Goal: Task Accomplishment & Management: Manage account settings

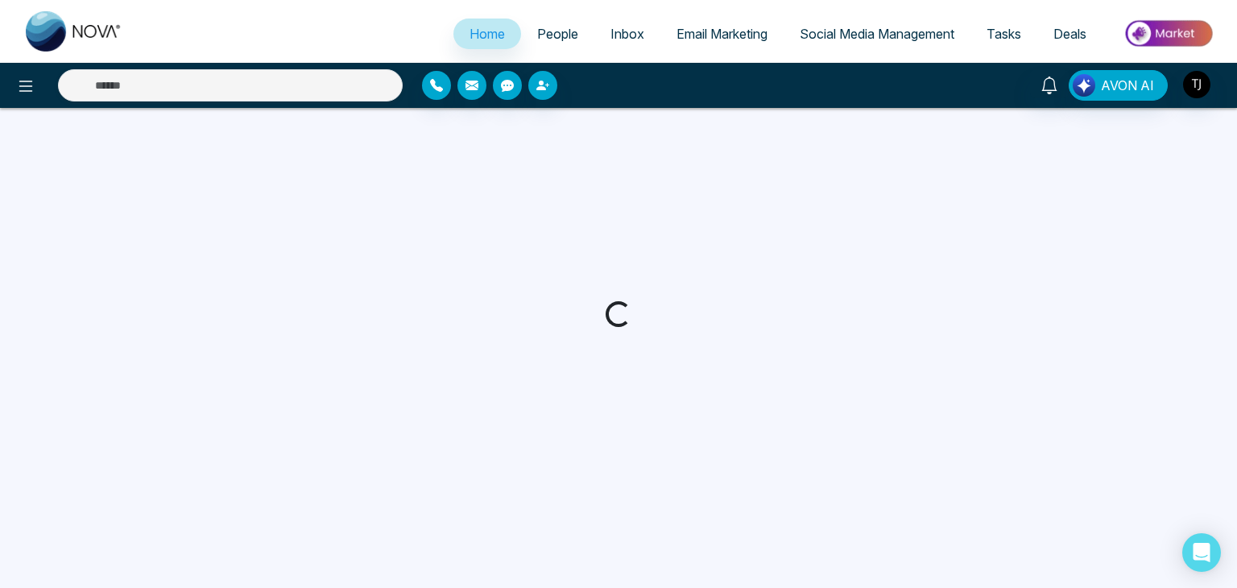
select select "*"
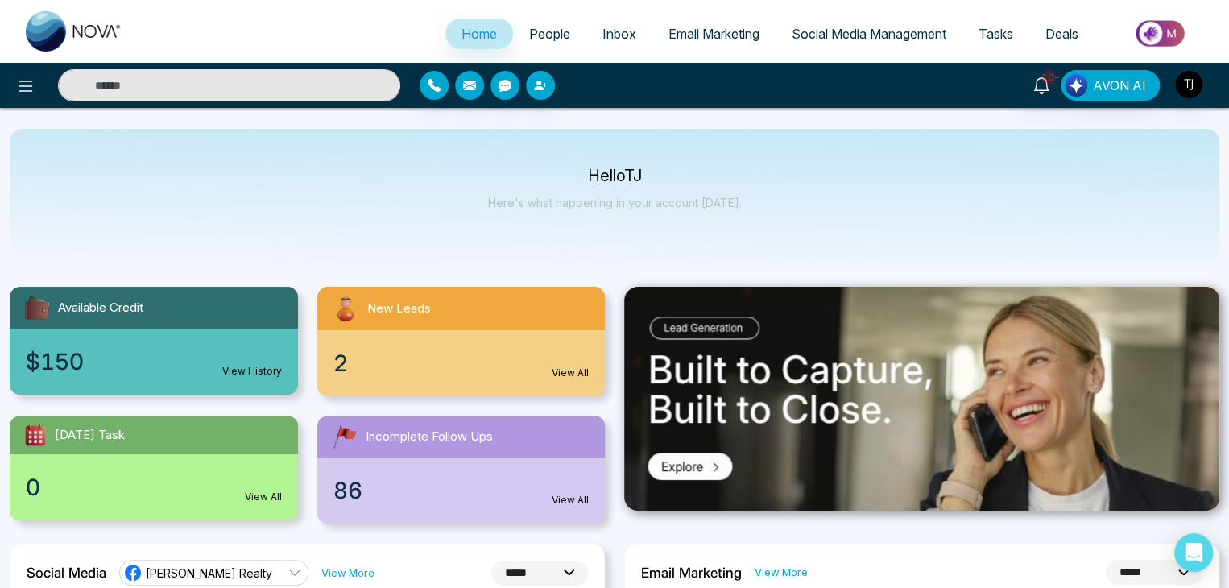
click at [547, 36] on span "People" at bounding box center [549, 34] width 41 height 16
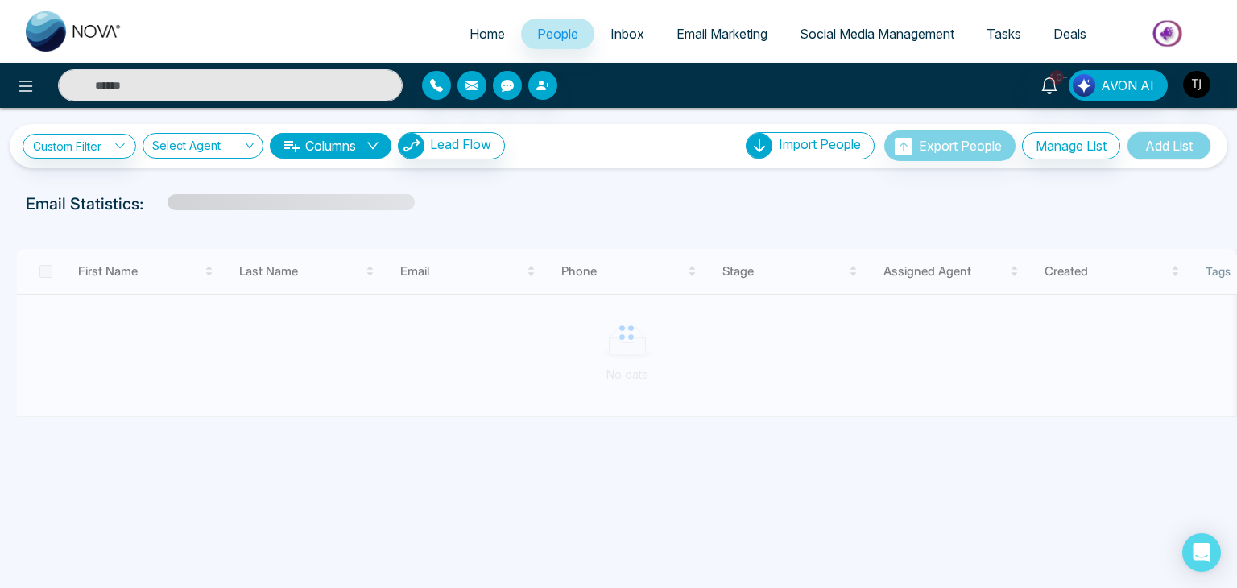
click at [623, 32] on span "Inbox" at bounding box center [627, 34] width 34 height 16
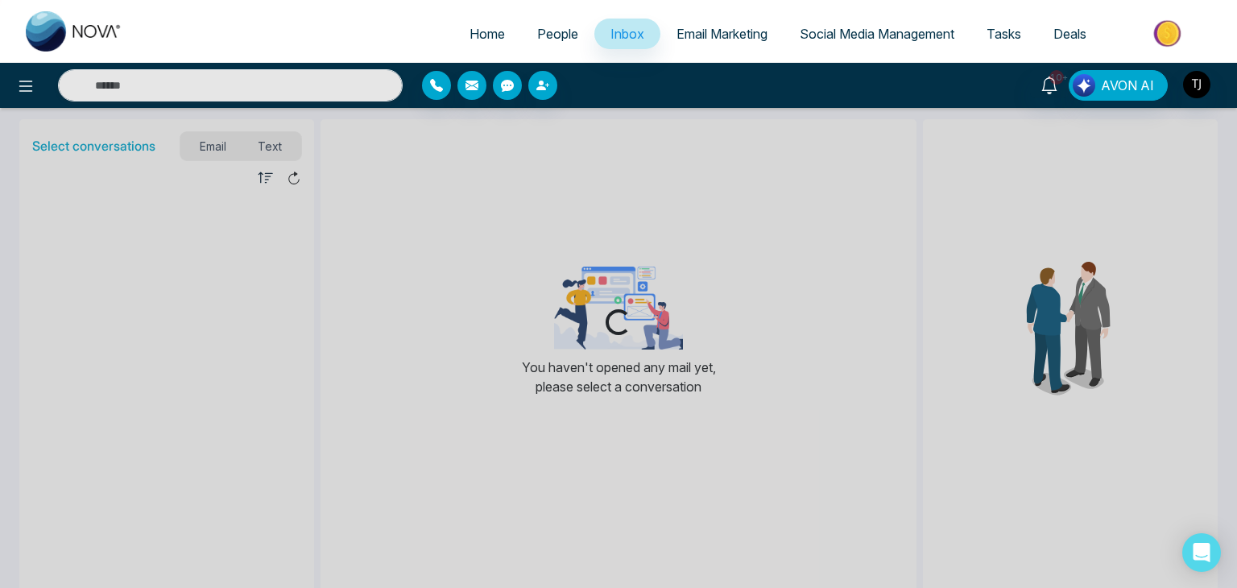
click at [719, 30] on span "Email Marketing" at bounding box center [721, 34] width 91 height 16
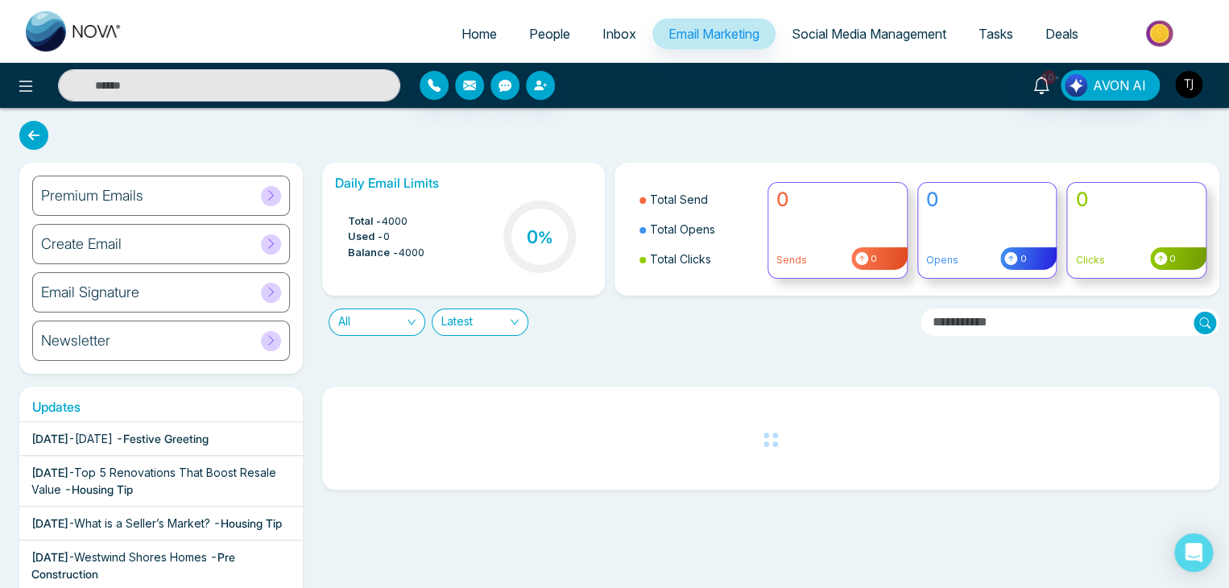
click at [602, 37] on span "Inbox" at bounding box center [619, 34] width 34 height 16
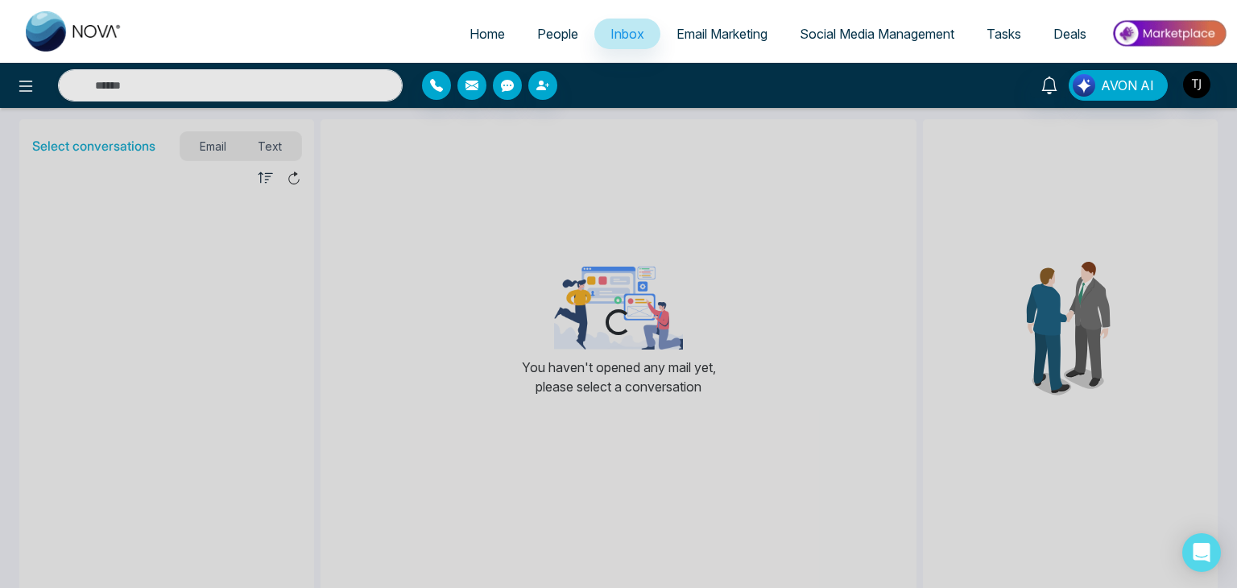
click at [490, 30] on span "Home" at bounding box center [486, 34] width 35 height 16
select select "*"
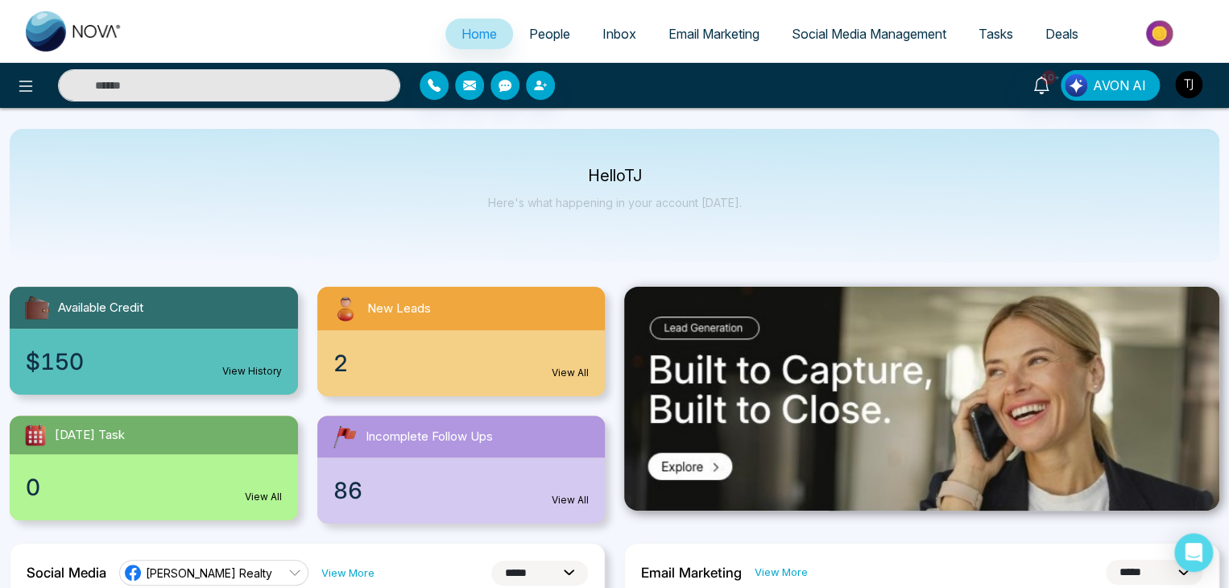
click at [548, 29] on span "People" at bounding box center [549, 34] width 41 height 16
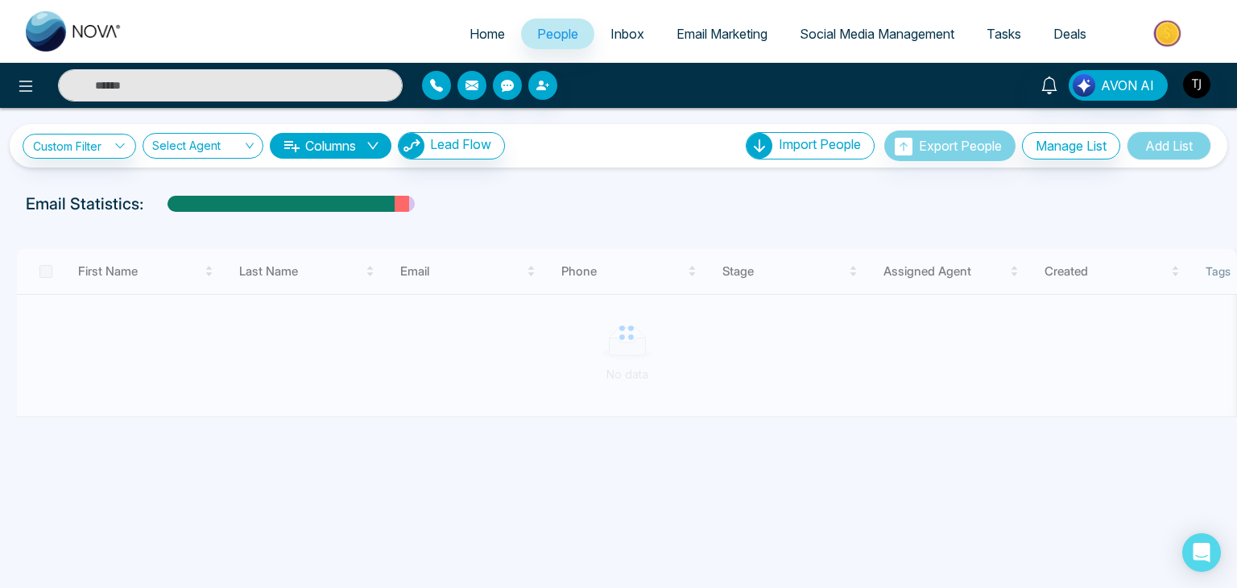
click at [626, 33] on span "Inbox" at bounding box center [627, 34] width 34 height 16
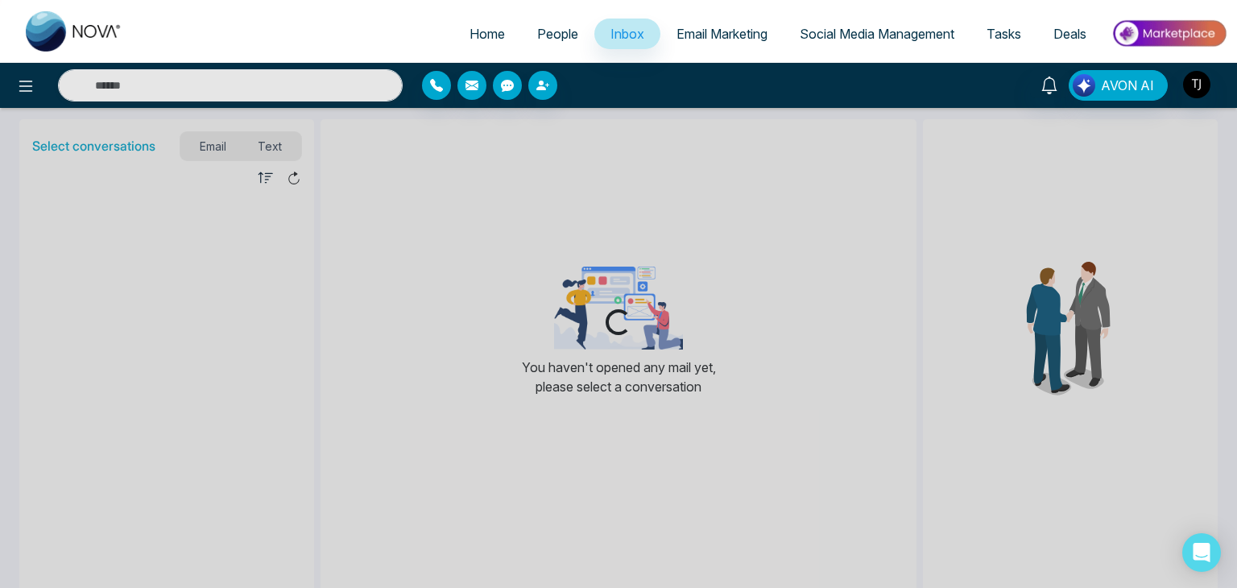
click at [709, 27] on span "Email Marketing" at bounding box center [721, 34] width 91 height 16
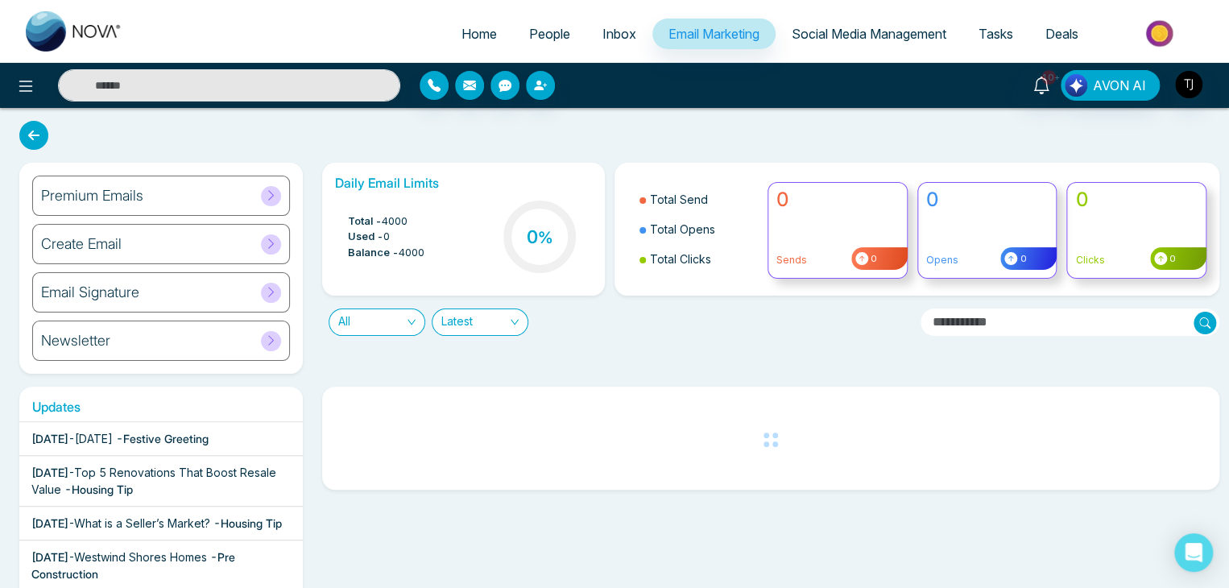
click at [251, 238] on div "Create Email" at bounding box center [161, 244] width 258 height 40
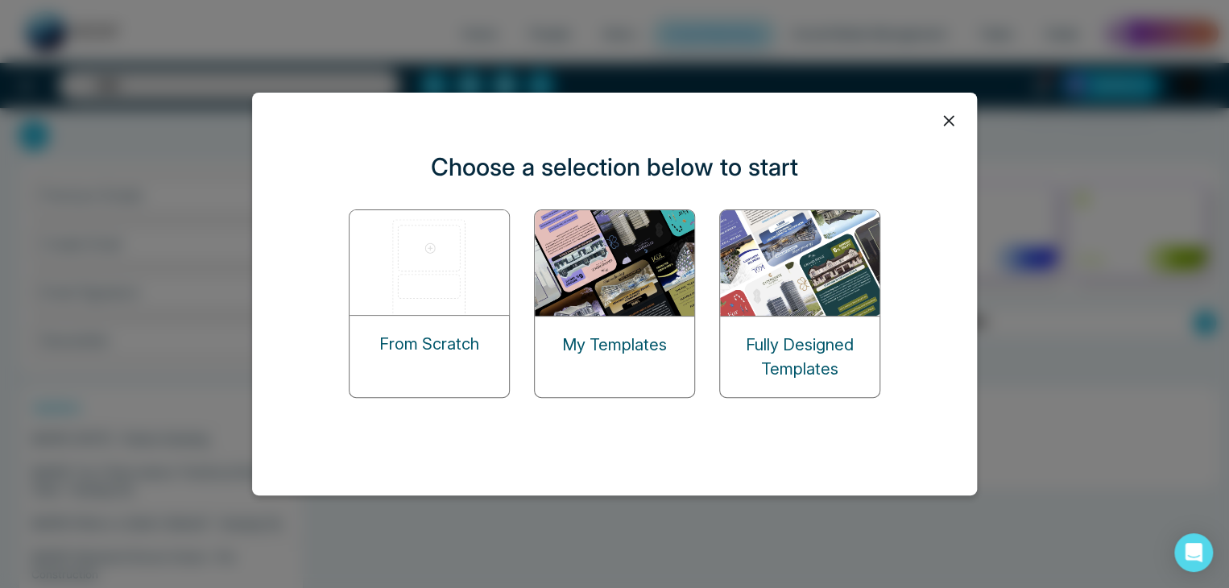
click at [948, 114] on icon at bounding box center [948, 121] width 24 height 24
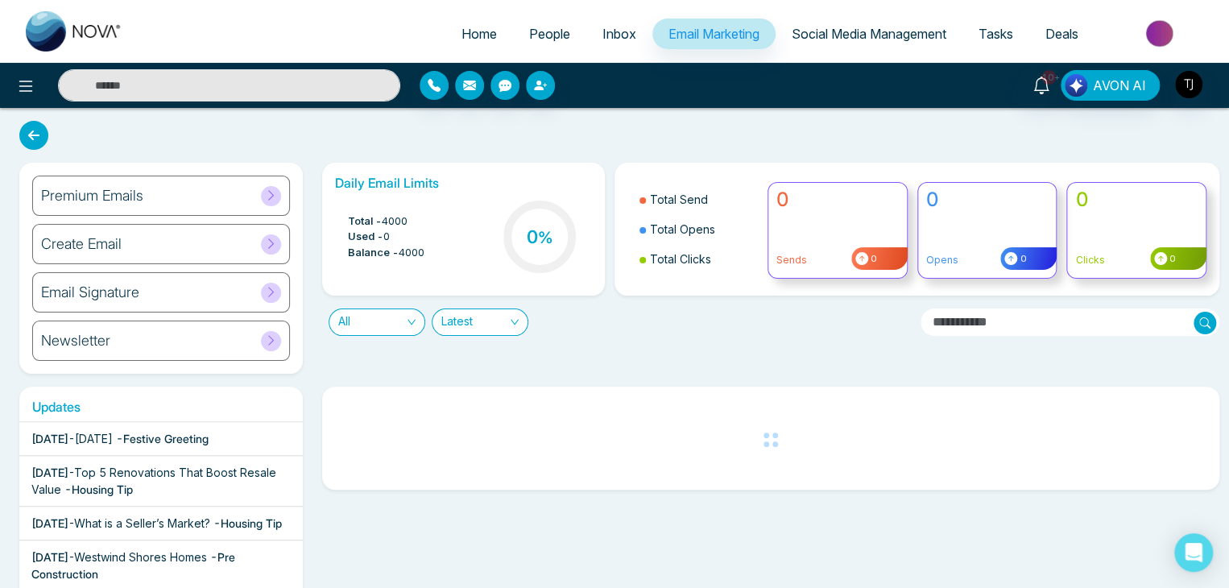
click at [884, 26] on span "Social Media Management" at bounding box center [868, 34] width 155 height 16
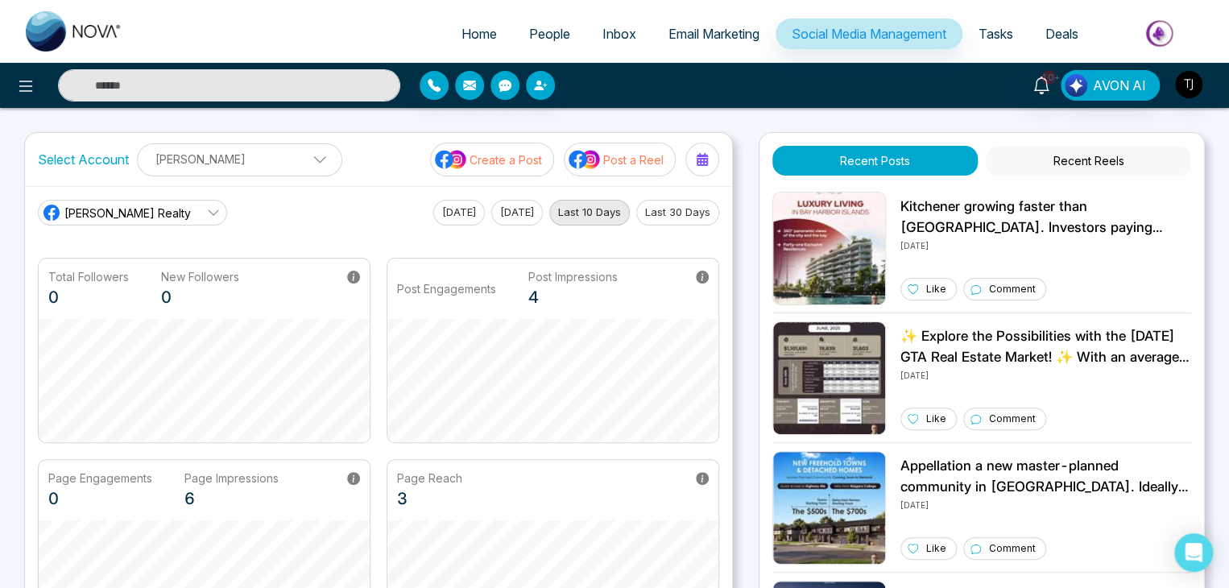
click at [535, 153] on p "Create a Post" at bounding box center [505, 159] width 72 height 17
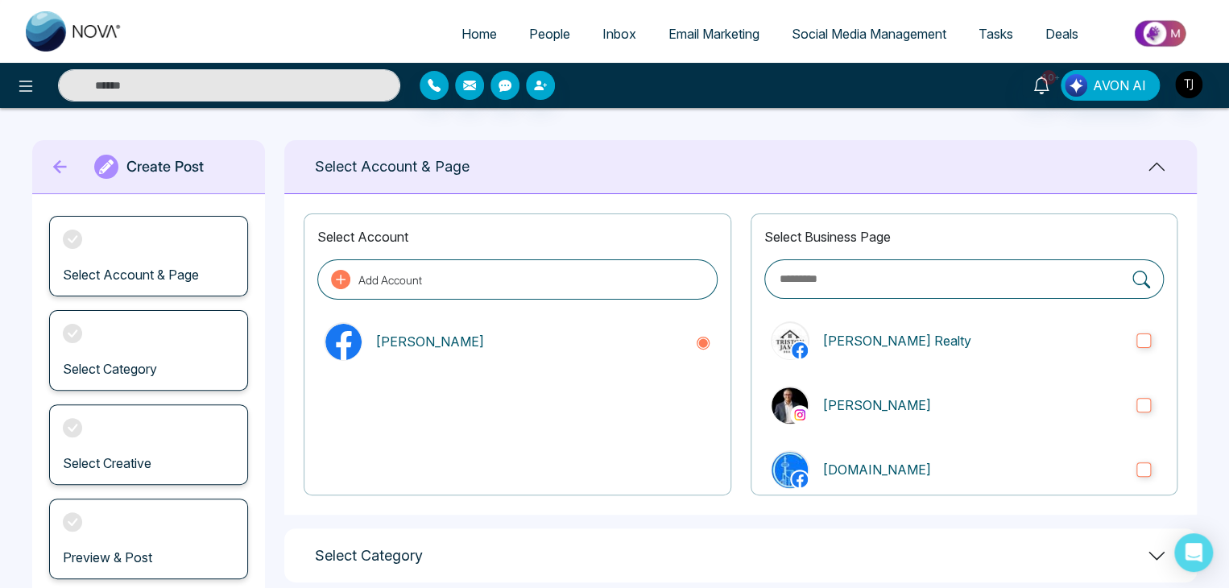
scroll to position [225, 0]
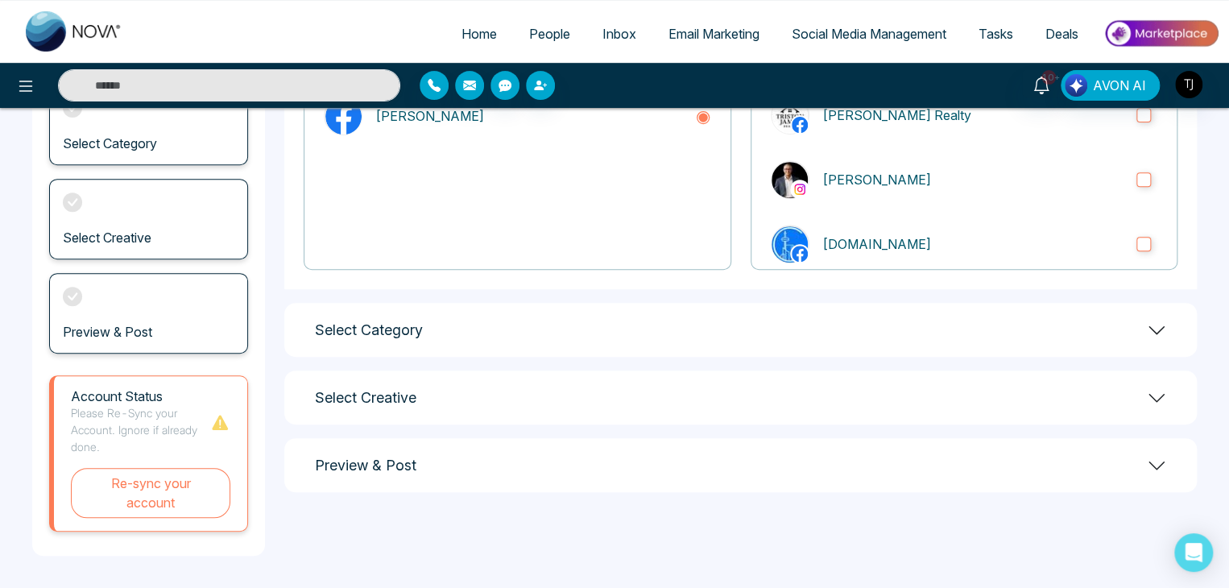
click at [709, 358] on div "Select Account & Page Select Account Add Account [PERSON_NAME] Select Business …" at bounding box center [740, 235] width 912 height 641
click at [701, 318] on div "Select Category" at bounding box center [740, 330] width 912 height 54
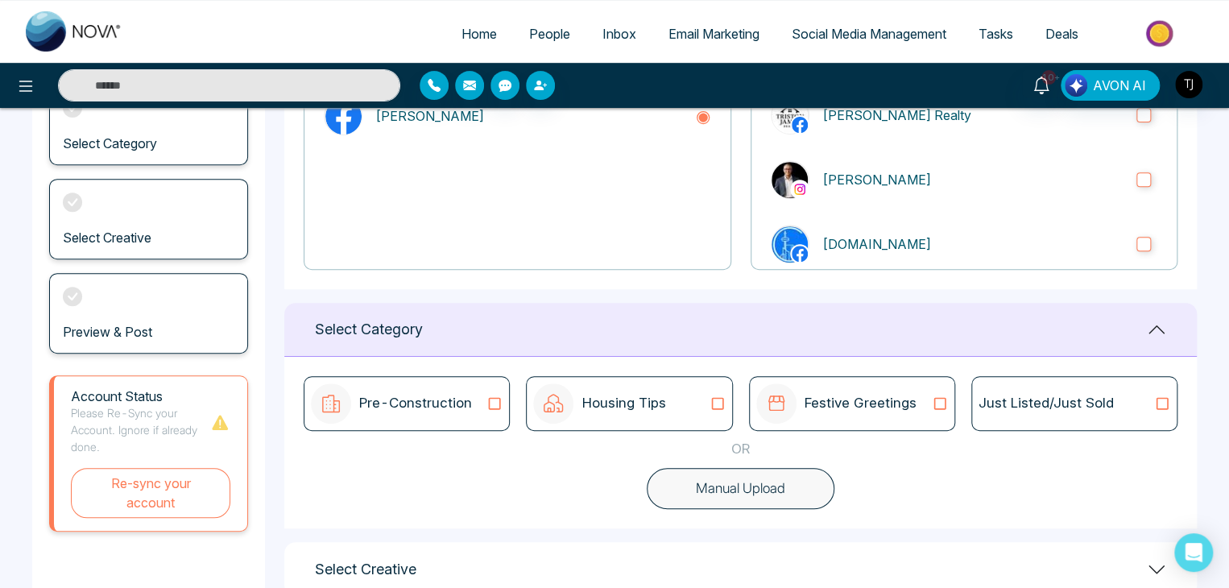
click at [677, 328] on div "Select Category" at bounding box center [740, 330] width 912 height 54
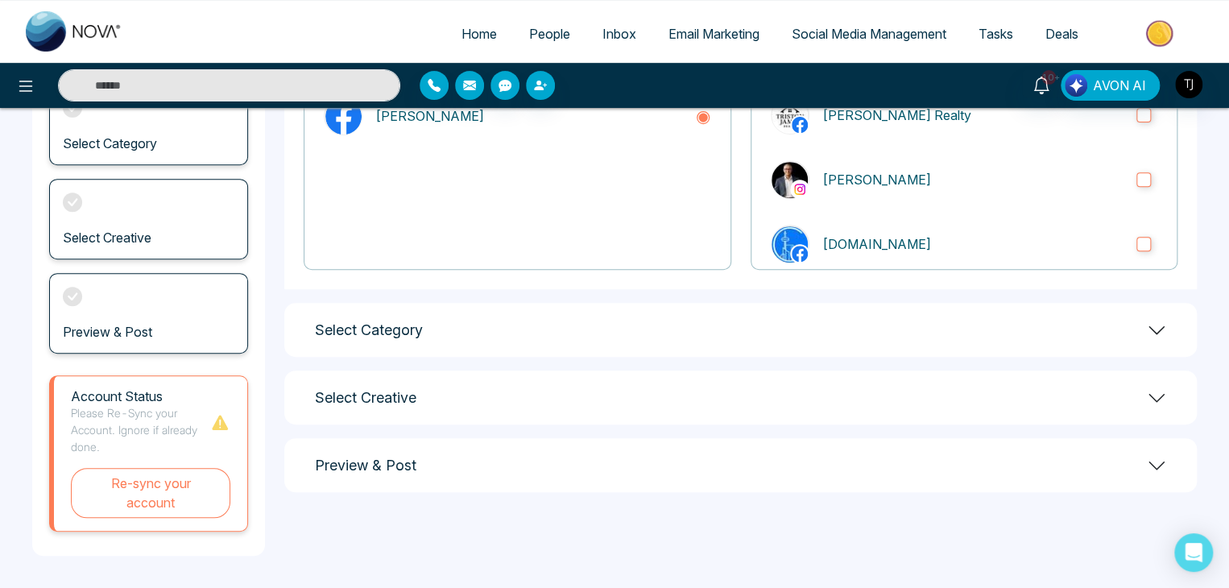
scroll to position [0, 0]
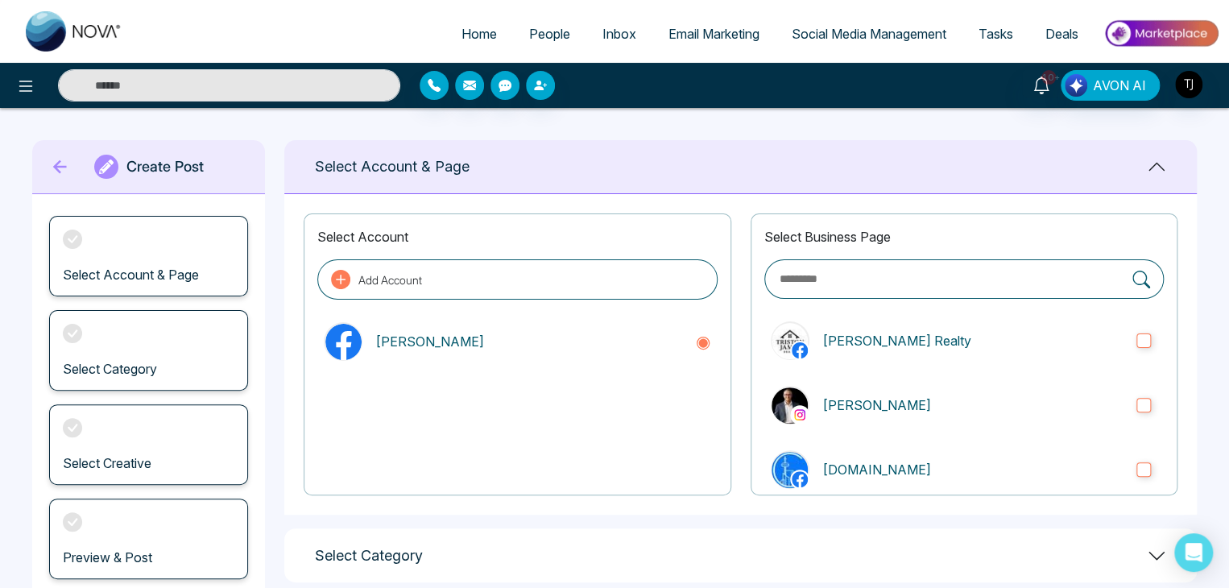
click at [703, 42] on link "Email Marketing" at bounding box center [713, 34] width 123 height 31
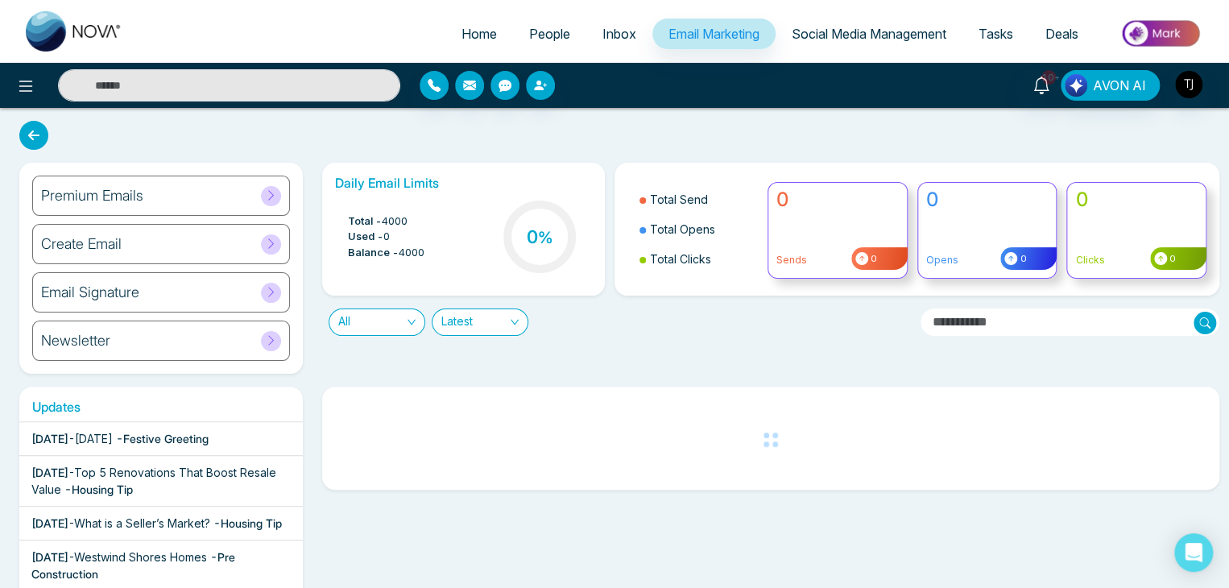
click at [223, 345] on div "Newsletter" at bounding box center [161, 340] width 258 height 40
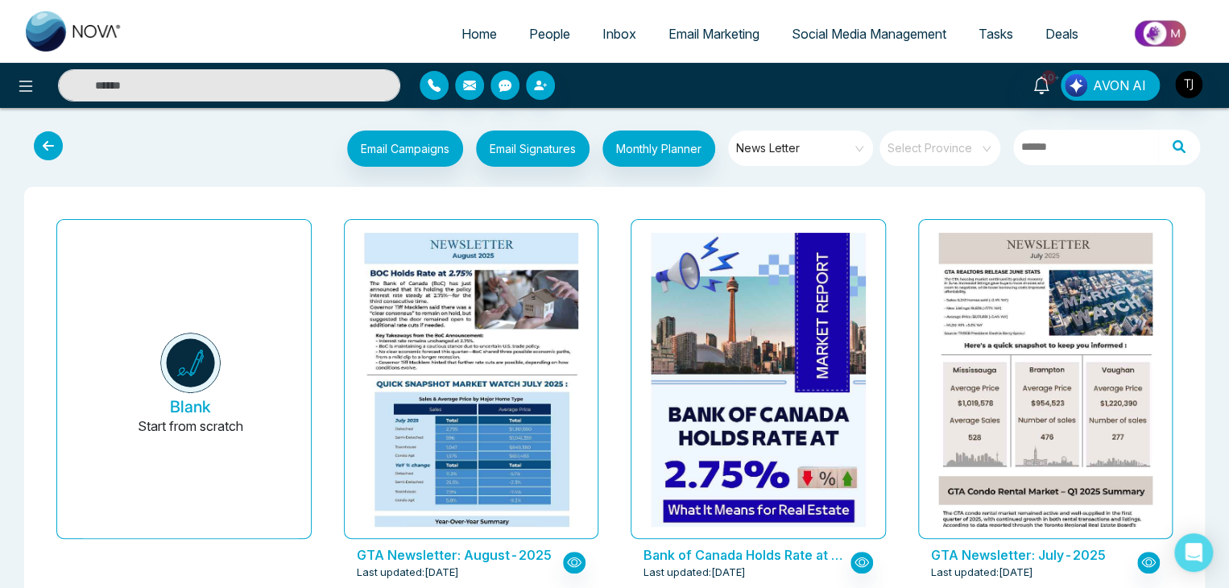
click at [37, 146] on icon at bounding box center [48, 145] width 29 height 29
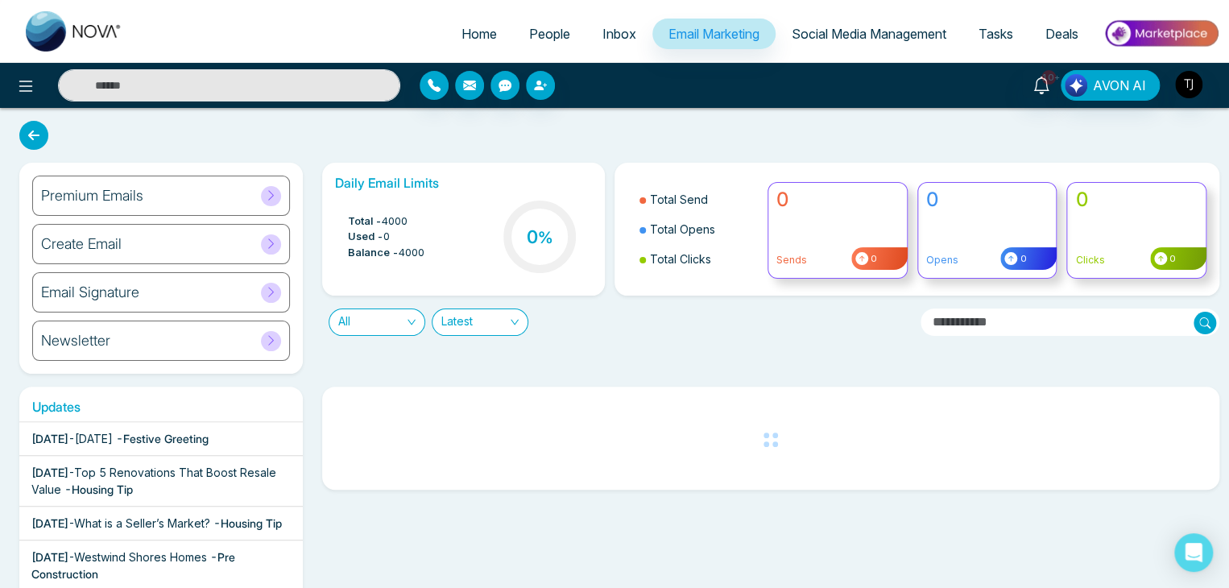
click at [247, 197] on div "Premium Emails" at bounding box center [161, 196] width 258 height 40
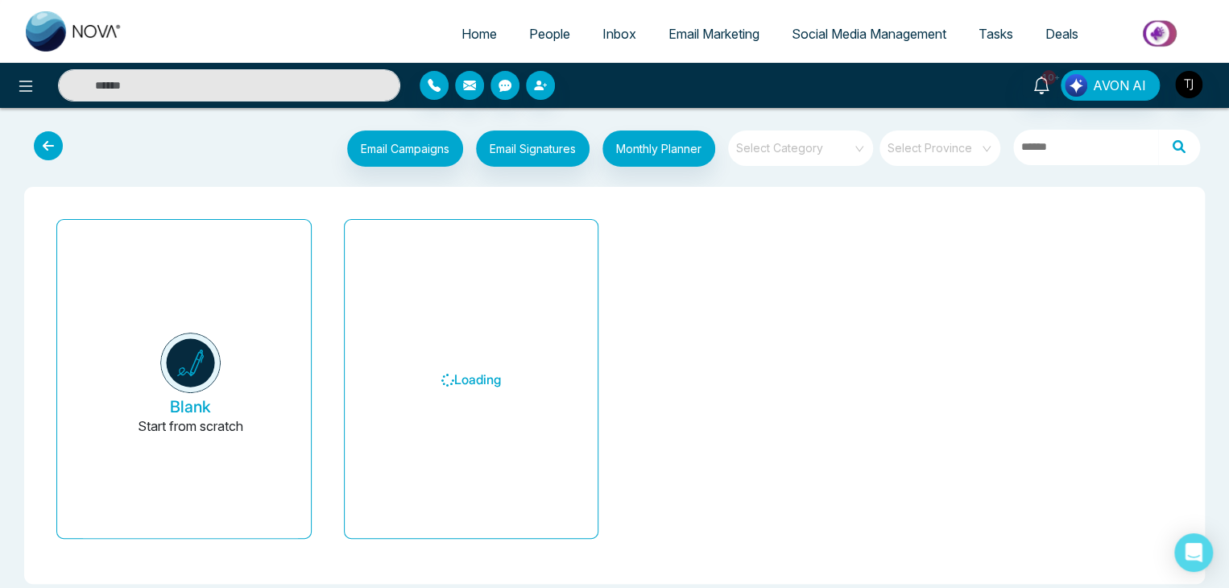
click at [819, 144] on input "search" at bounding box center [795, 142] width 116 height 24
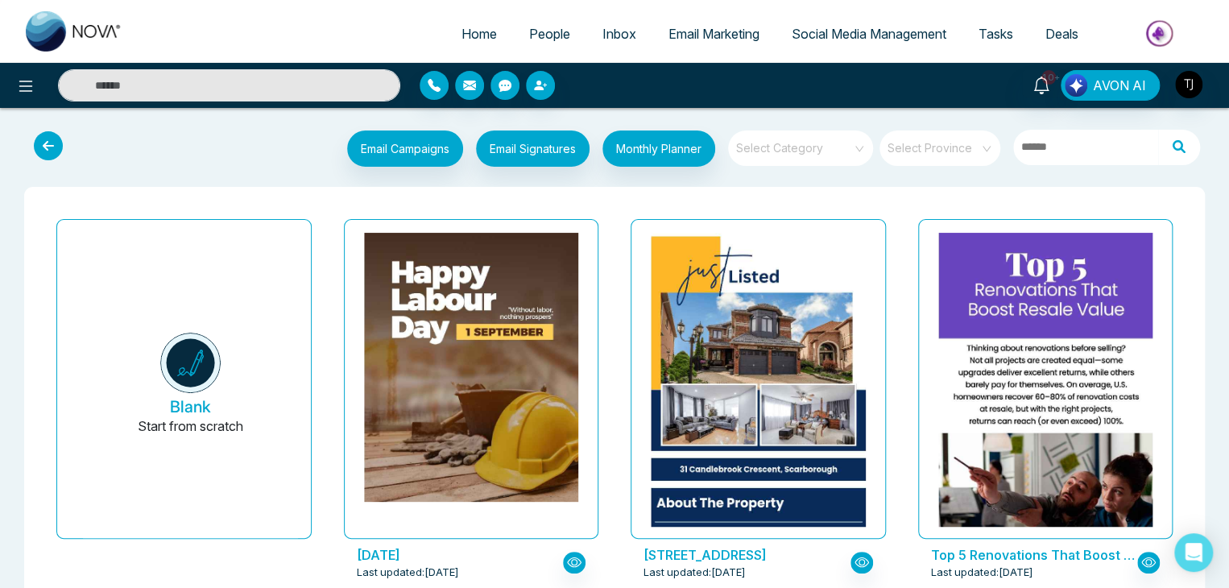
click at [48, 145] on icon at bounding box center [48, 145] width 29 height 29
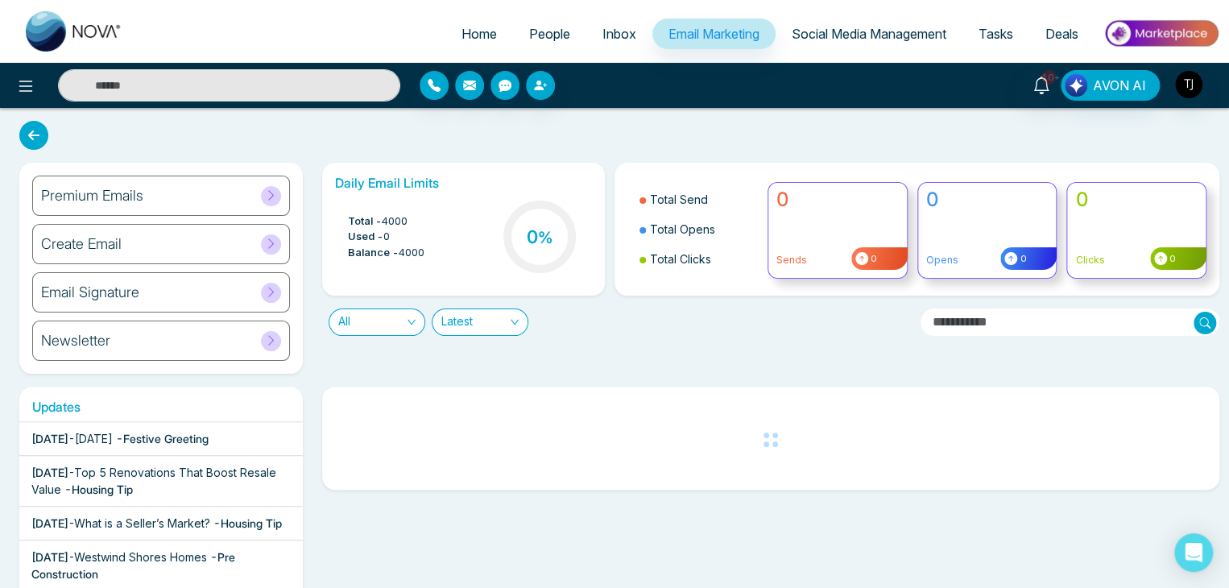
click at [888, 39] on span "Social Media Management" at bounding box center [868, 34] width 155 height 16
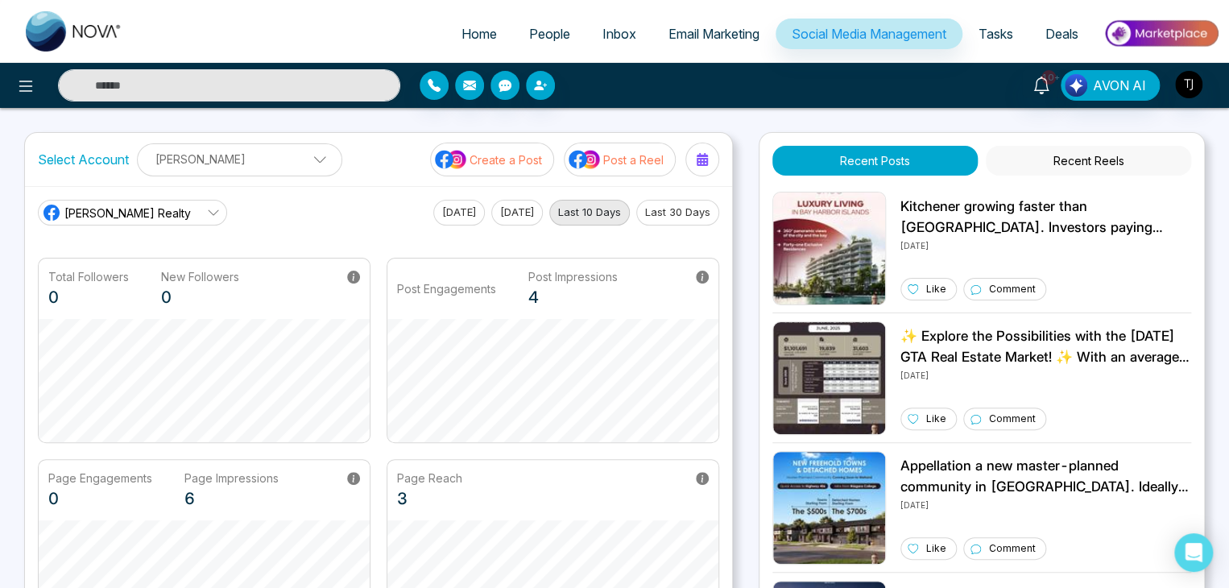
click at [991, 26] on span "Tasks" at bounding box center [995, 34] width 35 height 16
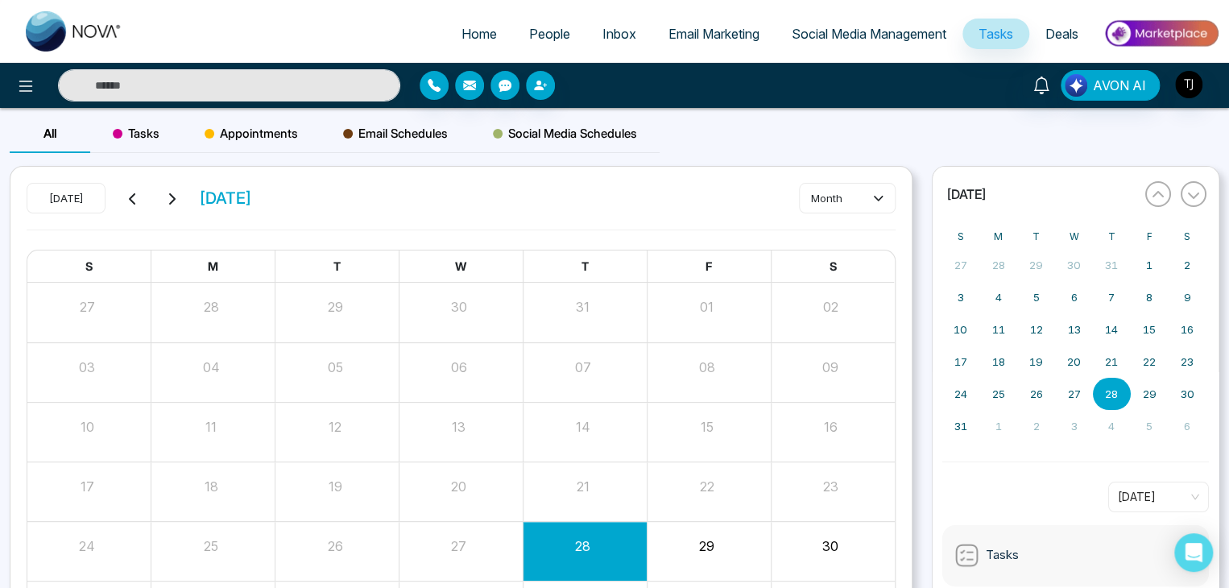
click at [1080, 27] on link "Deals" at bounding box center [1061, 34] width 65 height 31
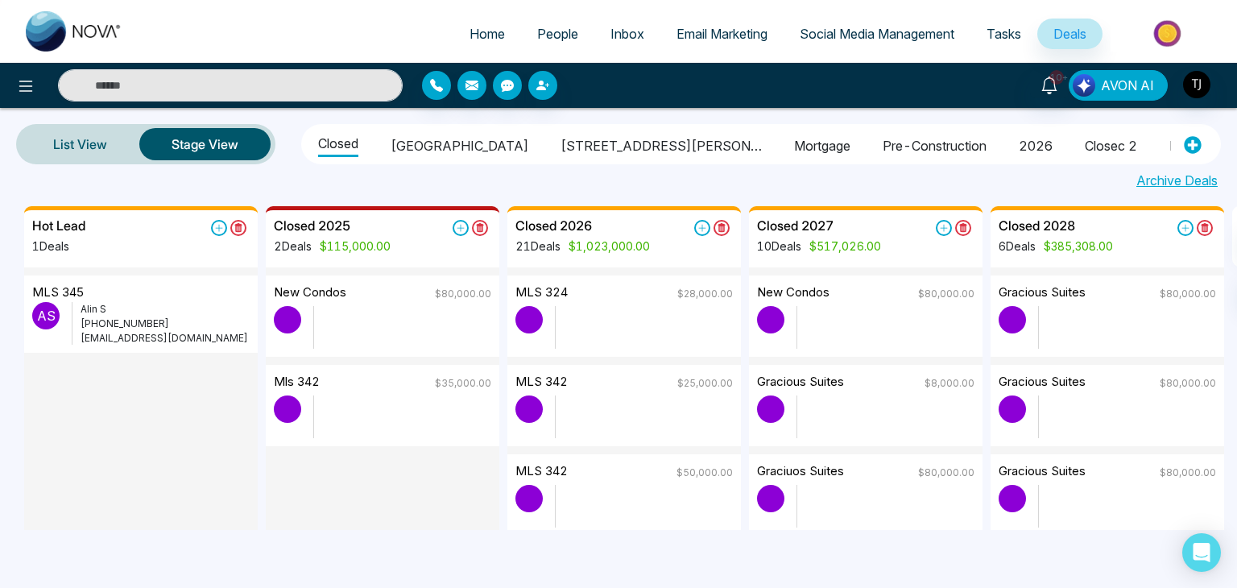
click at [1104, 87] on span "AVON AI" at bounding box center [1127, 85] width 53 height 19
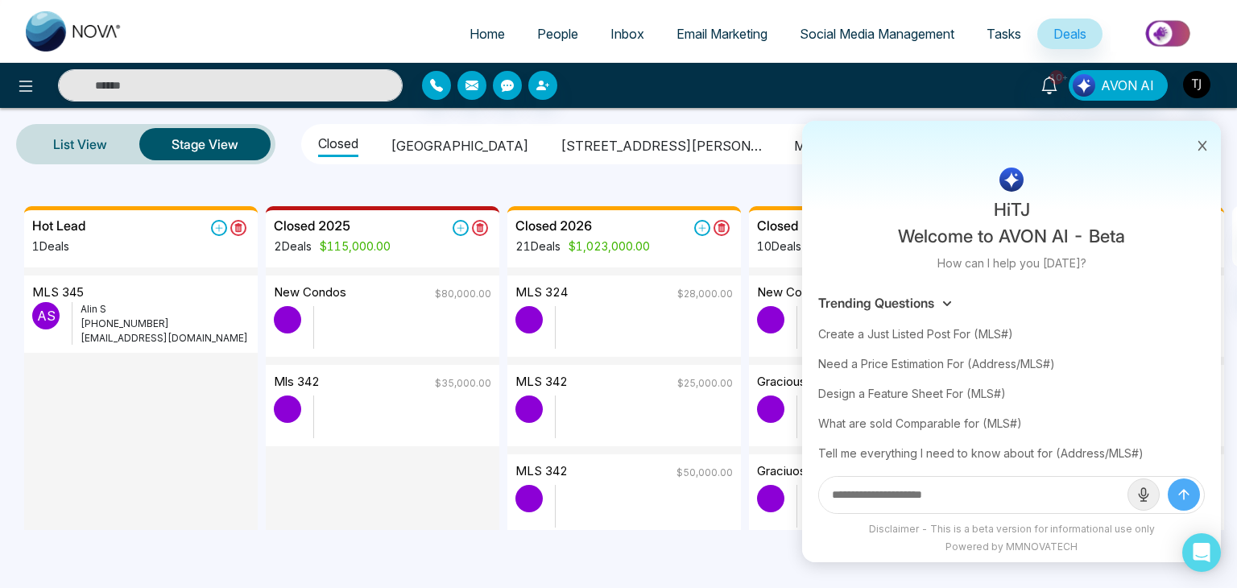
click at [994, 498] on input "text" at bounding box center [973, 495] width 308 height 36
click at [1208, 139] on button at bounding box center [1202, 144] width 21 height 31
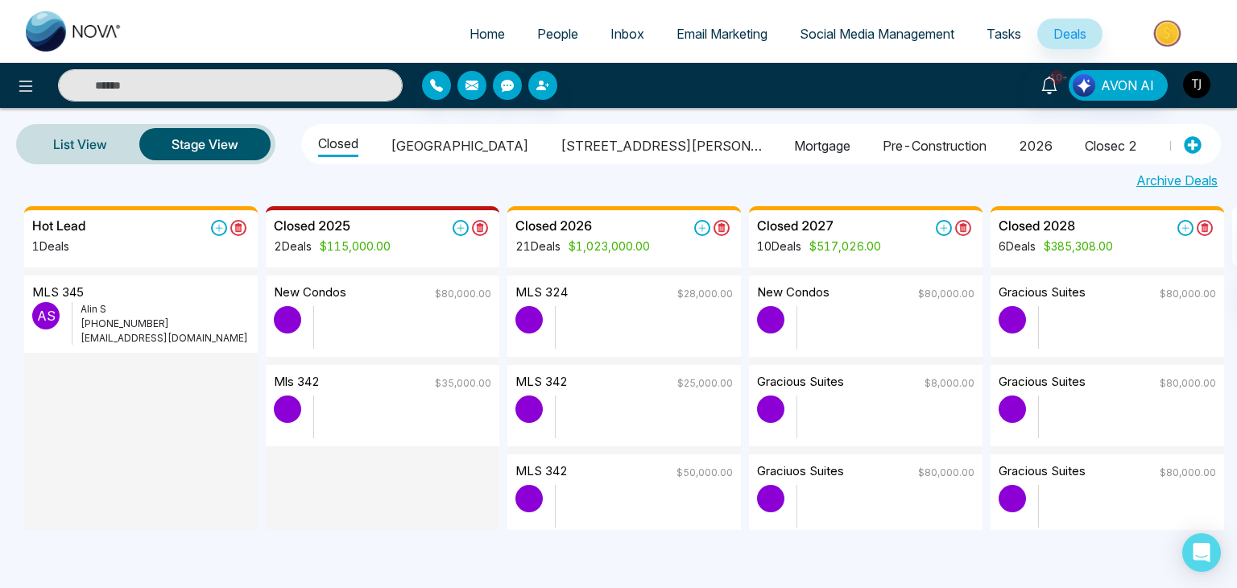
click at [1188, 81] on img "button" at bounding box center [1196, 84] width 27 height 27
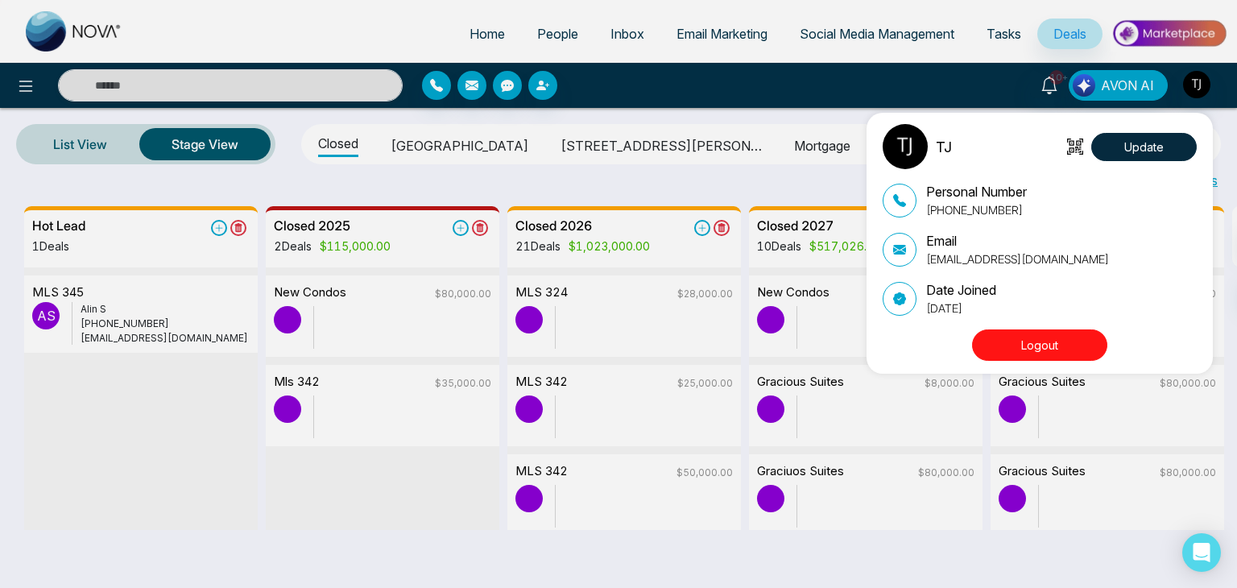
click at [1188, 81] on div "TJ Update Personal Number [PHONE_NUMBER] Email [EMAIL_ADDRESS][DOMAIN_NAME] Dat…" at bounding box center [618, 294] width 1237 height 588
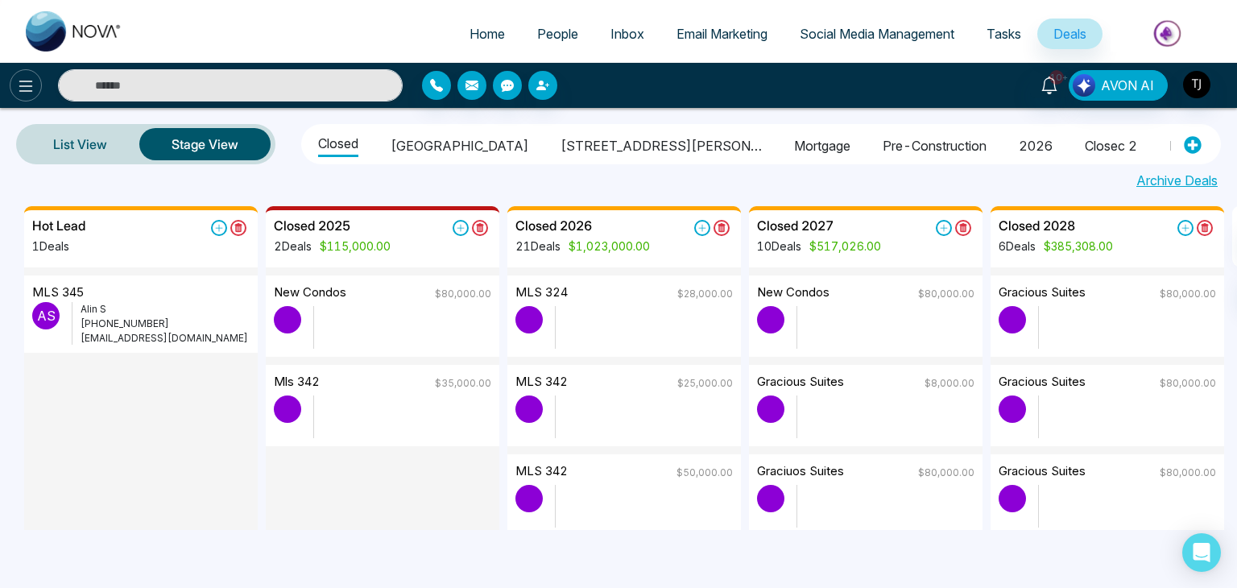
click at [32, 89] on icon at bounding box center [25, 85] width 19 height 19
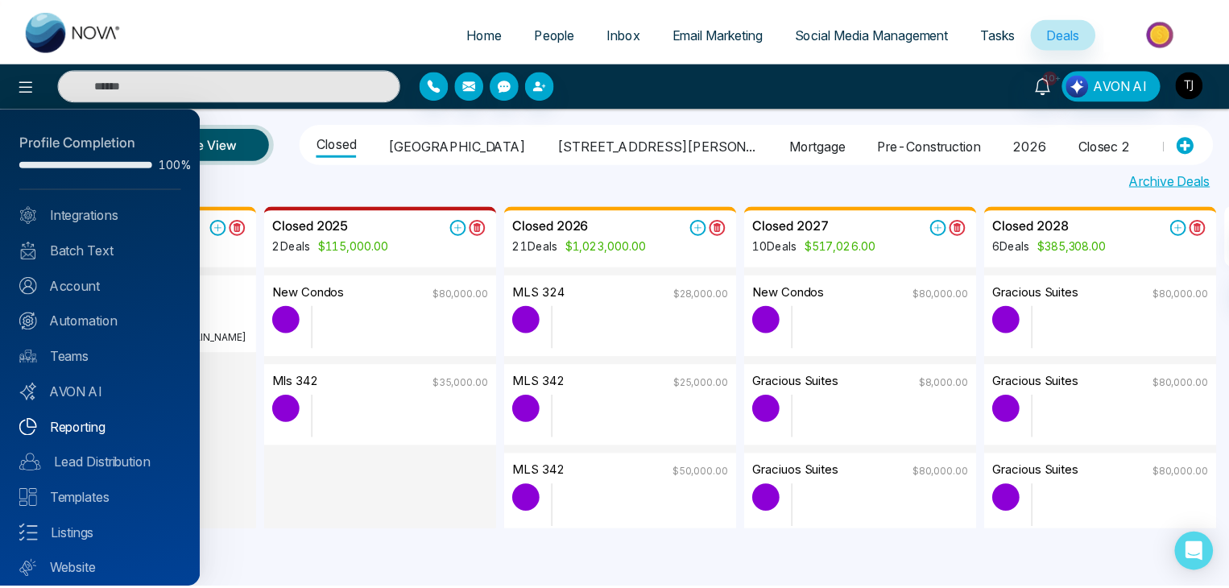
scroll to position [45, 0]
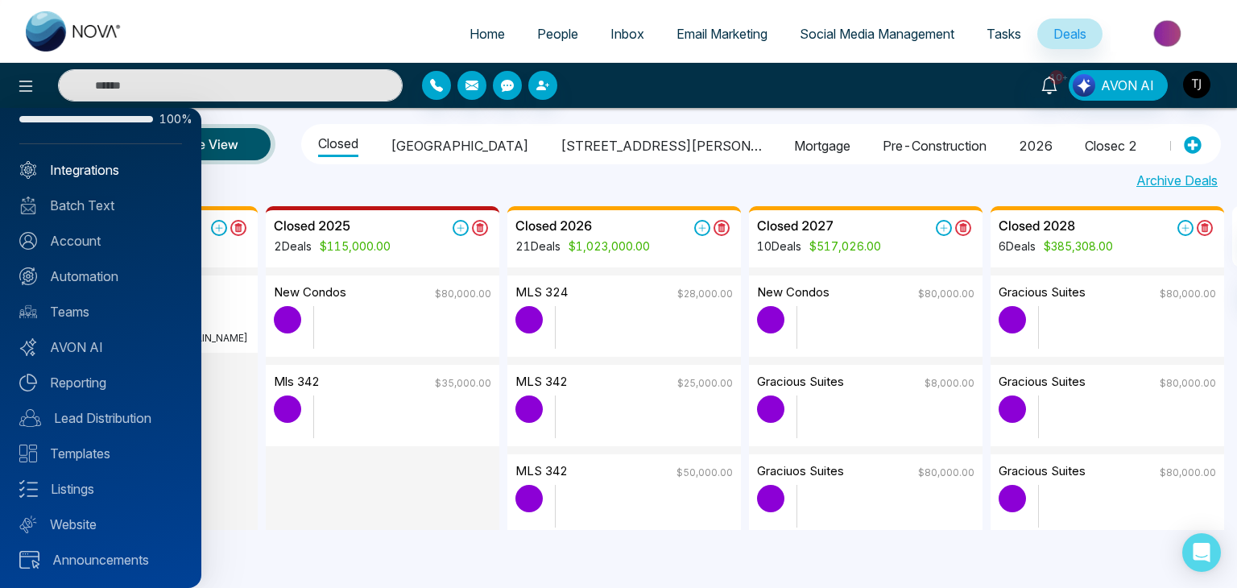
click at [114, 171] on link "Integrations" at bounding box center [100, 169] width 163 height 19
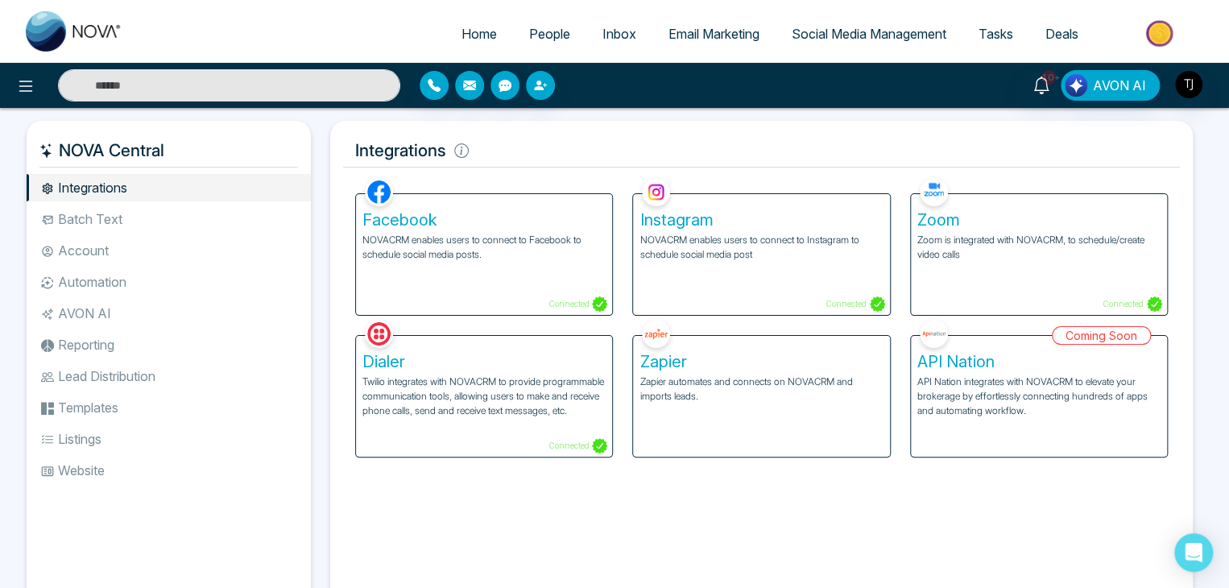
click at [174, 209] on li "Batch Text" at bounding box center [169, 218] width 284 height 27
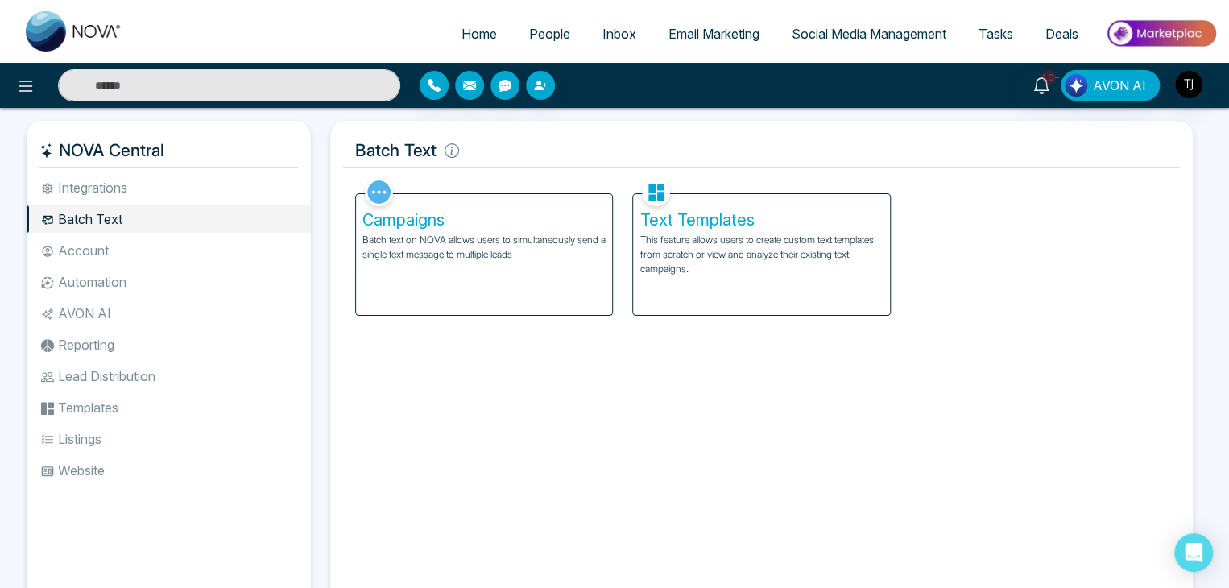
click at [177, 251] on li "Account" at bounding box center [169, 250] width 284 height 27
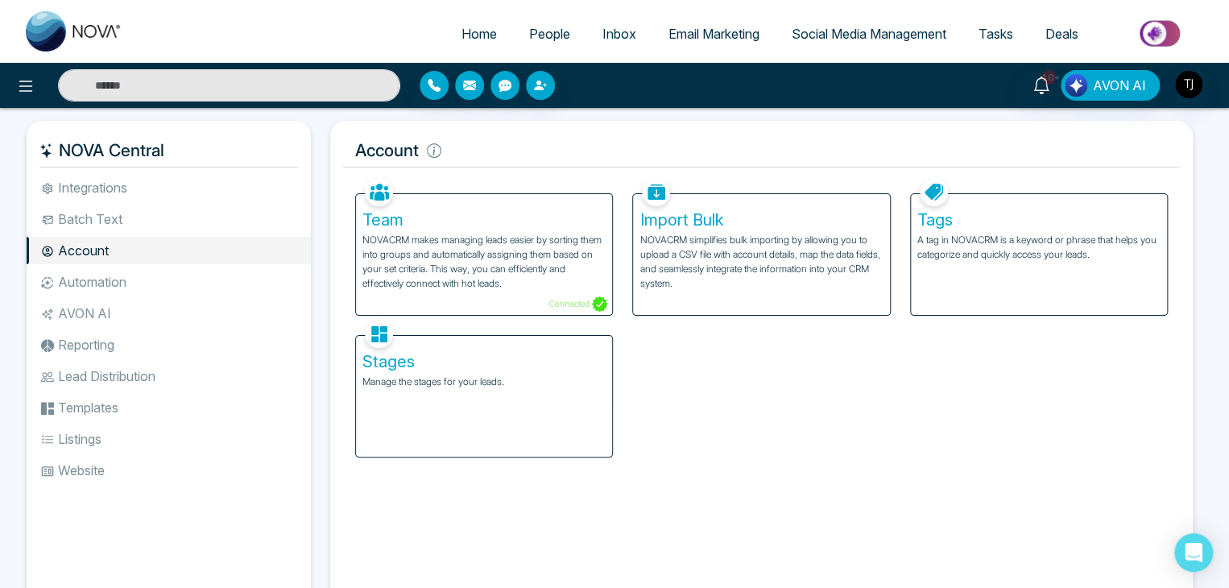
click at [185, 284] on li "Automation" at bounding box center [169, 281] width 284 height 27
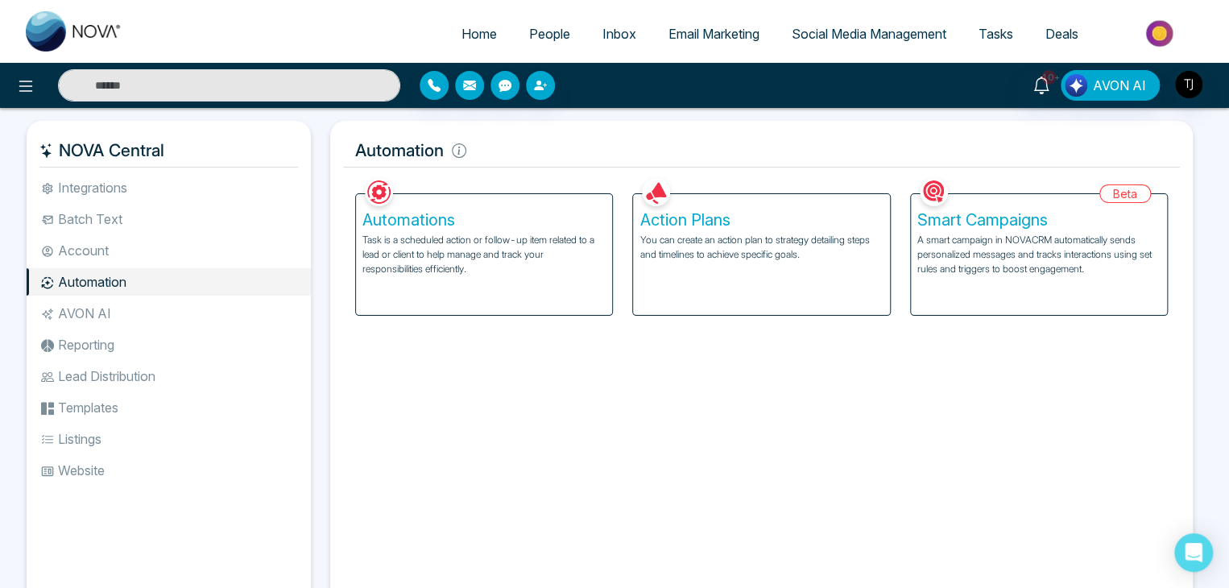
click at [204, 317] on li "AVON AI" at bounding box center [169, 313] width 284 height 27
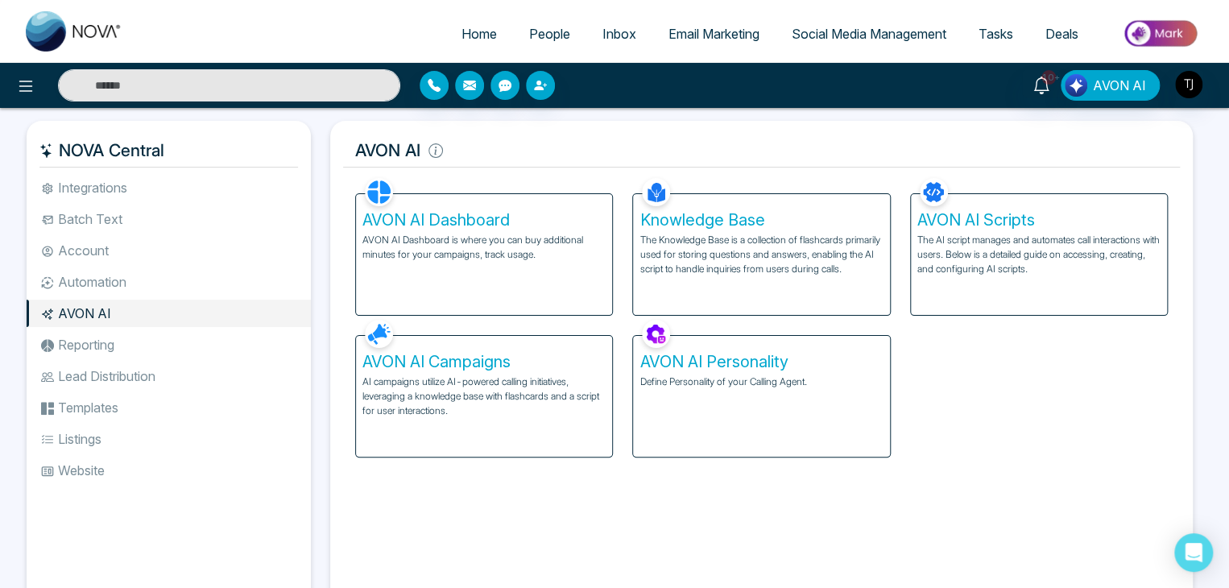
click at [222, 344] on li "Reporting" at bounding box center [169, 344] width 284 height 27
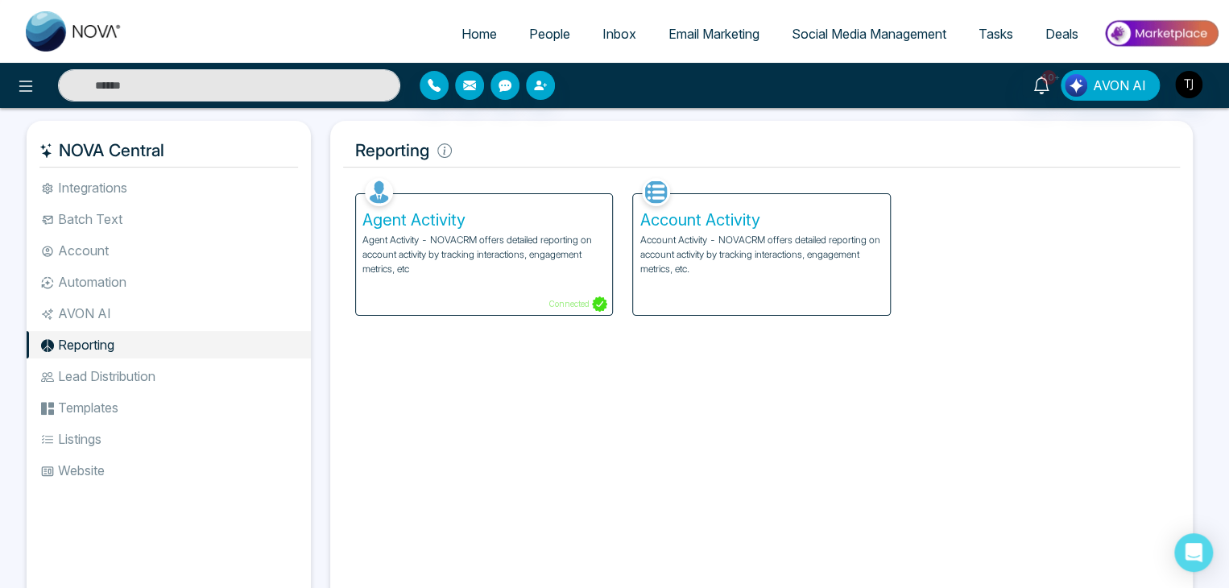
click at [167, 375] on li "Lead Distribution" at bounding box center [169, 375] width 284 height 27
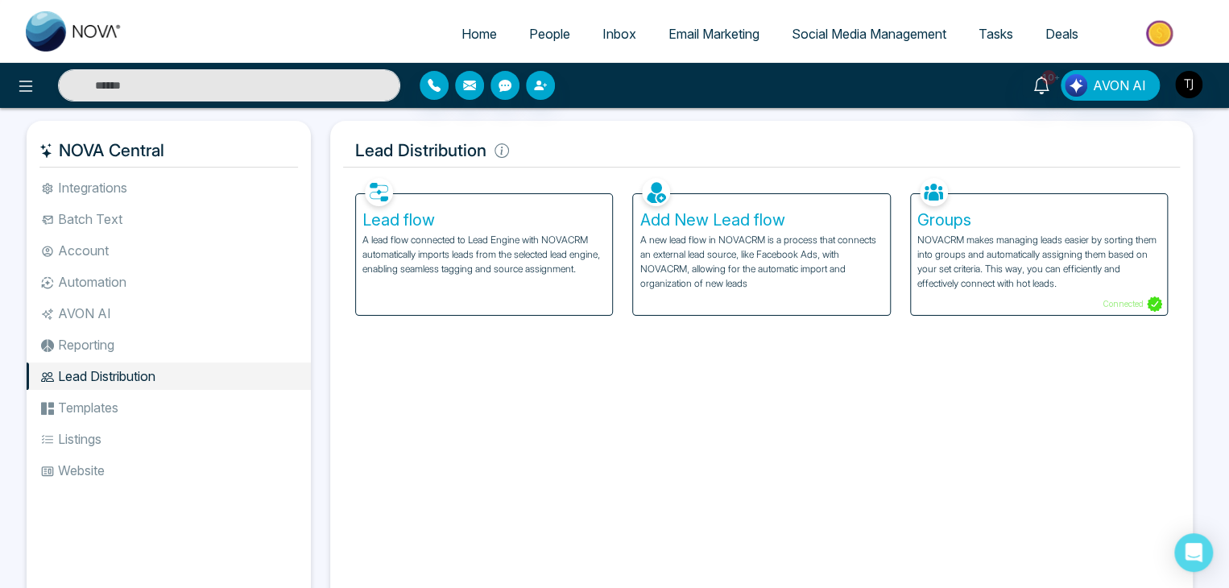
click at [120, 415] on li "Templates" at bounding box center [169, 407] width 284 height 27
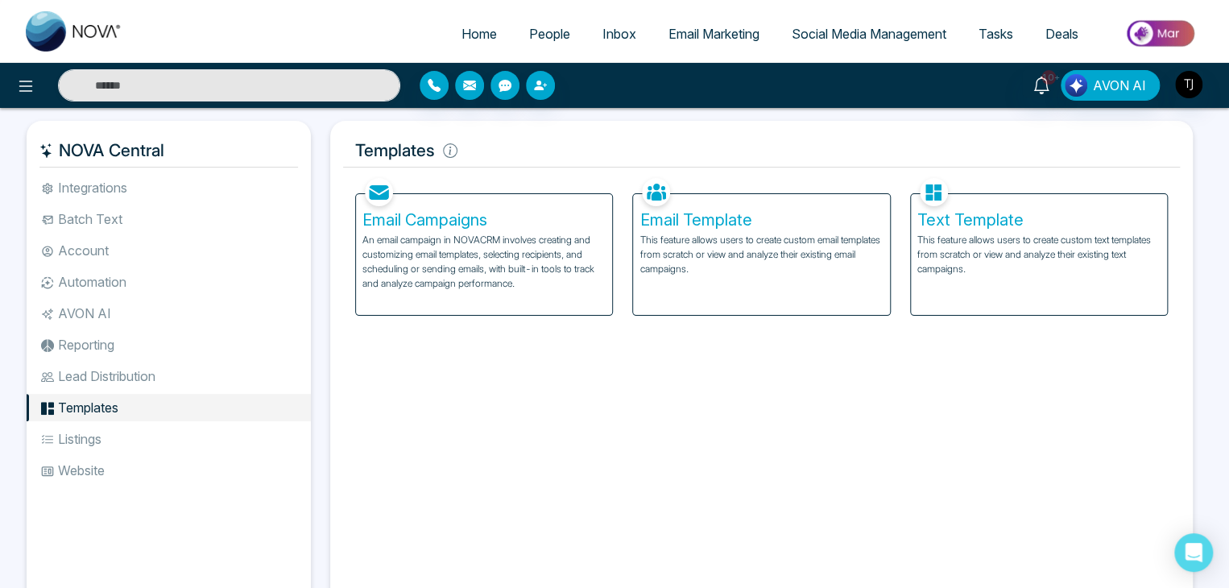
click at [196, 439] on li "Listings" at bounding box center [169, 438] width 284 height 27
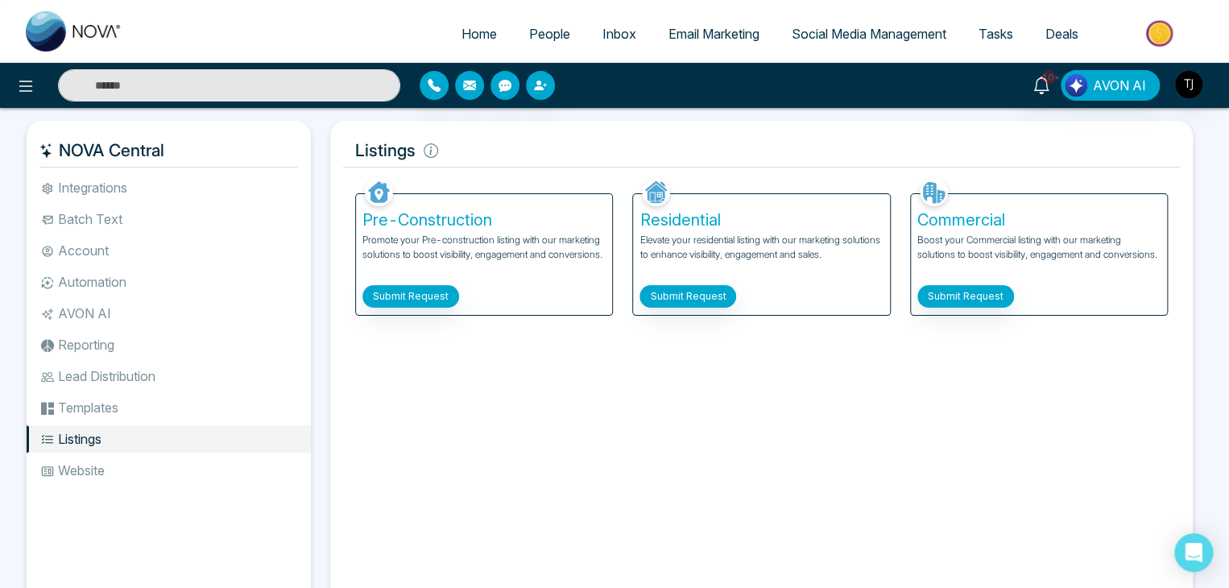
click at [214, 396] on li "Templates" at bounding box center [169, 407] width 284 height 27
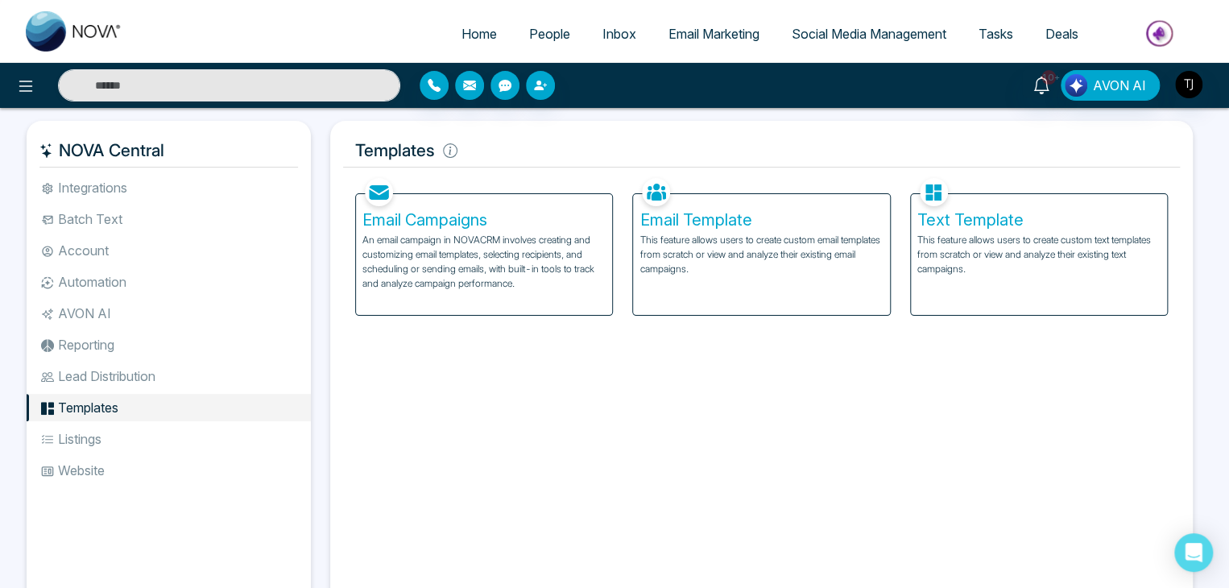
click at [214, 371] on li "Lead Distribution" at bounding box center [169, 375] width 284 height 27
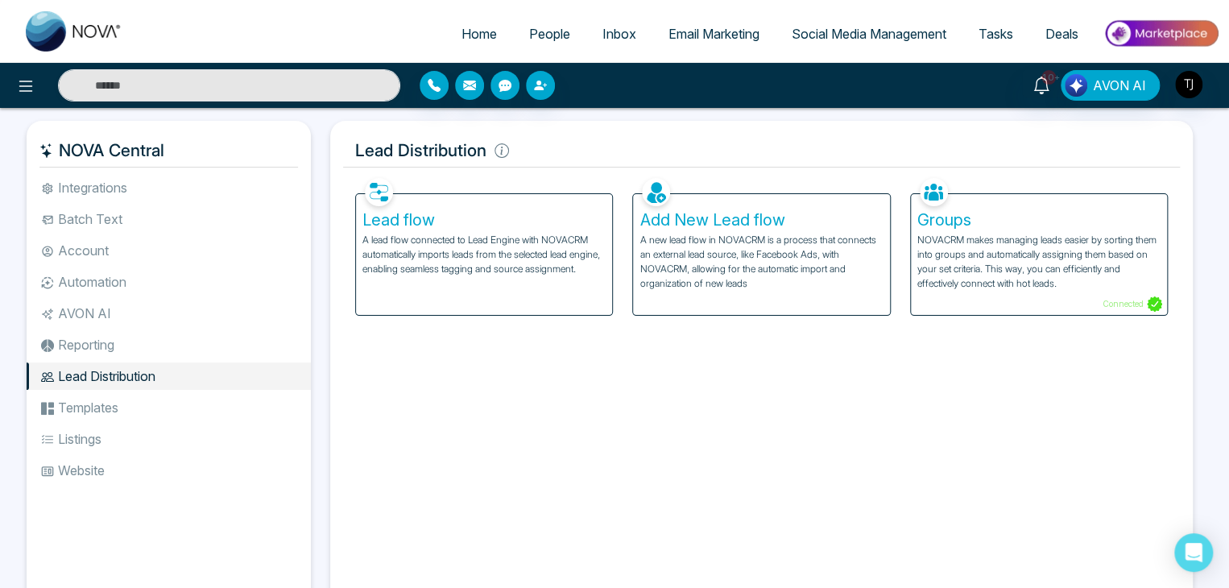
click at [202, 346] on li "Reporting" at bounding box center [169, 344] width 284 height 27
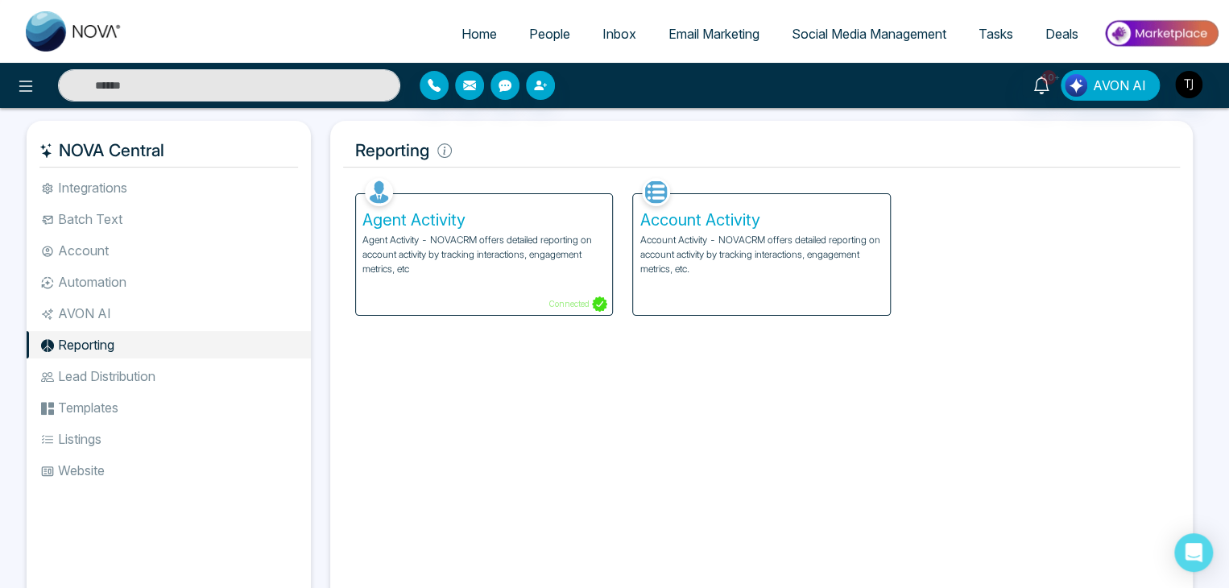
click at [193, 308] on li "AVON AI" at bounding box center [169, 313] width 284 height 27
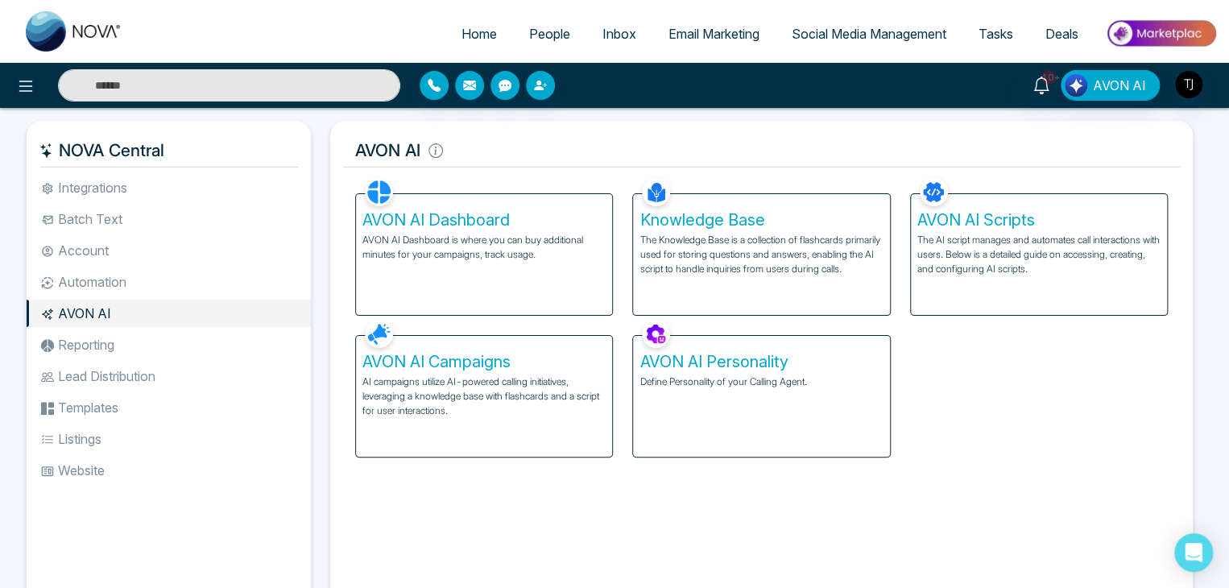
click at [187, 276] on li "Automation" at bounding box center [169, 281] width 284 height 27
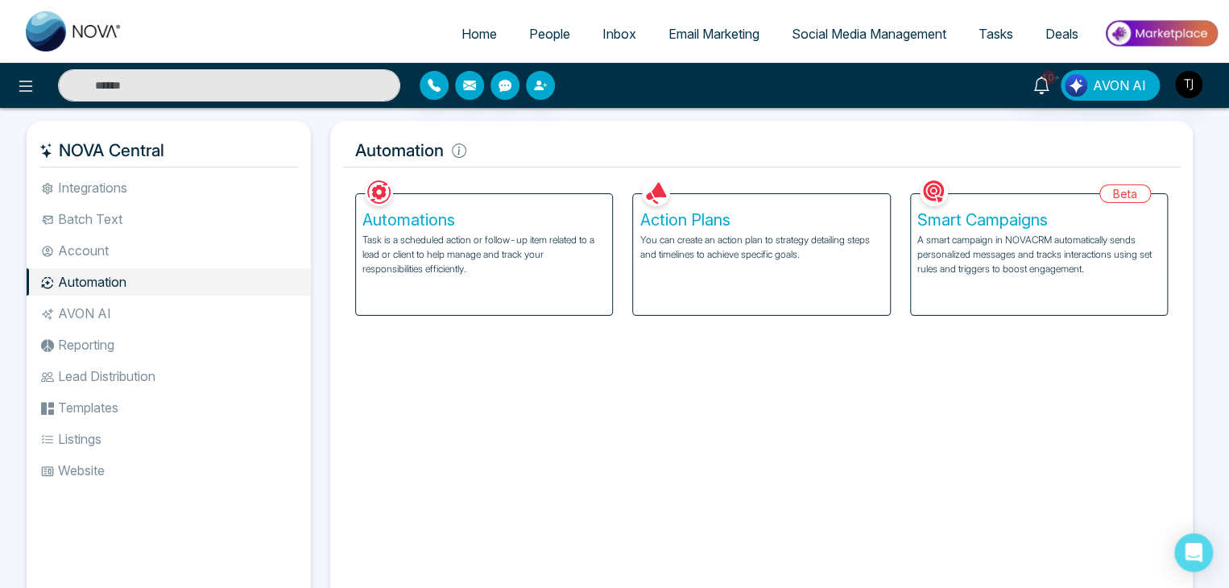
click at [169, 233] on ul "Integrations Batch Text Account Automation AVON AI Reporting Lead Distribution …" at bounding box center [169, 379] width 284 height 411
click at [167, 199] on li "Integrations" at bounding box center [169, 187] width 284 height 27
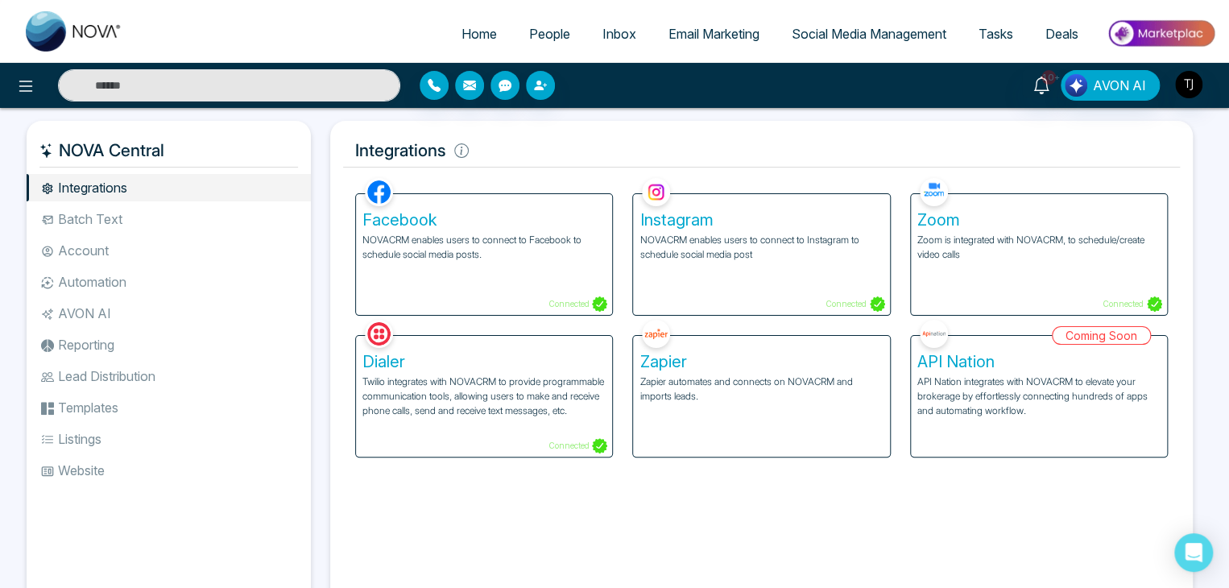
click at [473, 23] on link "Home" at bounding box center [479, 34] width 68 height 31
select select "*"
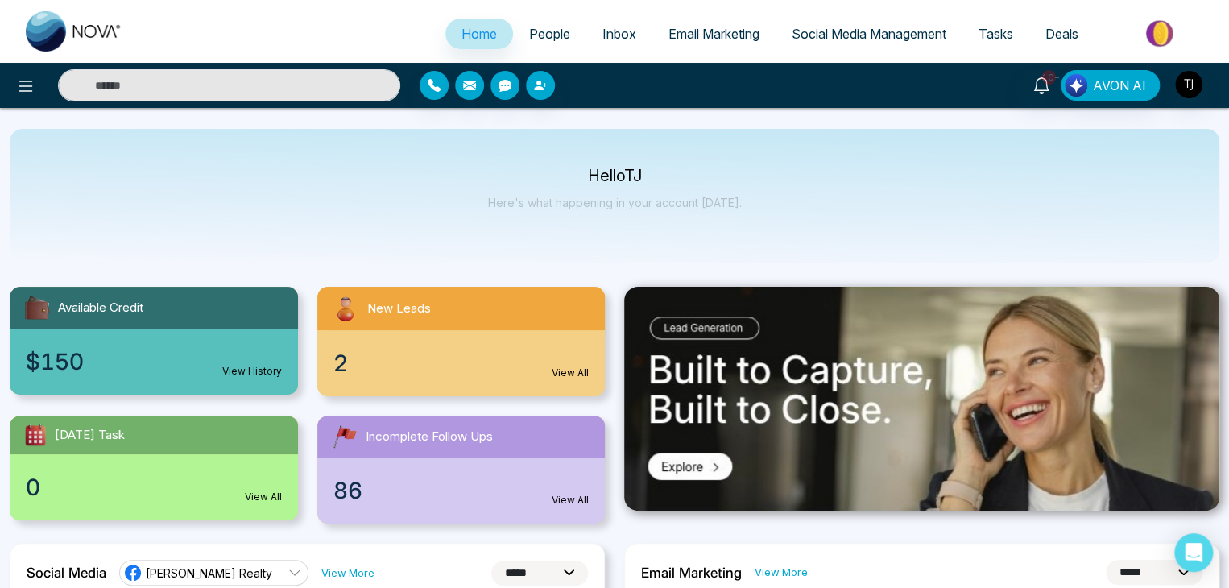
click at [736, 205] on div "Hello [PERSON_NAME] Here's what happening in your account [DATE]." at bounding box center [614, 196] width 1209 height 134
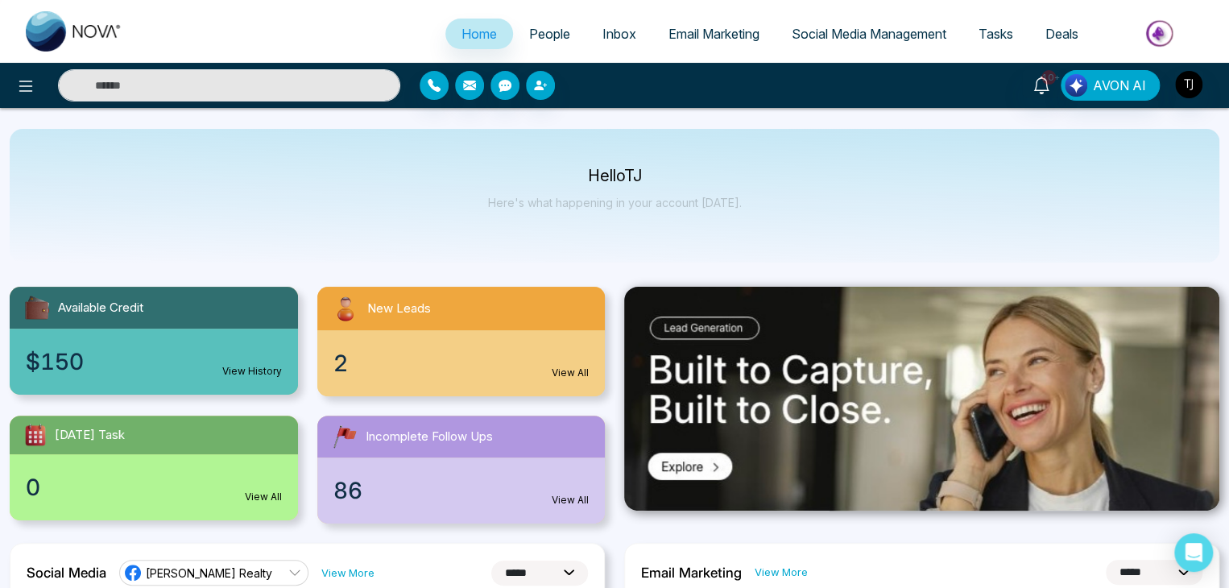
click at [589, 172] on p "Hello [PERSON_NAME]" at bounding box center [615, 176] width 254 height 14
click at [622, 177] on p "Hello [PERSON_NAME]" at bounding box center [615, 176] width 254 height 14
click at [622, 27] on span "Inbox" at bounding box center [619, 34] width 34 height 16
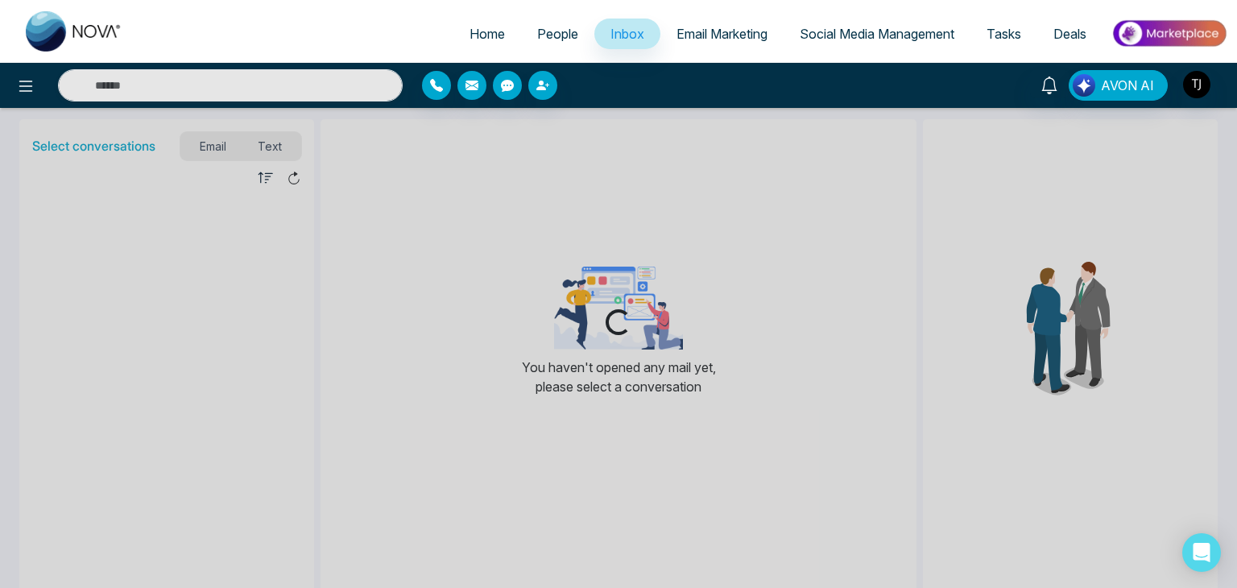
click at [560, 31] on span "People" at bounding box center [557, 34] width 41 height 16
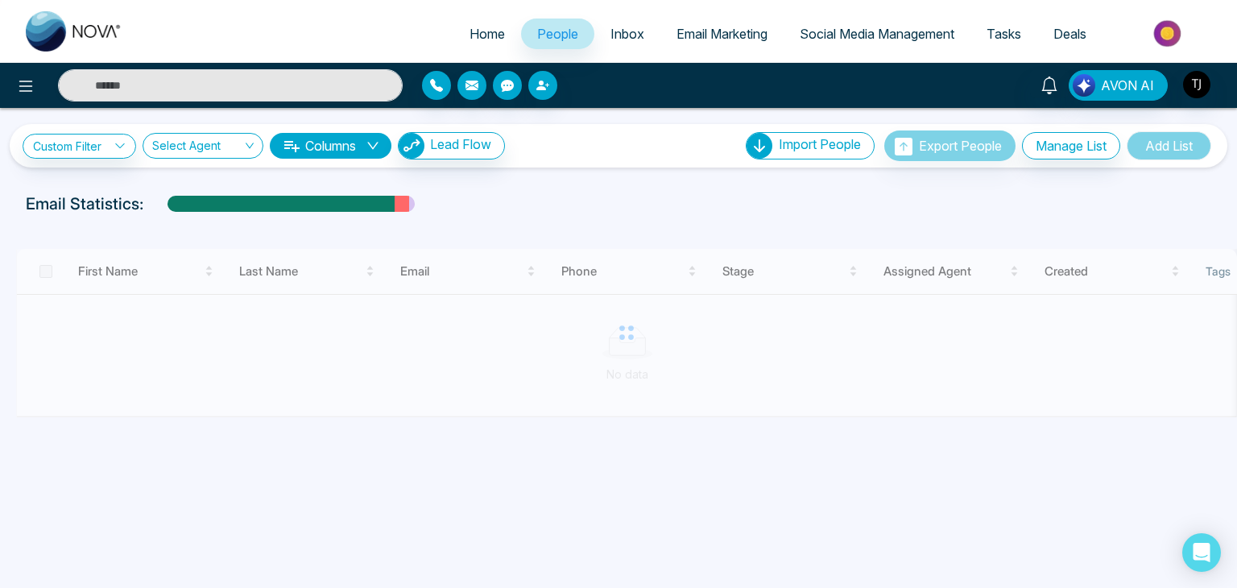
click at [490, 23] on link "Home" at bounding box center [487, 34] width 68 height 31
select select "*"
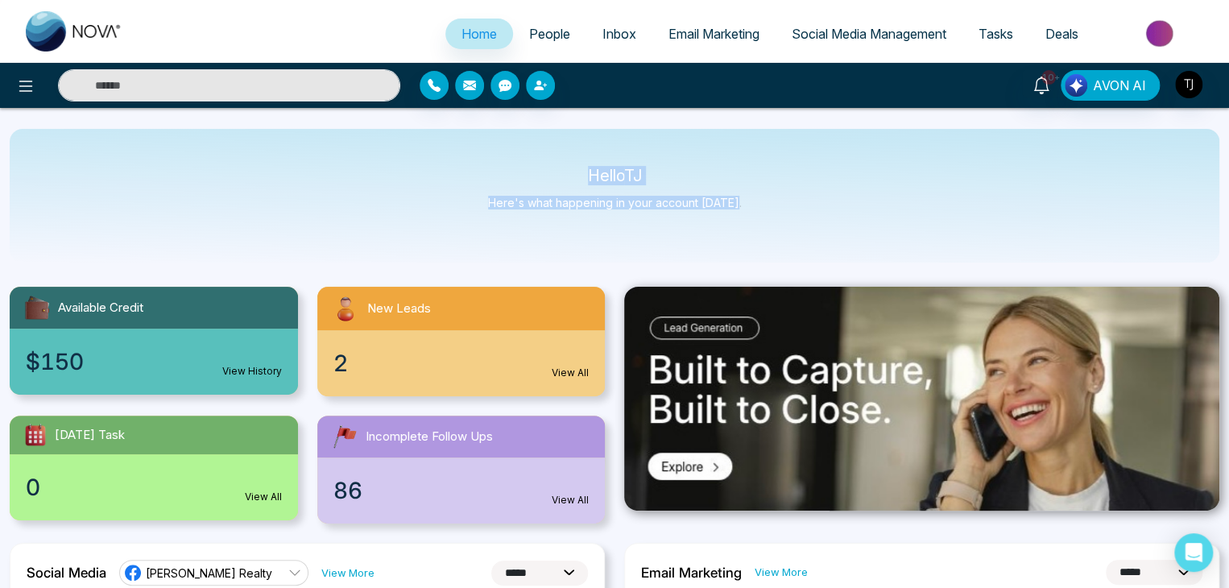
drag, startPoint x: 572, startPoint y: 175, endPoint x: 808, endPoint y: 232, distance: 242.7
click at [808, 232] on div "Hello [PERSON_NAME] Here's what happening in your account [DATE]." at bounding box center [614, 196] width 1209 height 134
click at [17, 83] on icon at bounding box center [25, 85] width 19 height 19
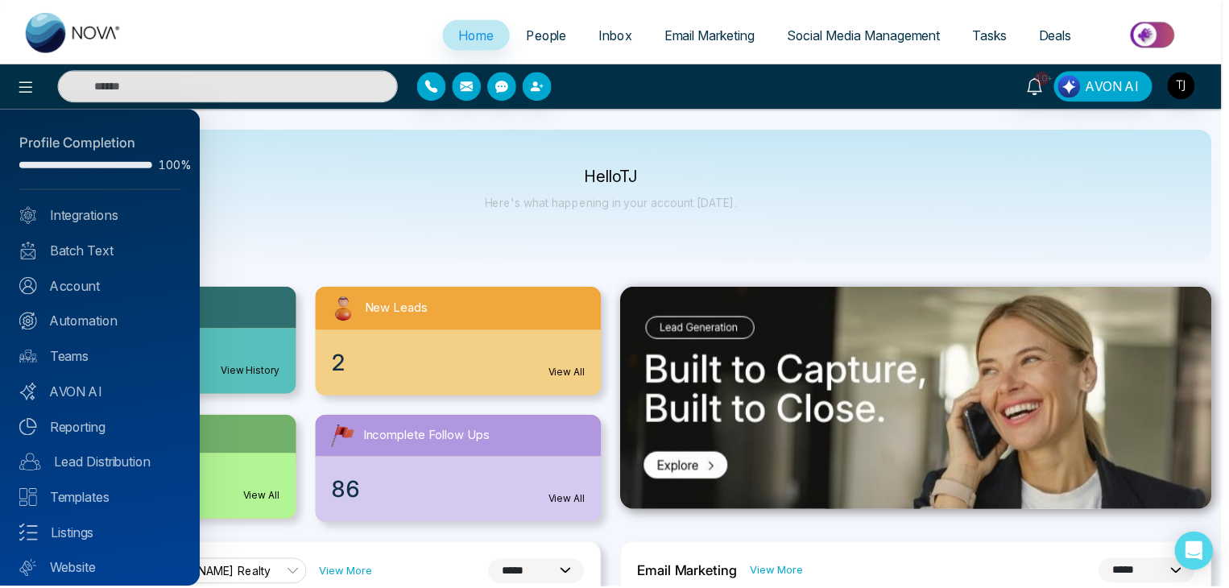
scroll to position [45, 0]
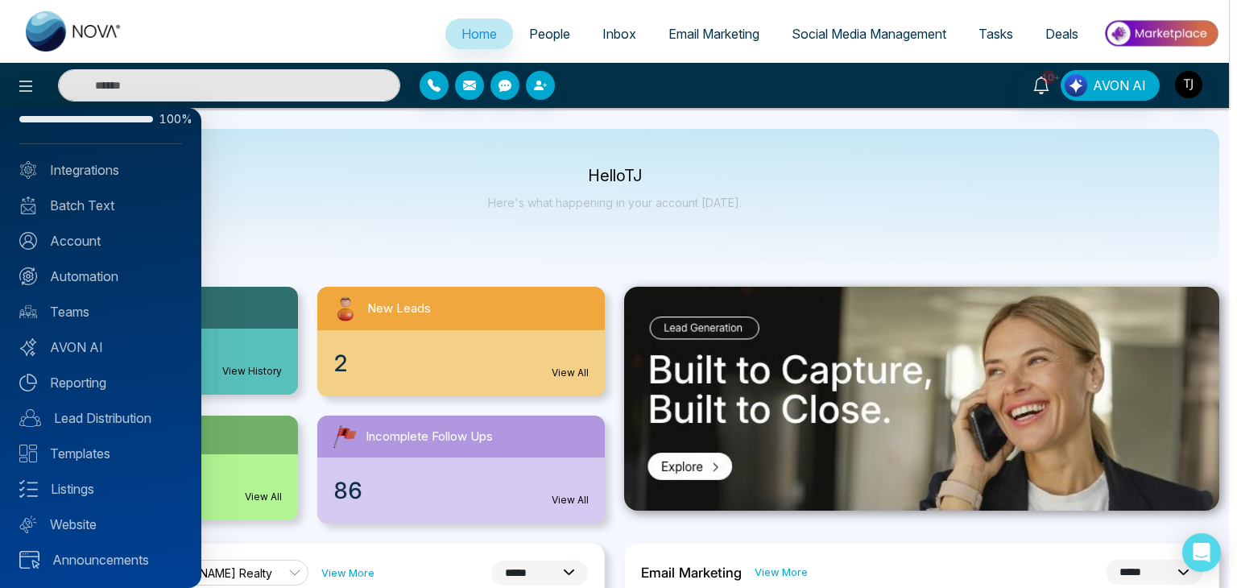
click at [509, 210] on div at bounding box center [618, 294] width 1237 height 588
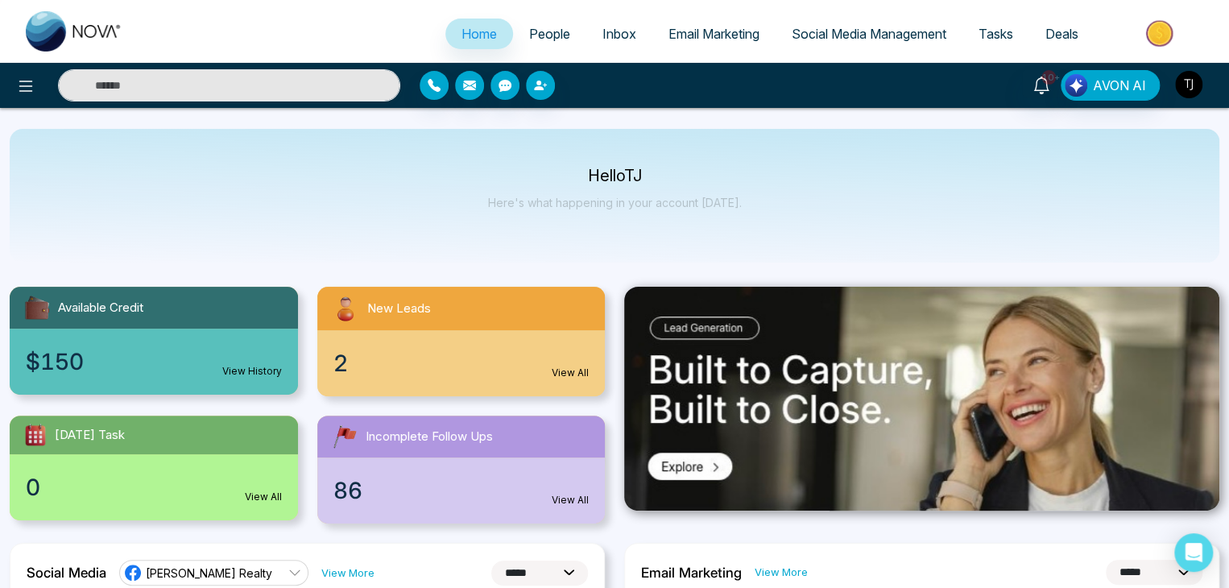
click at [1182, 92] on img "button" at bounding box center [1188, 84] width 27 height 27
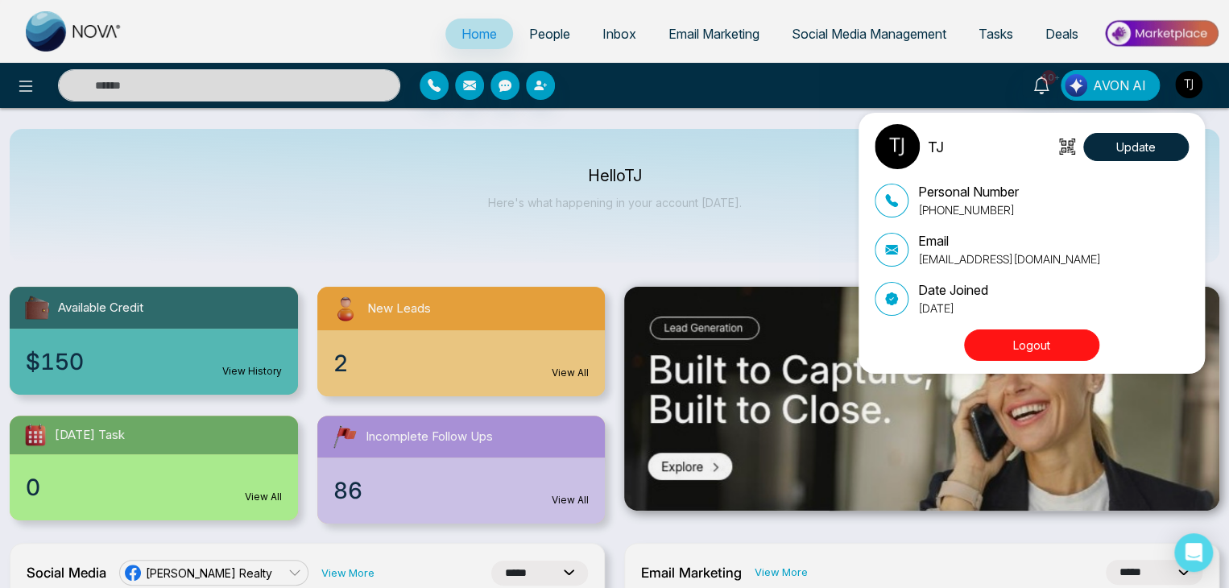
click at [998, 78] on div "TJ Update Personal Number [PHONE_NUMBER] Email [EMAIL_ADDRESS][DOMAIN_NAME] Dat…" at bounding box center [614, 294] width 1229 height 588
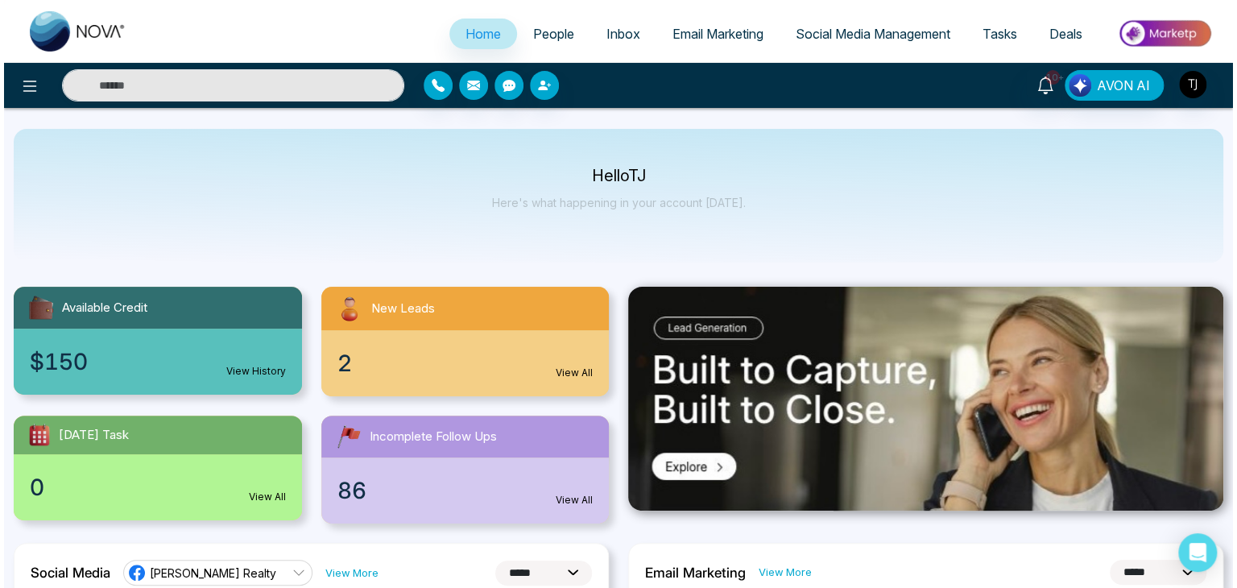
scroll to position [0, 0]
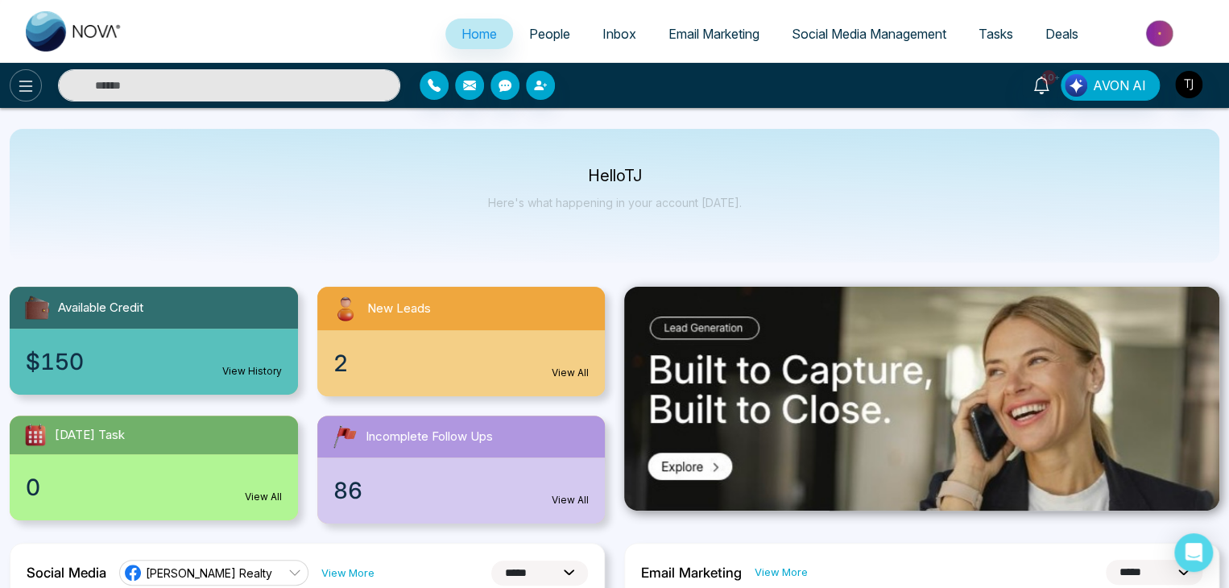
click at [16, 78] on icon at bounding box center [25, 85] width 19 height 19
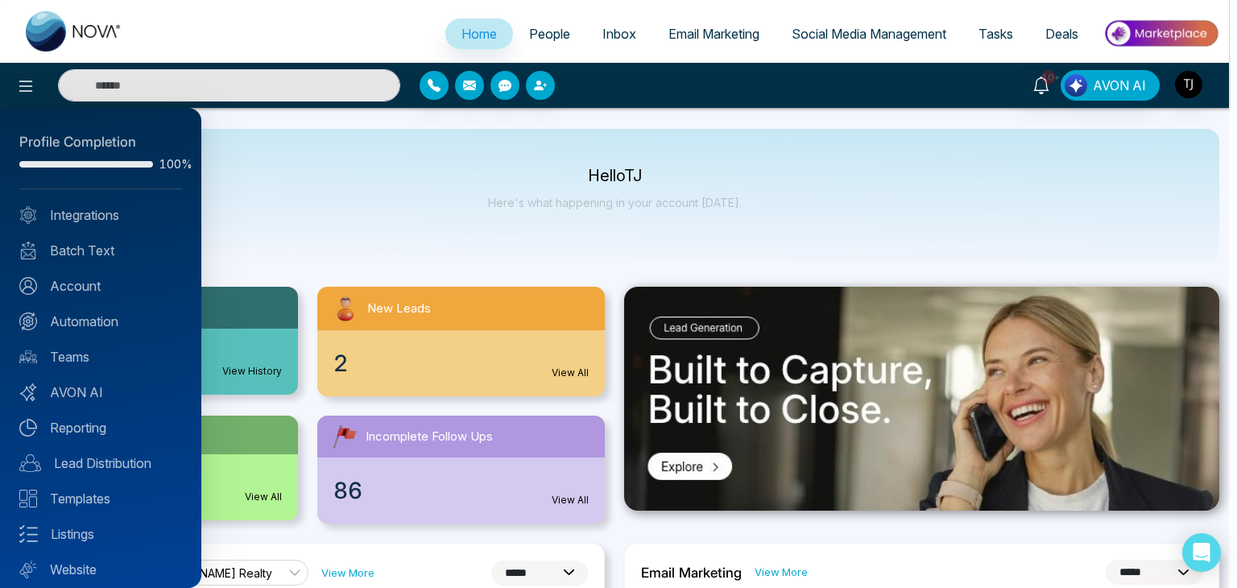
click at [421, 156] on div at bounding box center [618, 294] width 1237 height 588
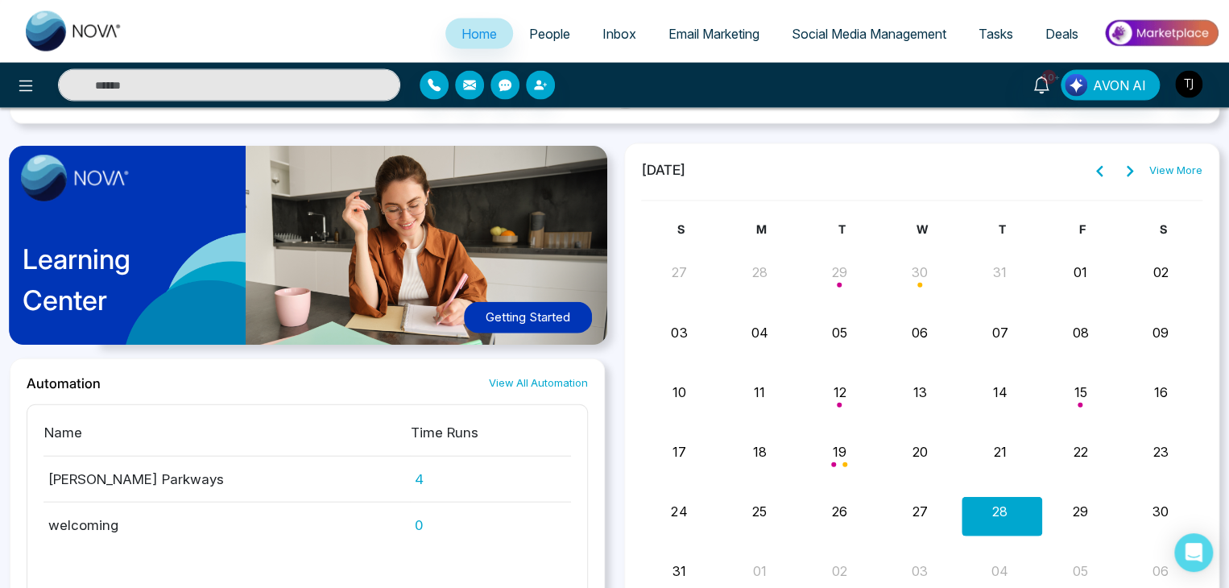
scroll to position [1652, 0]
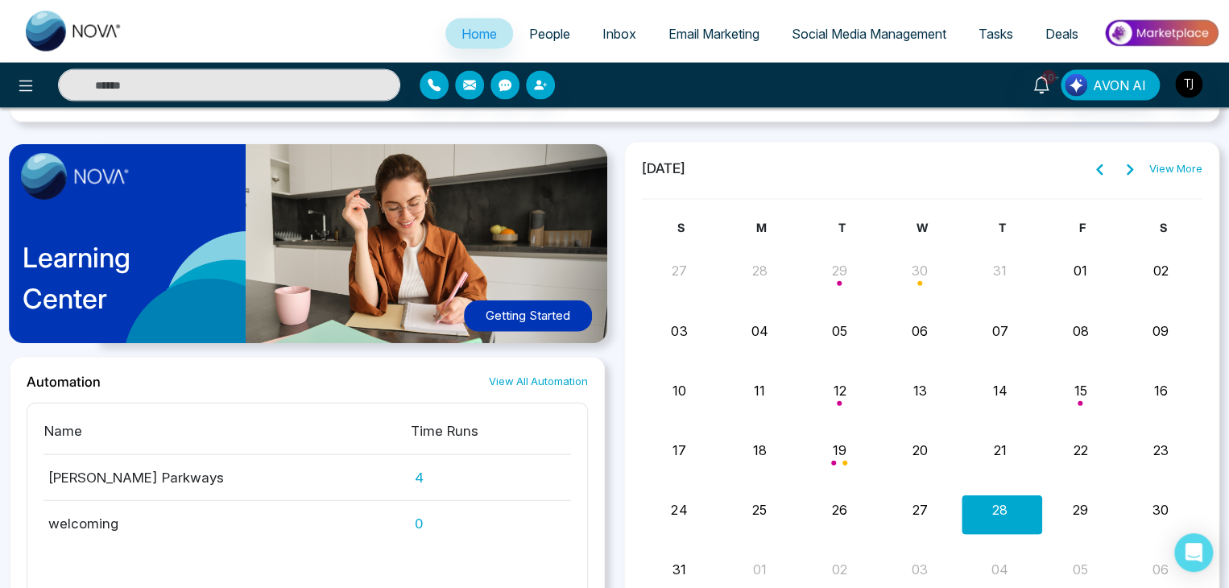
click at [535, 304] on button "Getting Started" at bounding box center [528, 315] width 128 height 31
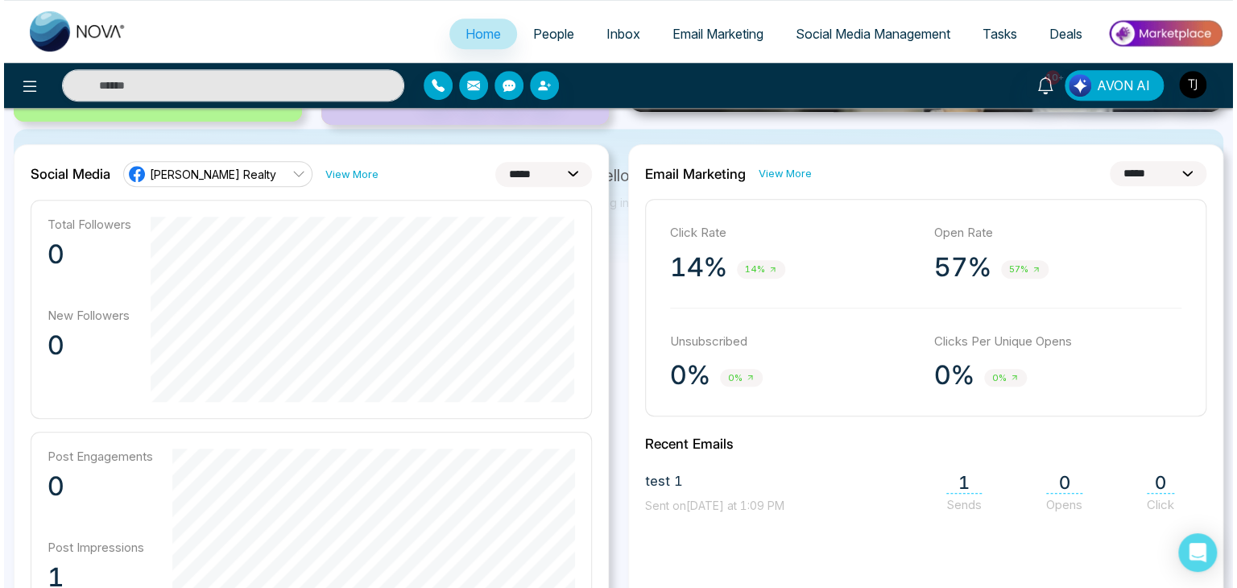
scroll to position [0, 0]
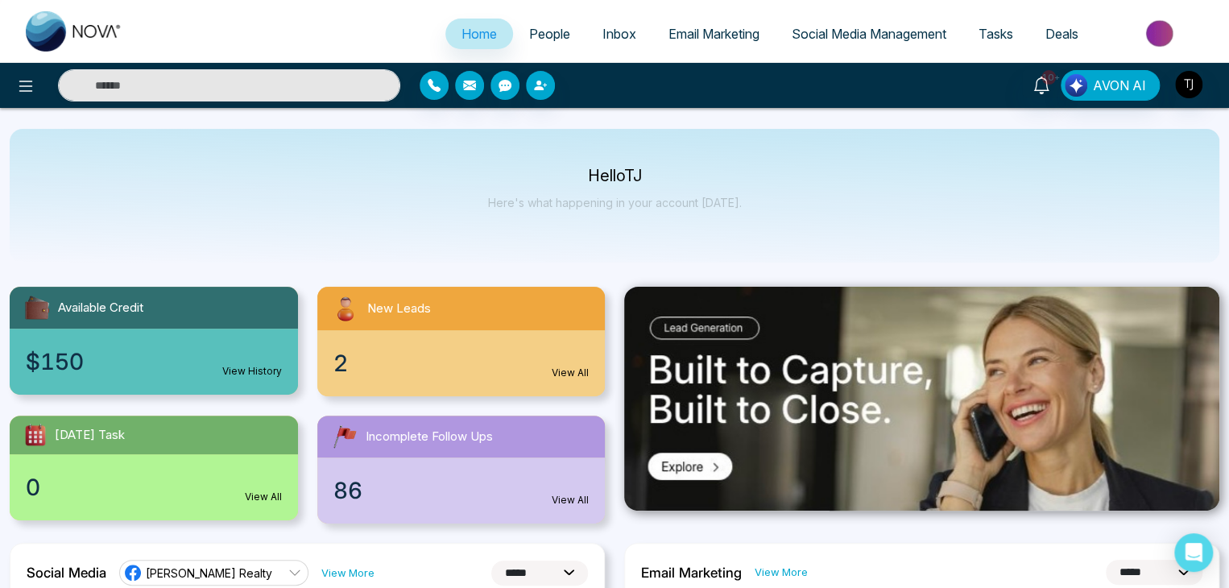
click at [556, 17] on ul "Home People Inbox Email Marketing Social Media Management Tasks Deals" at bounding box center [678, 35] width 1080 height 44
click at [556, 30] on span "People" at bounding box center [549, 34] width 41 height 16
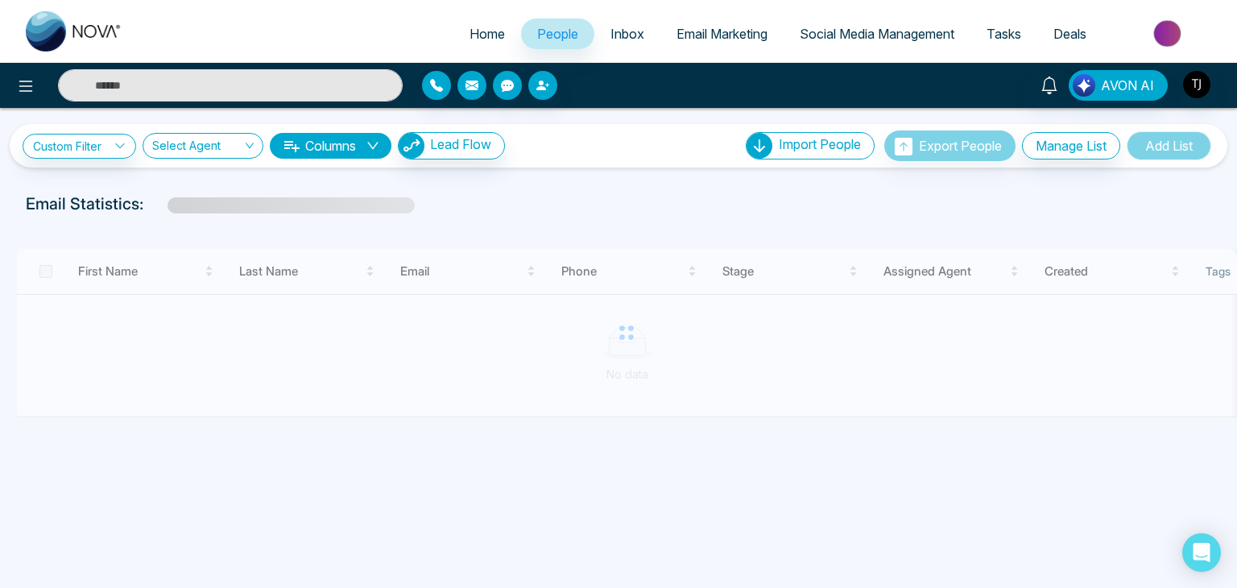
click at [594, 26] on link "Inbox" at bounding box center [627, 34] width 66 height 31
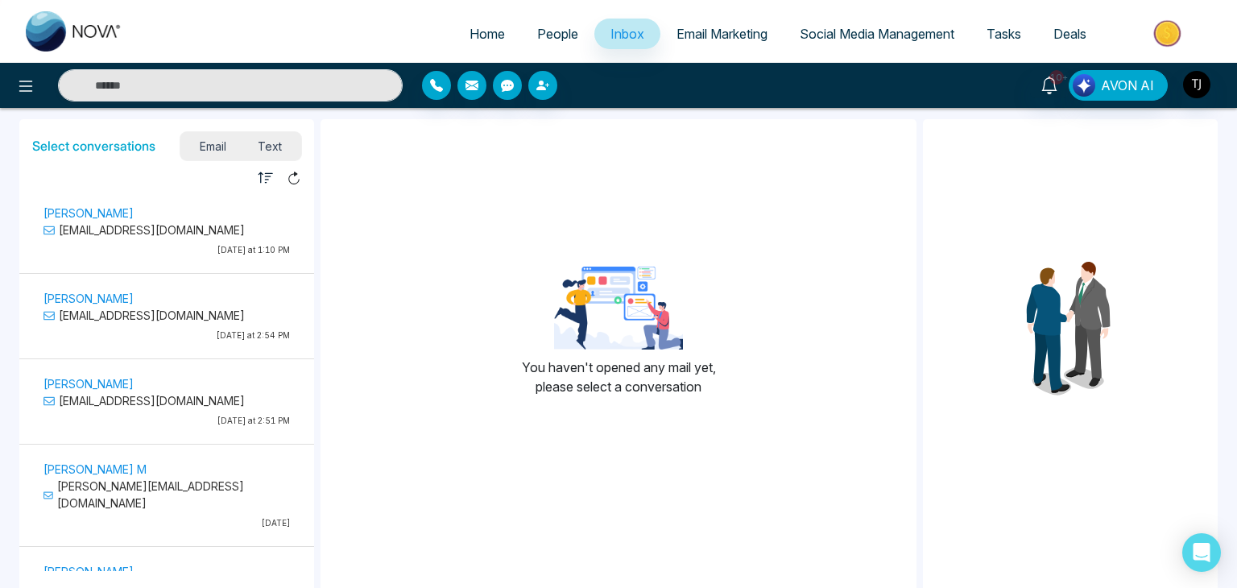
click at [472, 22] on link "Home" at bounding box center [487, 34] width 68 height 31
select select "*"
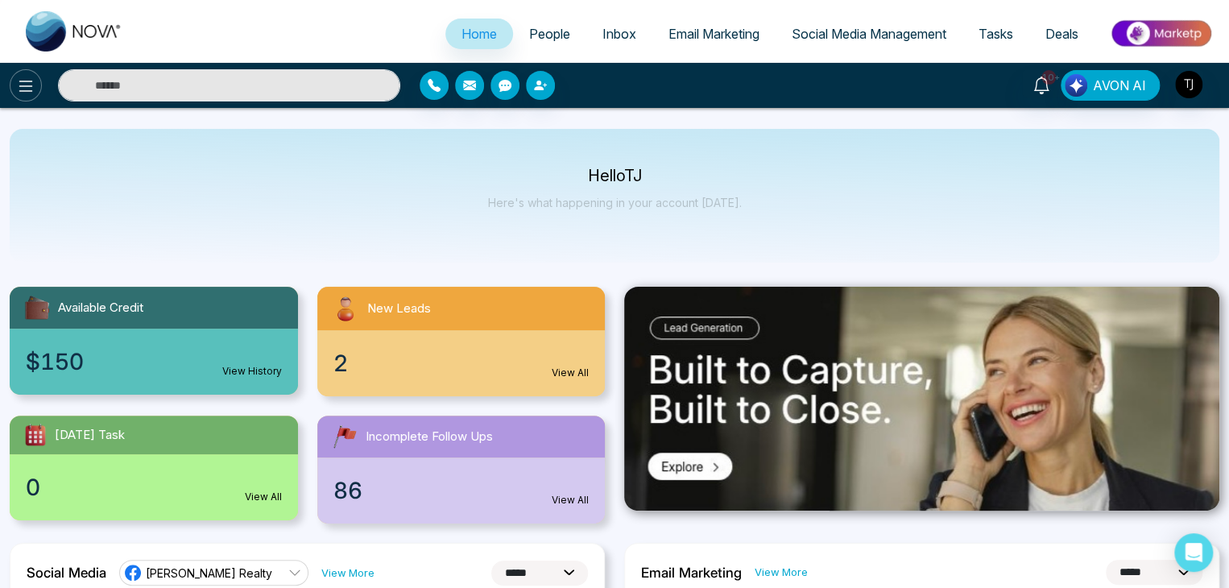
click at [22, 82] on icon at bounding box center [25, 85] width 19 height 19
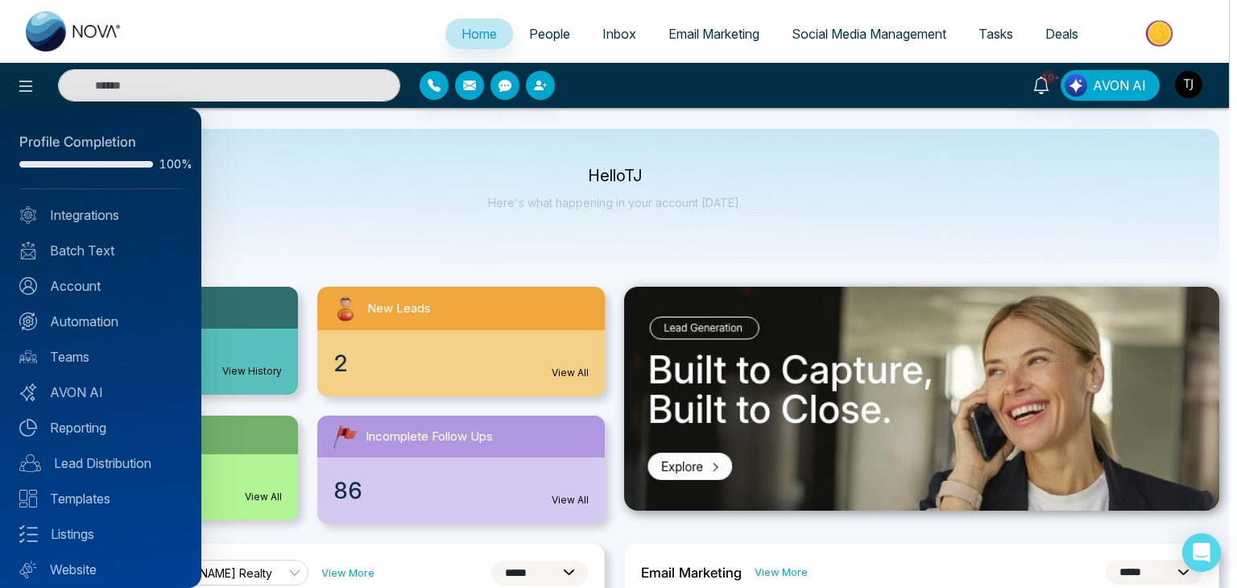
click at [292, 189] on div at bounding box center [618, 294] width 1237 height 588
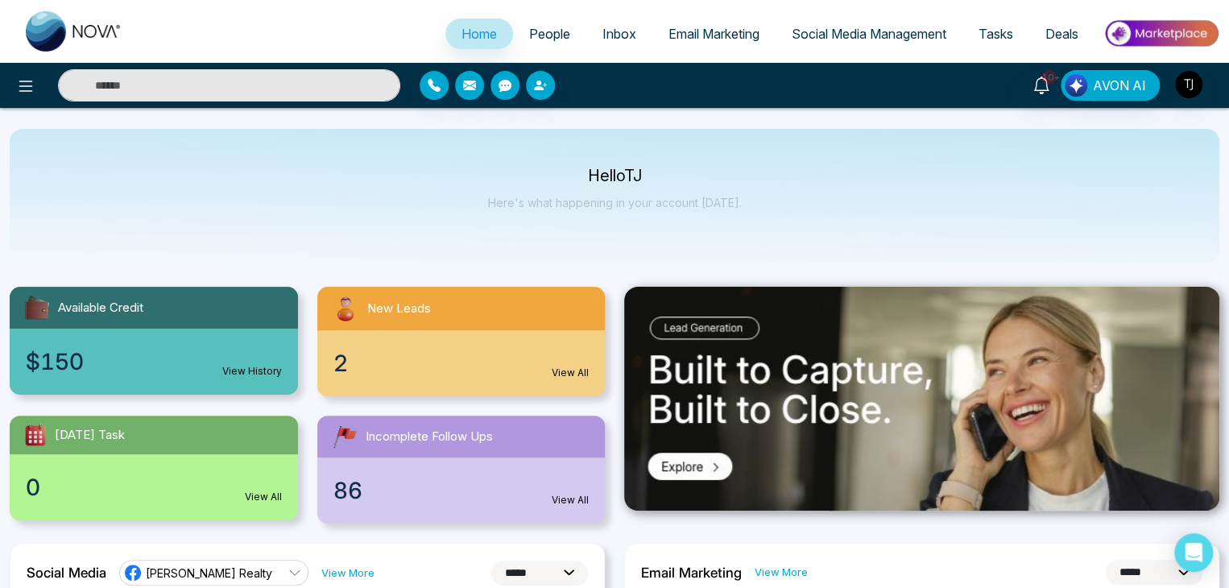
click at [559, 31] on span "People" at bounding box center [549, 34] width 41 height 16
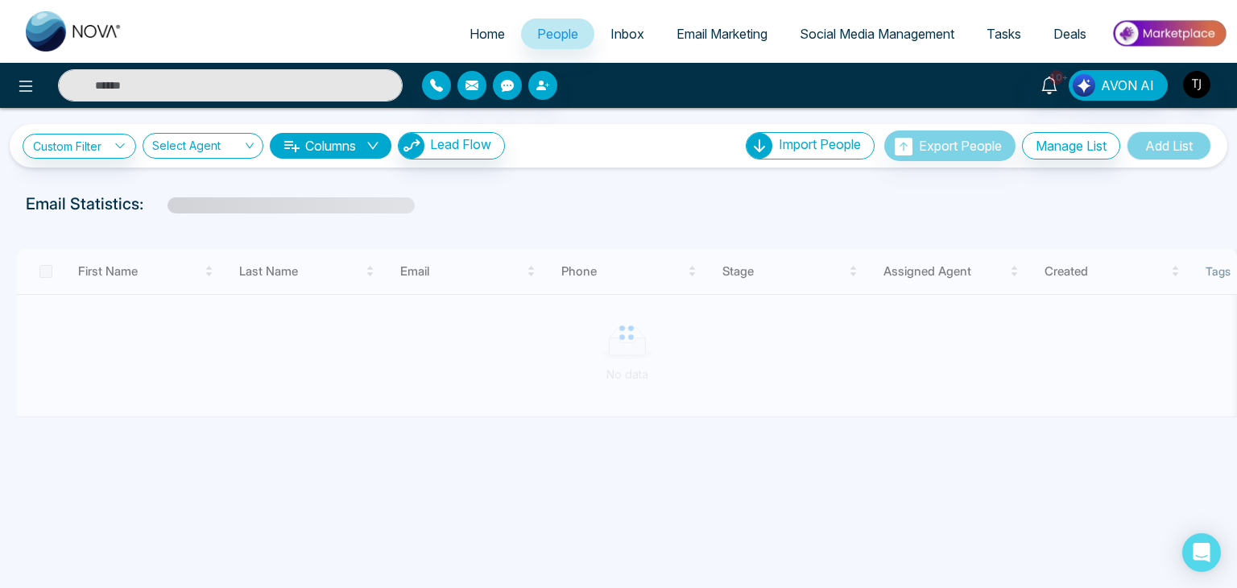
click at [612, 21] on link "Inbox" at bounding box center [627, 34] width 66 height 31
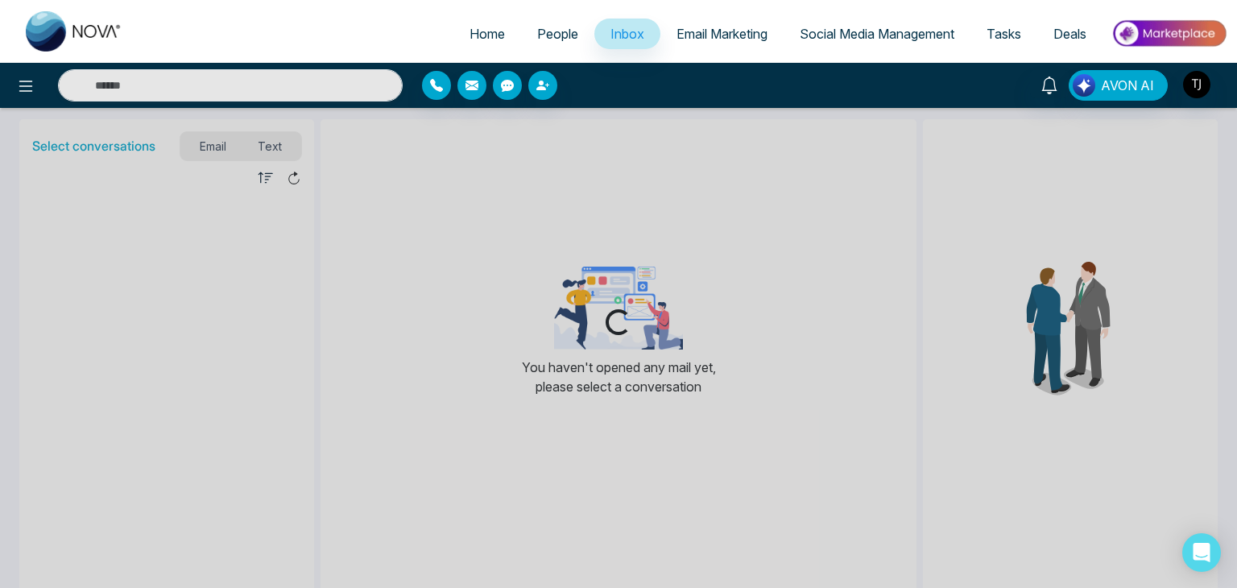
drag, startPoint x: 559, startPoint y: 31, endPoint x: 755, endPoint y: 14, distance: 197.3
click at [755, 14] on ul "Home People Inbox Email Marketing Social Media Management Tasks Deals" at bounding box center [682, 35] width 1089 height 44
click at [763, 35] on link "Email Marketing" at bounding box center [721, 34] width 123 height 31
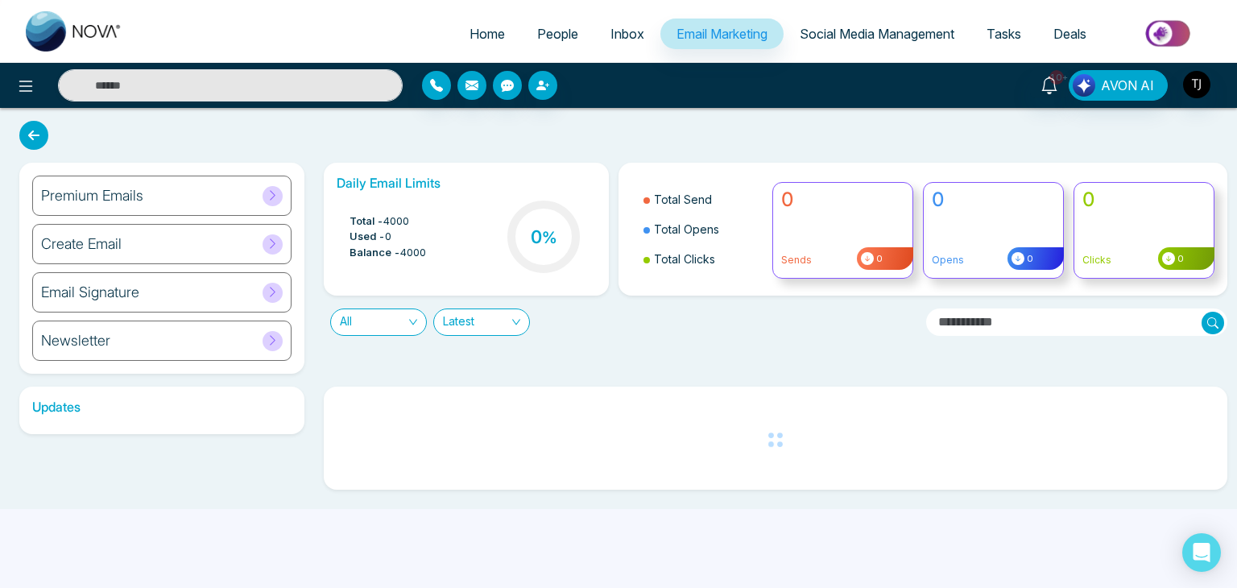
click at [897, 29] on span "Social Media Management" at bounding box center [877, 34] width 155 height 16
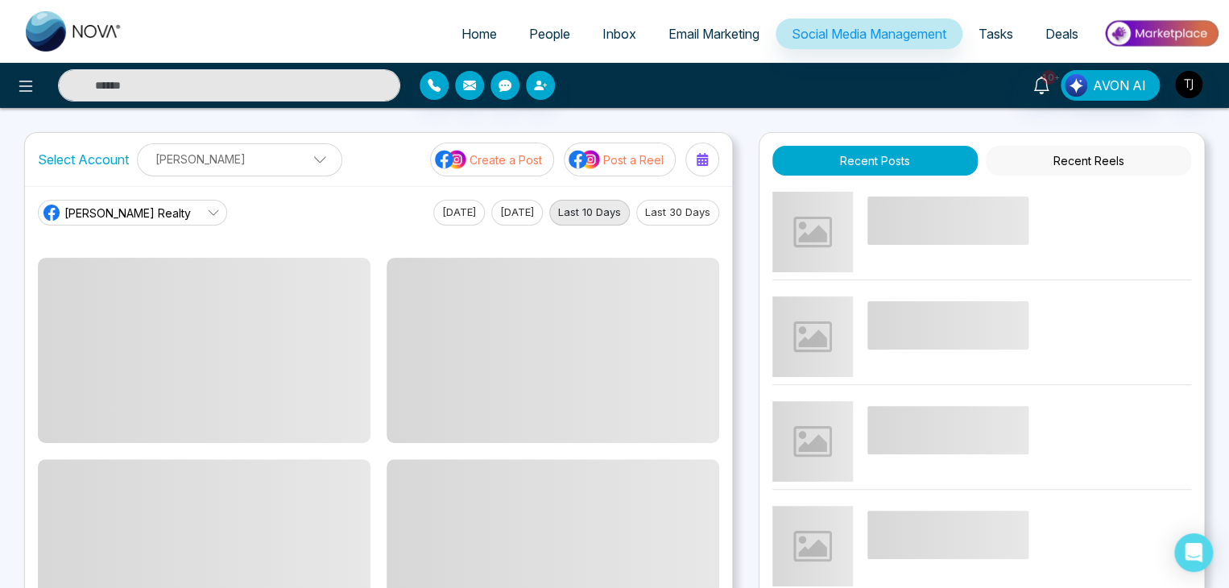
click at [475, 39] on span "Home" at bounding box center [478, 34] width 35 height 16
select select "*"
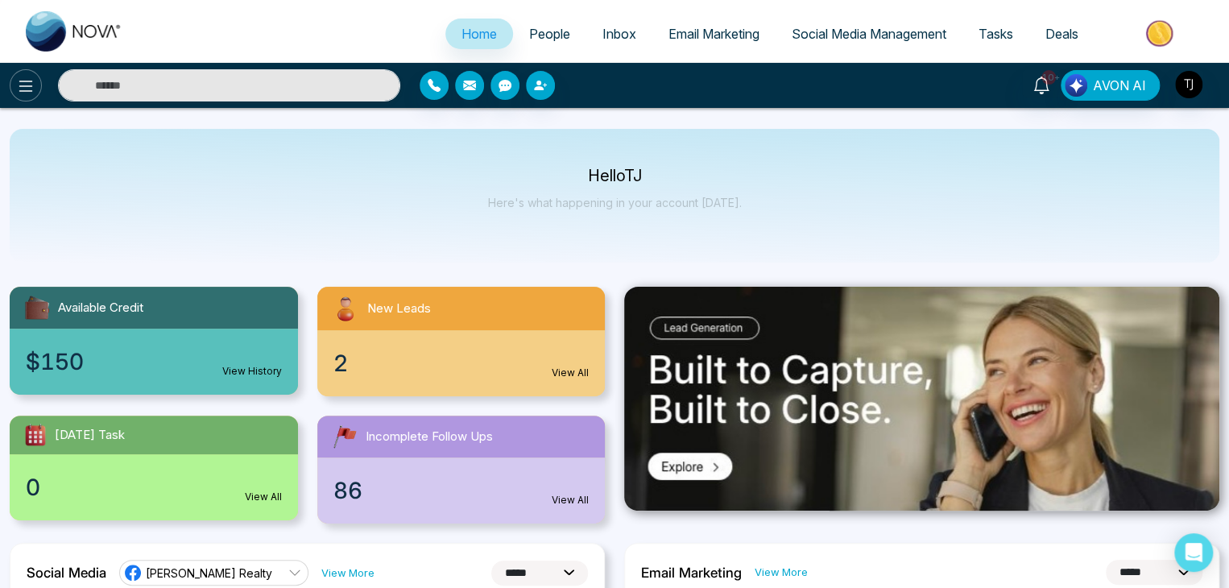
click at [14, 78] on button at bounding box center [26, 85] width 32 height 32
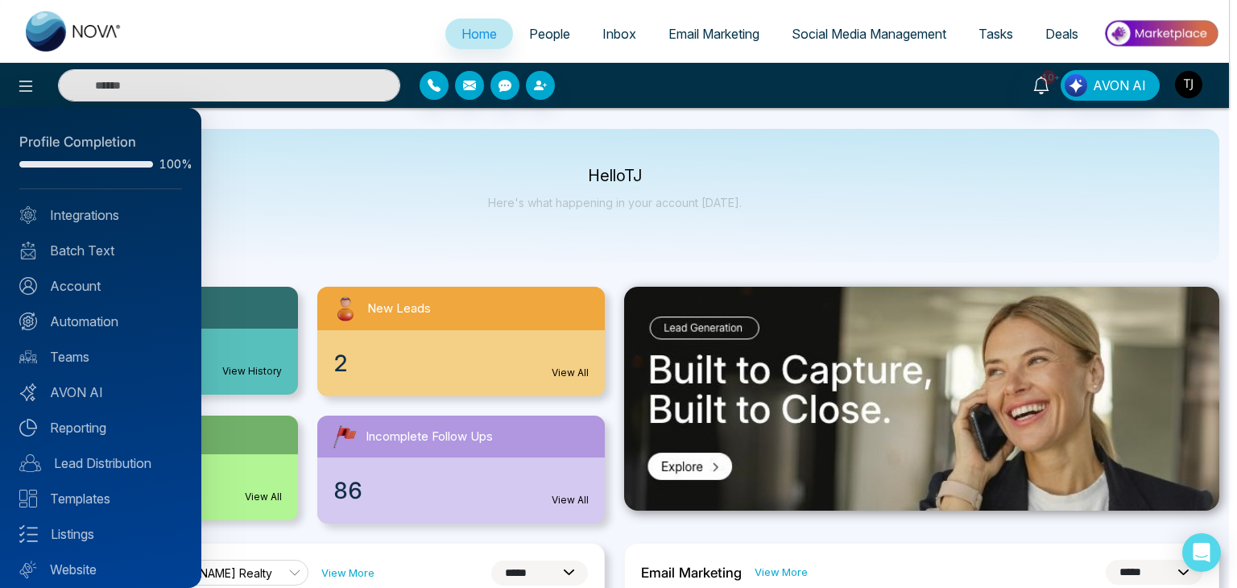
scroll to position [45, 0]
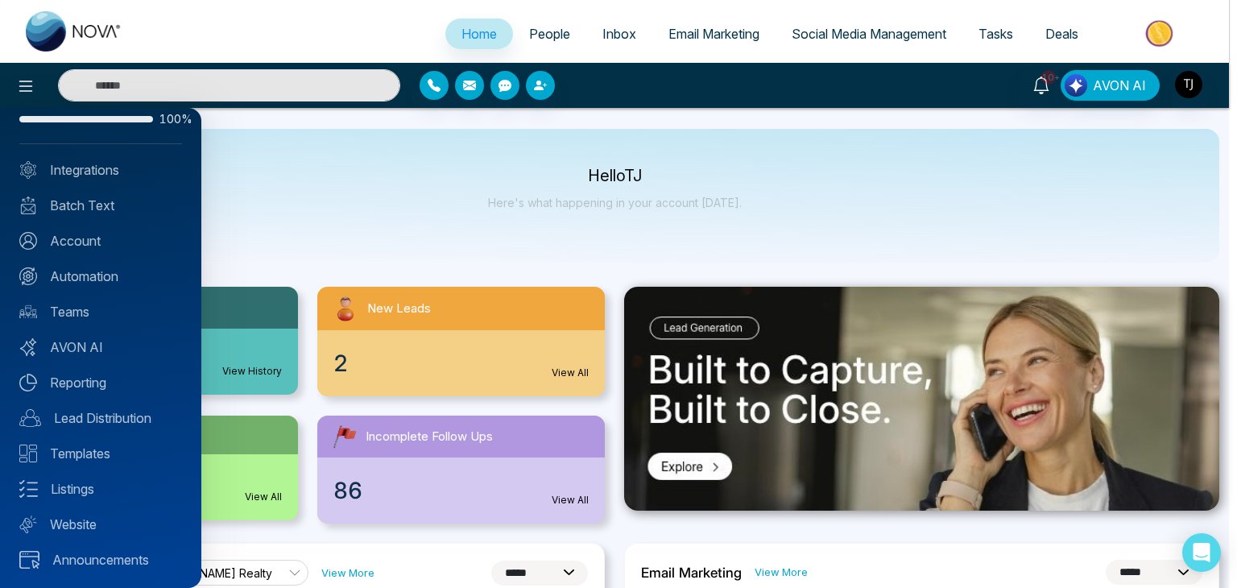
click at [424, 232] on div at bounding box center [618, 294] width 1237 height 588
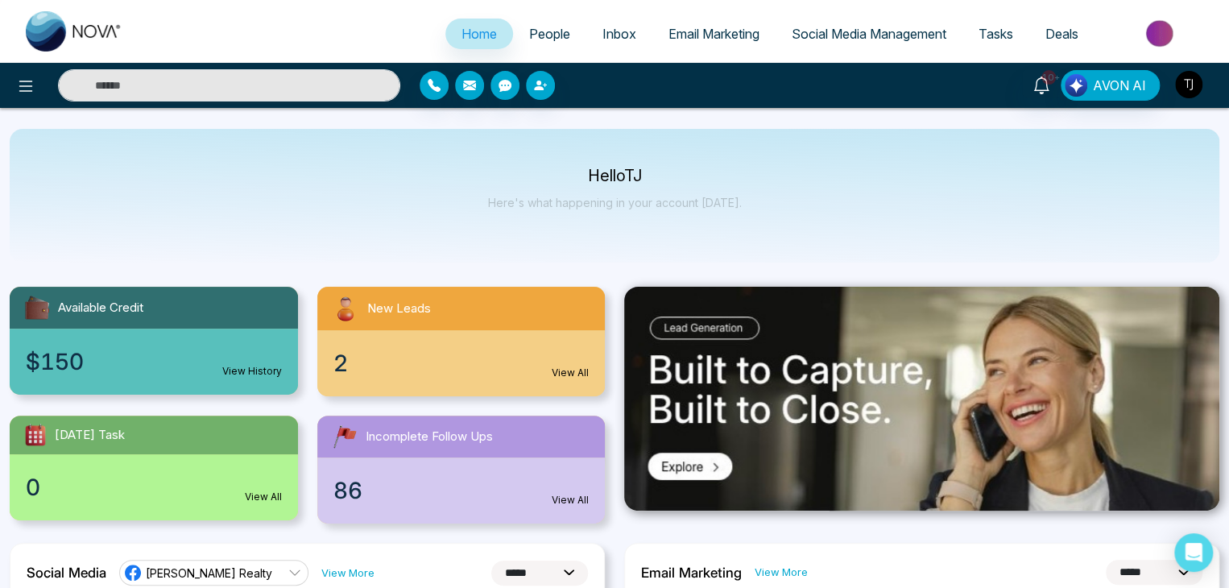
click at [1181, 88] on img "button" at bounding box center [1188, 84] width 27 height 27
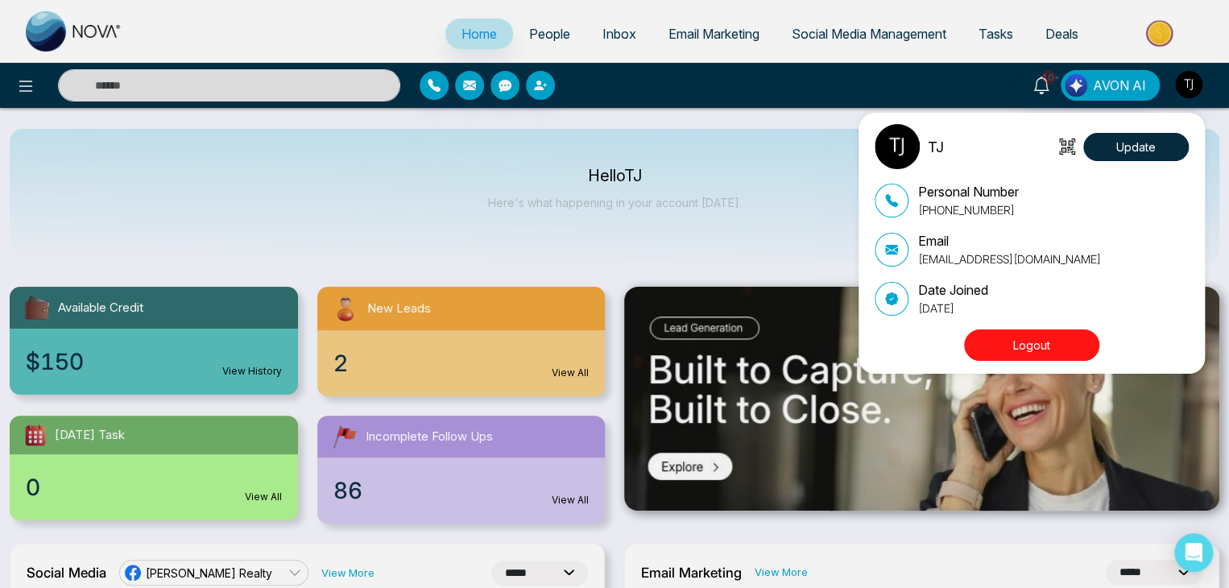
click at [776, 242] on div "TJ Update Personal Number [PHONE_NUMBER] Email [EMAIL_ADDRESS][DOMAIN_NAME] Dat…" at bounding box center [614, 294] width 1229 height 588
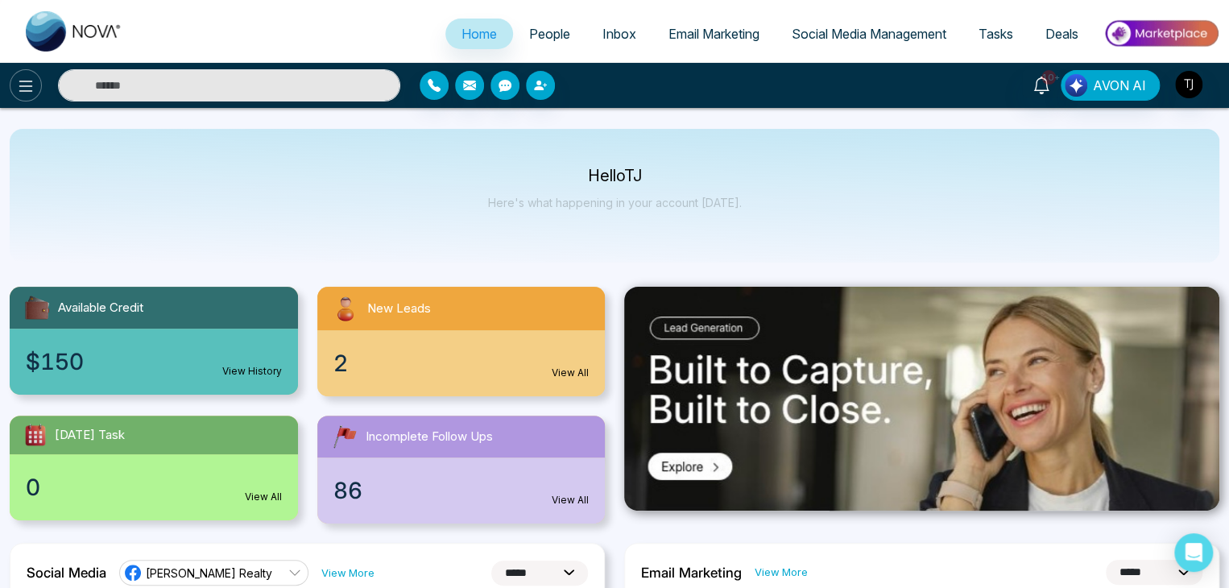
click at [26, 87] on icon at bounding box center [25, 85] width 19 height 19
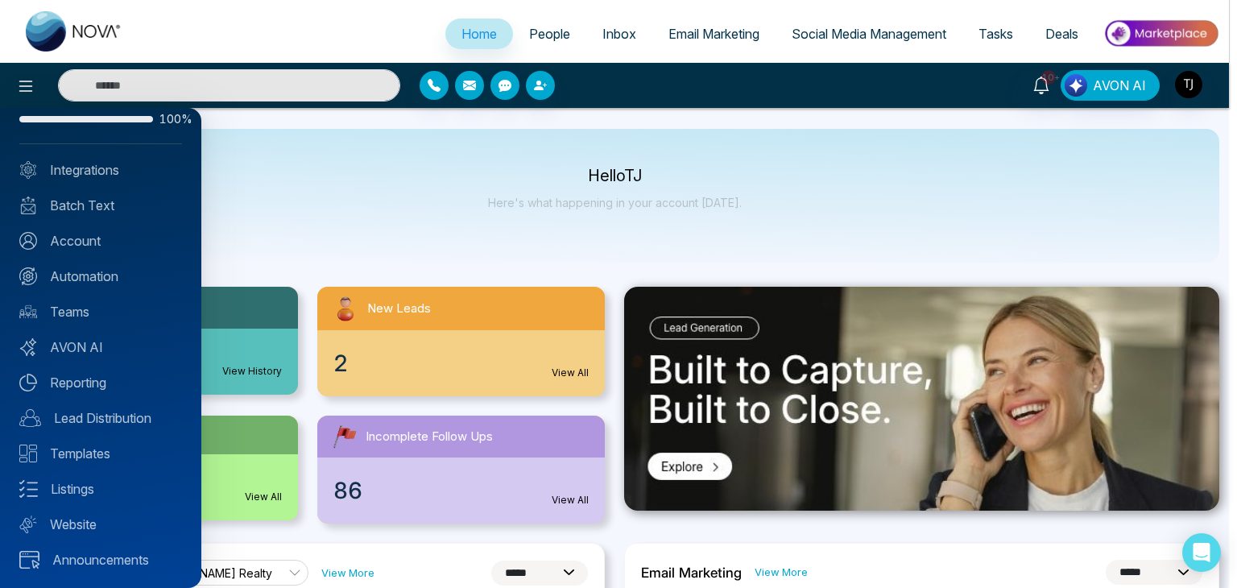
click at [514, 149] on div at bounding box center [618, 294] width 1237 height 588
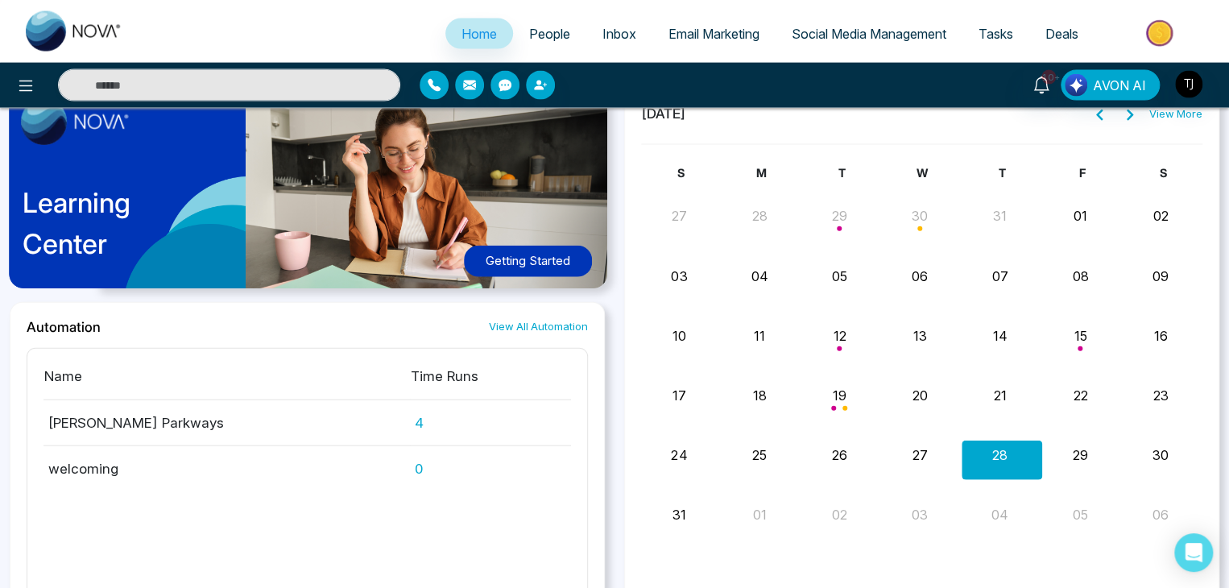
scroll to position [1718, 0]
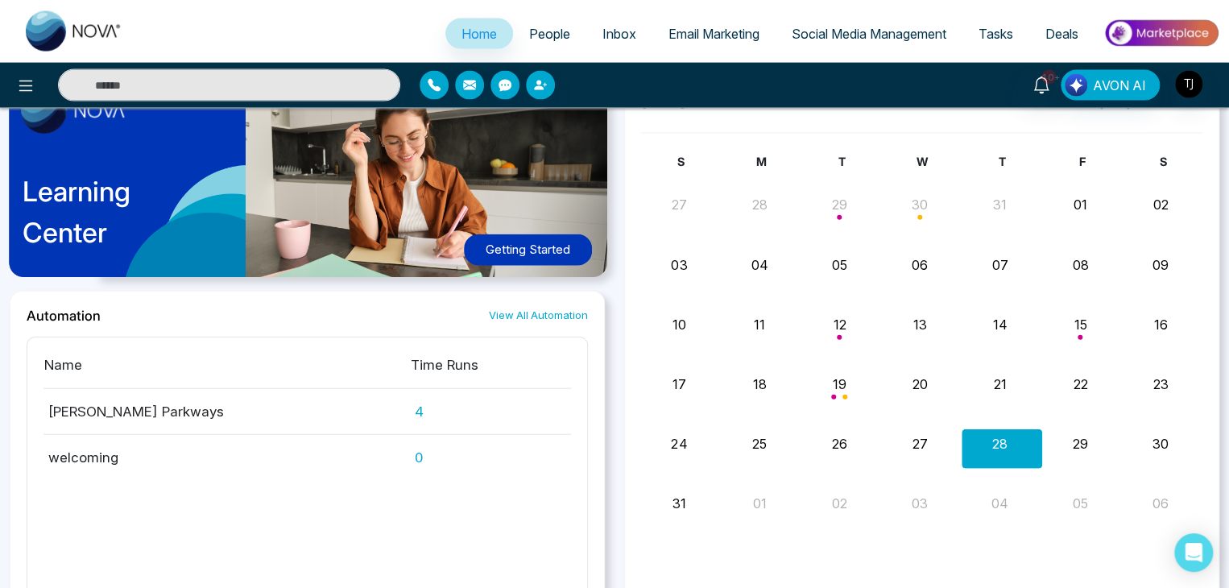
click at [528, 235] on button "Getting Started" at bounding box center [528, 249] width 128 height 31
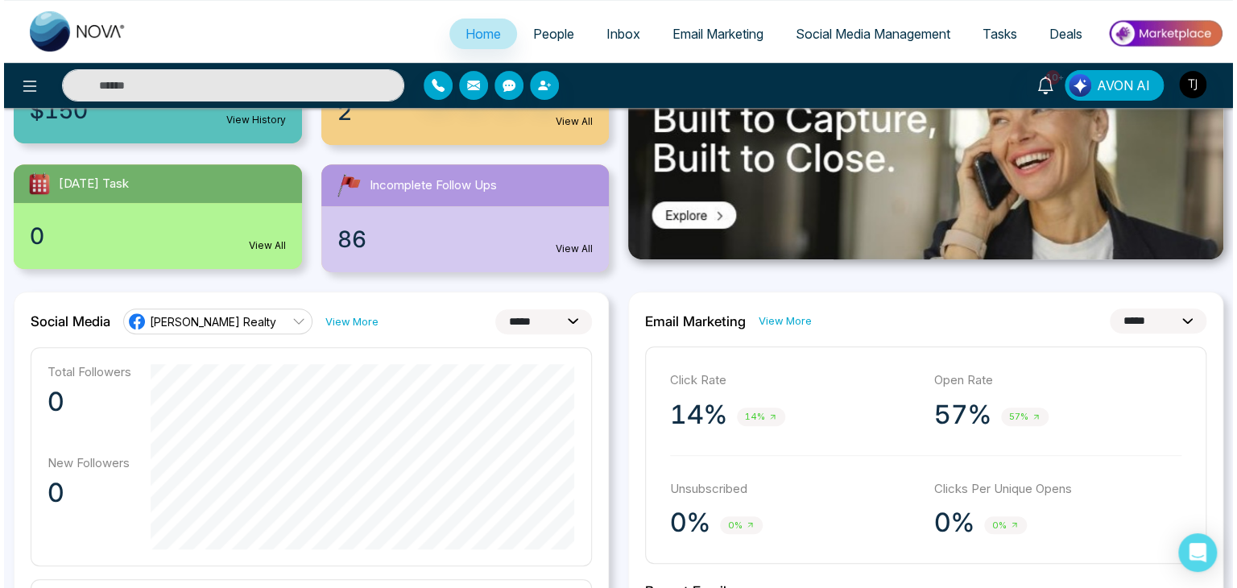
scroll to position [0, 0]
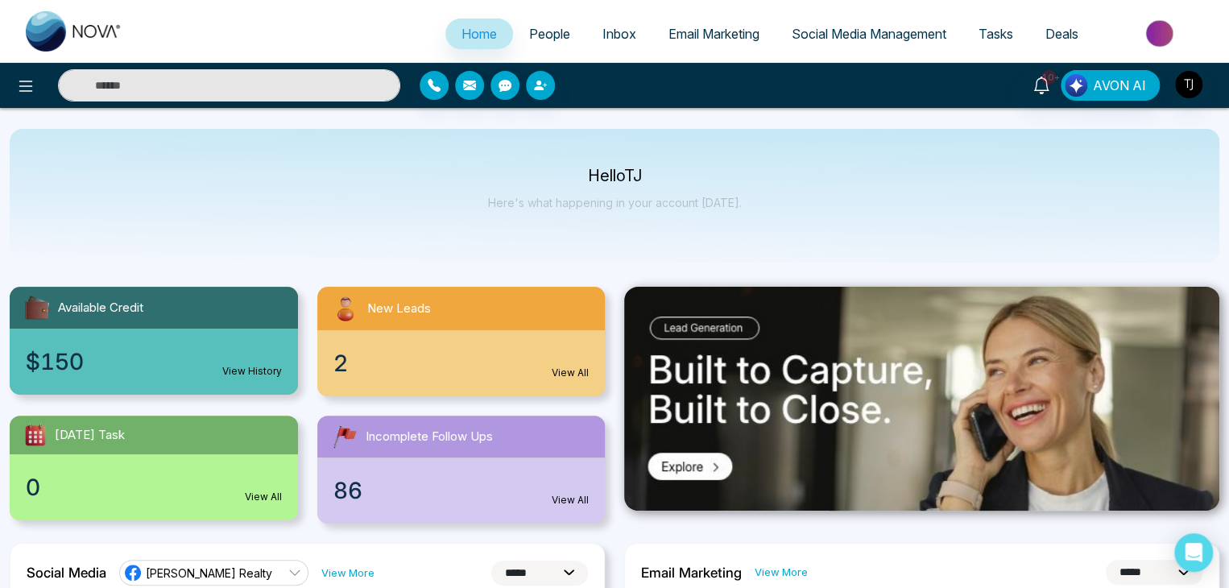
click at [729, 198] on p "Here's what happening in your account [DATE]." at bounding box center [615, 203] width 254 height 14
click at [29, 97] on button at bounding box center [26, 85] width 32 height 32
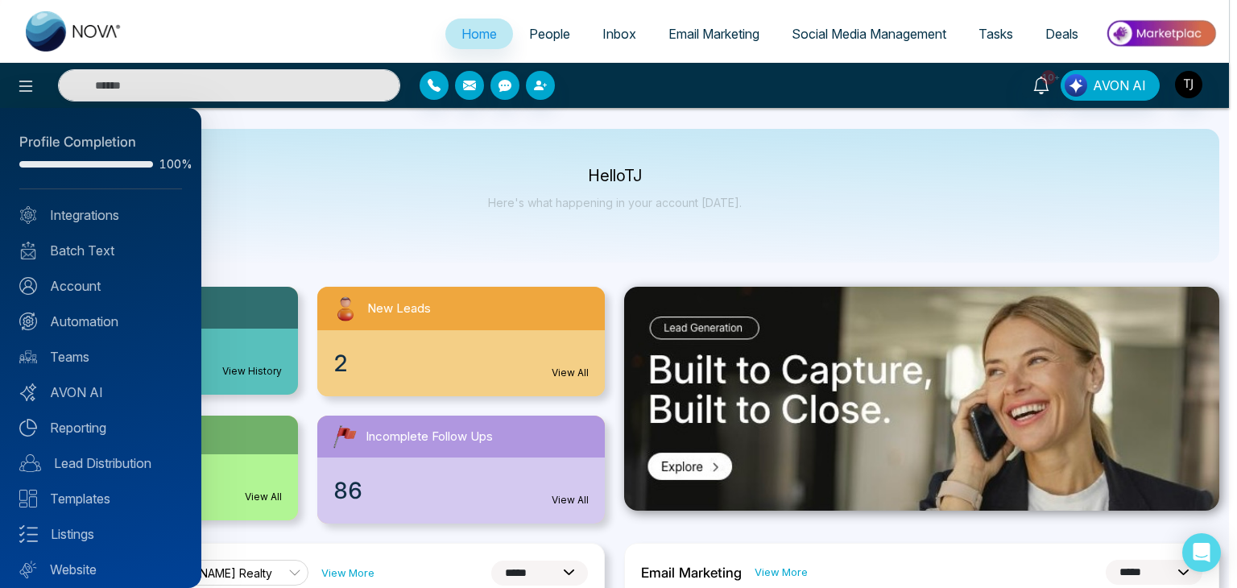
click at [378, 201] on div at bounding box center [618, 294] width 1237 height 588
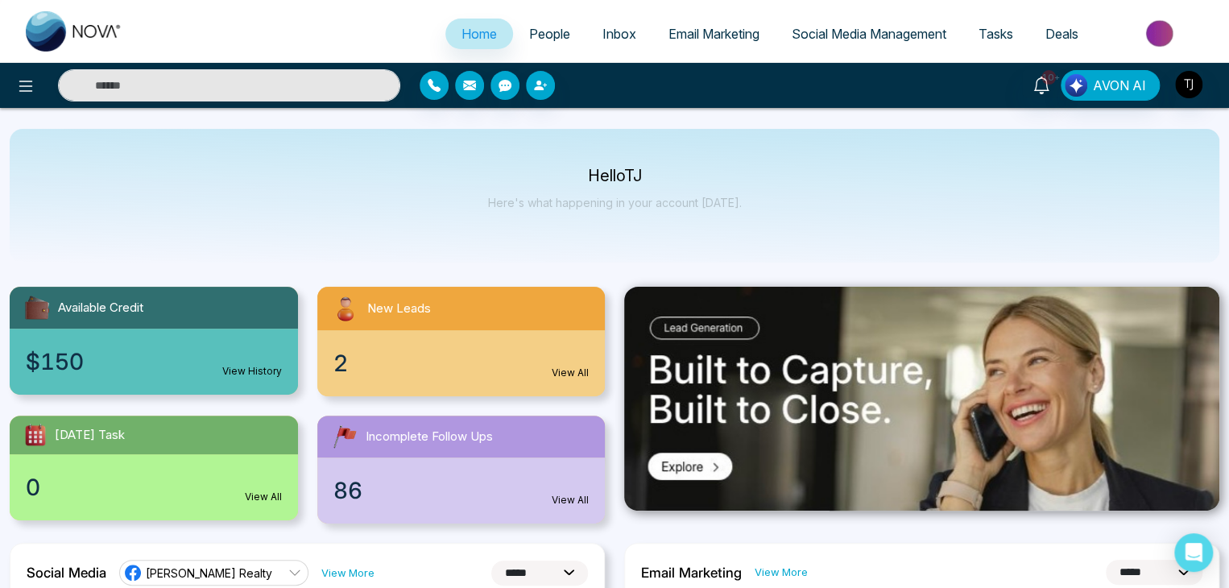
click at [730, 202] on p "Here's what happening in your account [DATE]." at bounding box center [615, 203] width 254 height 14
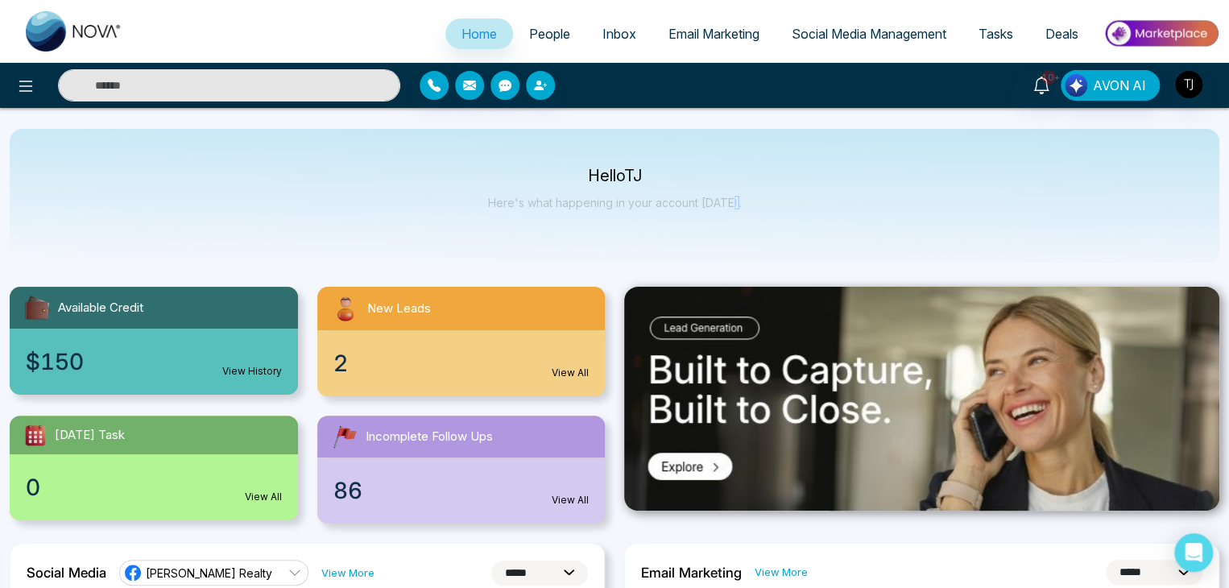
click at [730, 202] on p "Here's what happening in your account [DATE]." at bounding box center [615, 203] width 254 height 14
click at [590, 180] on p "Hello [PERSON_NAME]" at bounding box center [615, 176] width 254 height 14
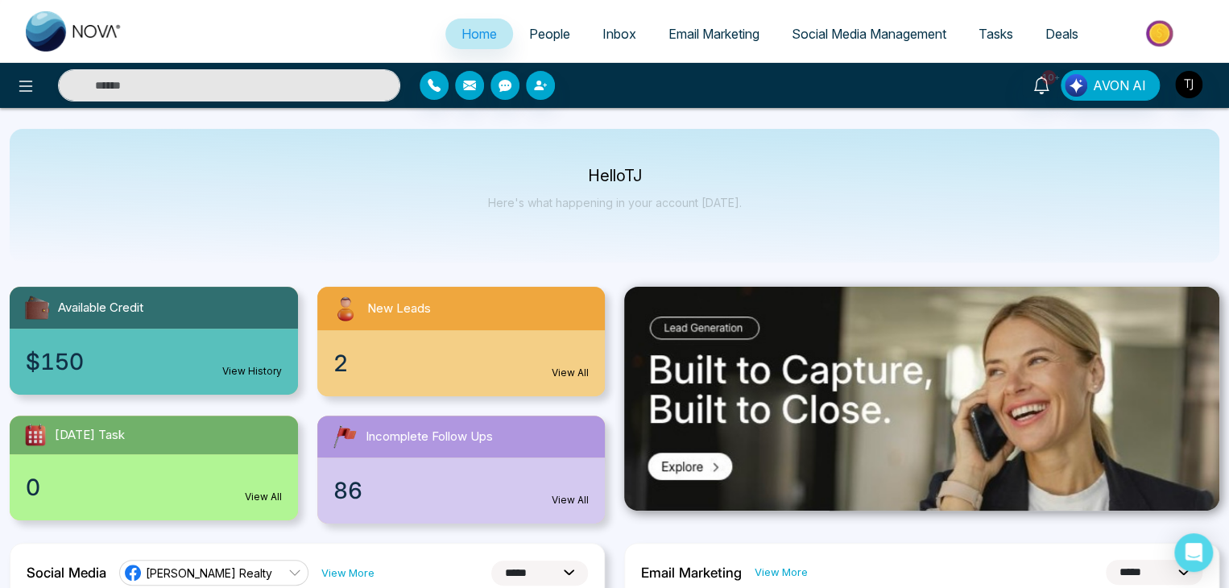
click at [590, 180] on p "Hello [PERSON_NAME]" at bounding box center [615, 176] width 254 height 14
drag, startPoint x: 581, startPoint y: 179, endPoint x: 734, endPoint y: 192, distance: 154.4
click at [734, 192] on div "Hello [PERSON_NAME] Here's what happening in your account [DATE]." at bounding box center [615, 195] width 254 height 53
drag, startPoint x: 734, startPoint y: 192, endPoint x: 588, endPoint y: 156, distance: 150.9
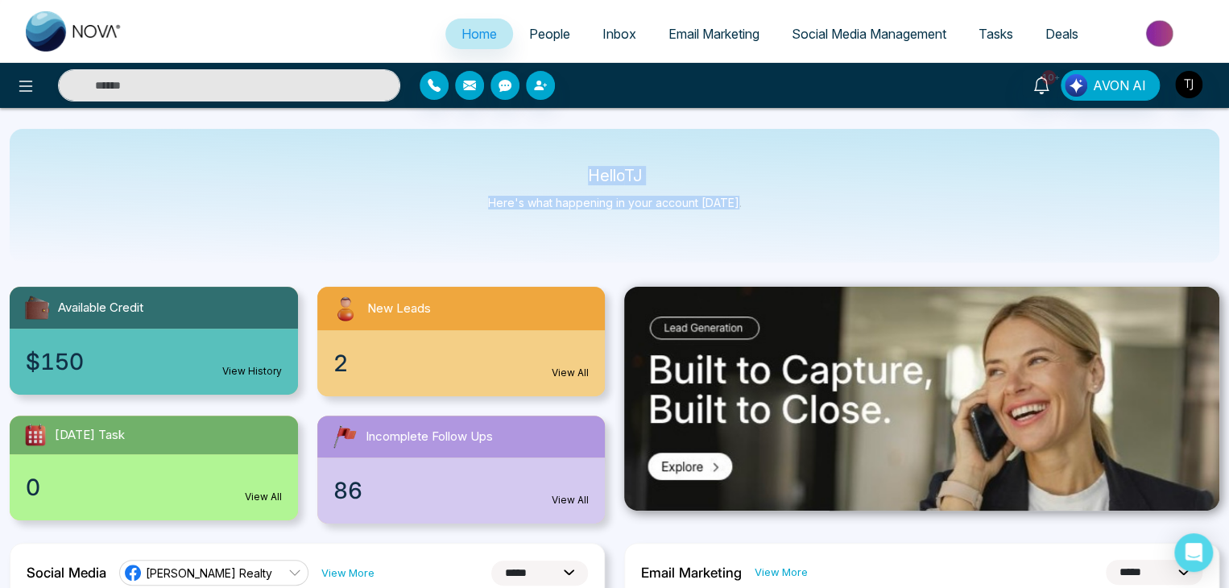
click at [588, 156] on div "Hello [PERSON_NAME] Here's what happening in your account [DATE]." at bounding box center [614, 196] width 1209 height 134
drag, startPoint x: 588, startPoint y: 156, endPoint x: 790, endPoint y: 239, distance: 218.4
click at [790, 239] on div "Hello [PERSON_NAME] Here's what happening in your account [DATE]." at bounding box center [614, 196] width 1209 height 134
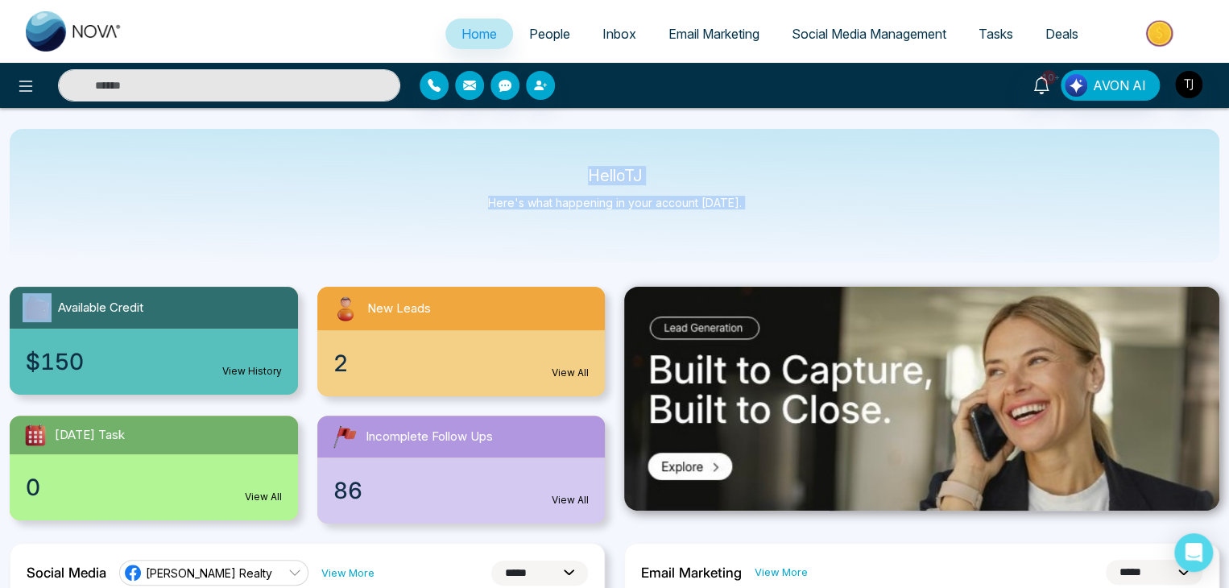
drag, startPoint x: 790, startPoint y: 239, endPoint x: 587, endPoint y: 168, distance: 214.9
click at [587, 168] on div "Hello [PERSON_NAME] Here's what happening in your account [DATE]." at bounding box center [614, 196] width 1209 height 134
click at [587, 169] on p "Hello [PERSON_NAME]" at bounding box center [615, 176] width 254 height 14
drag, startPoint x: 587, startPoint y: 168, endPoint x: 728, endPoint y: 226, distance: 152.4
click at [728, 226] on div "Hello [PERSON_NAME] Here's what happening in your account [DATE]." at bounding box center [614, 196] width 1209 height 134
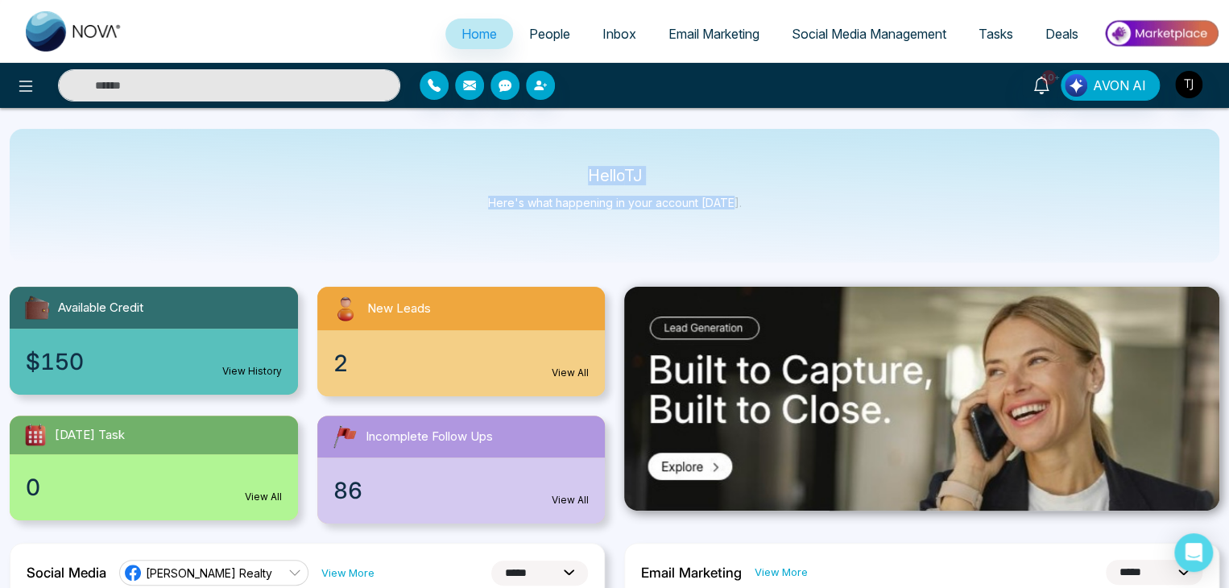
click at [728, 226] on div "Hello [PERSON_NAME] Here's what happening in your account [DATE]." at bounding box center [614, 196] width 1209 height 134
drag, startPoint x: 728, startPoint y: 226, endPoint x: 583, endPoint y: 153, distance: 162.4
click at [583, 153] on div "Hello [PERSON_NAME] Here's what happening in your account [DATE]." at bounding box center [614, 196] width 1209 height 134
select select "*"
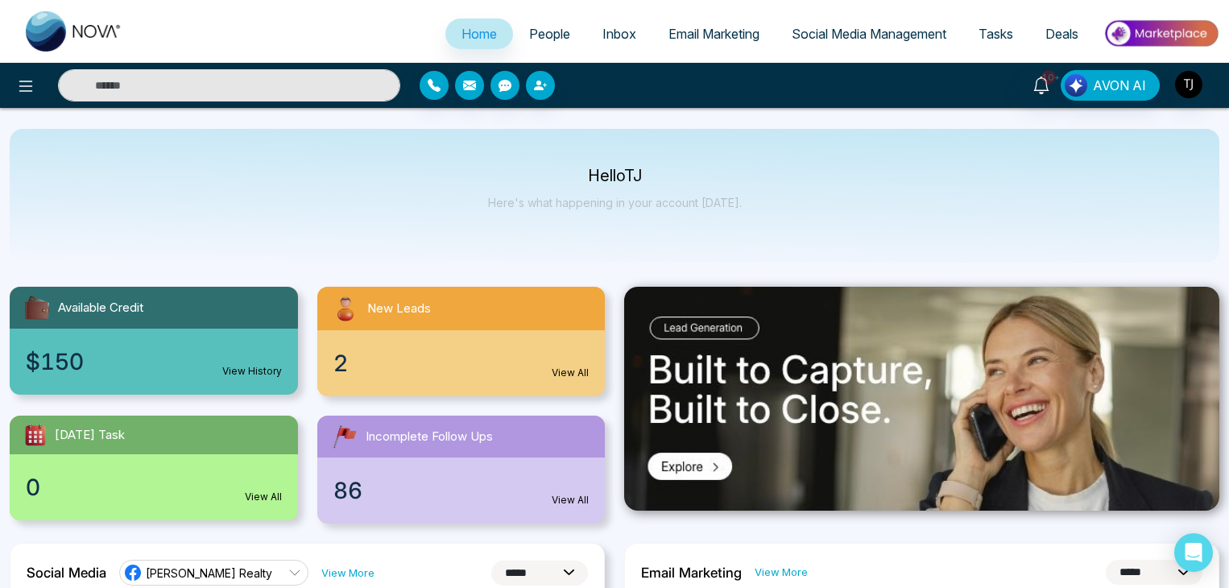
select select "*"
click at [41, 91] on div at bounding box center [205, 85] width 410 height 32
click at [26, 85] on icon at bounding box center [25, 85] width 19 height 19
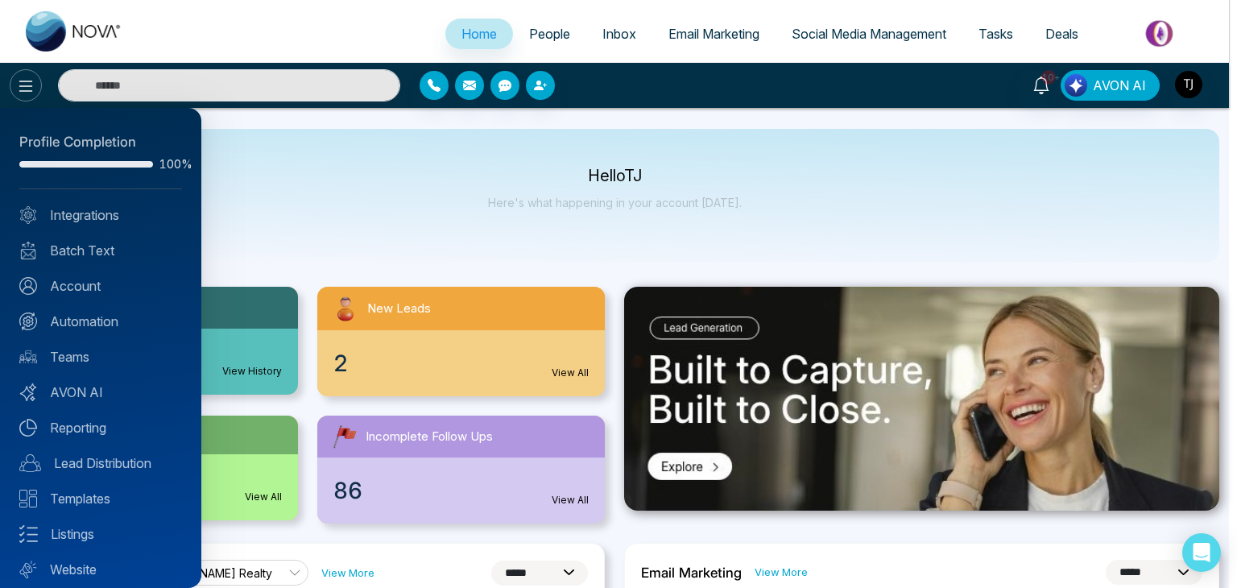
click at [26, 85] on div at bounding box center [618, 294] width 1237 height 588
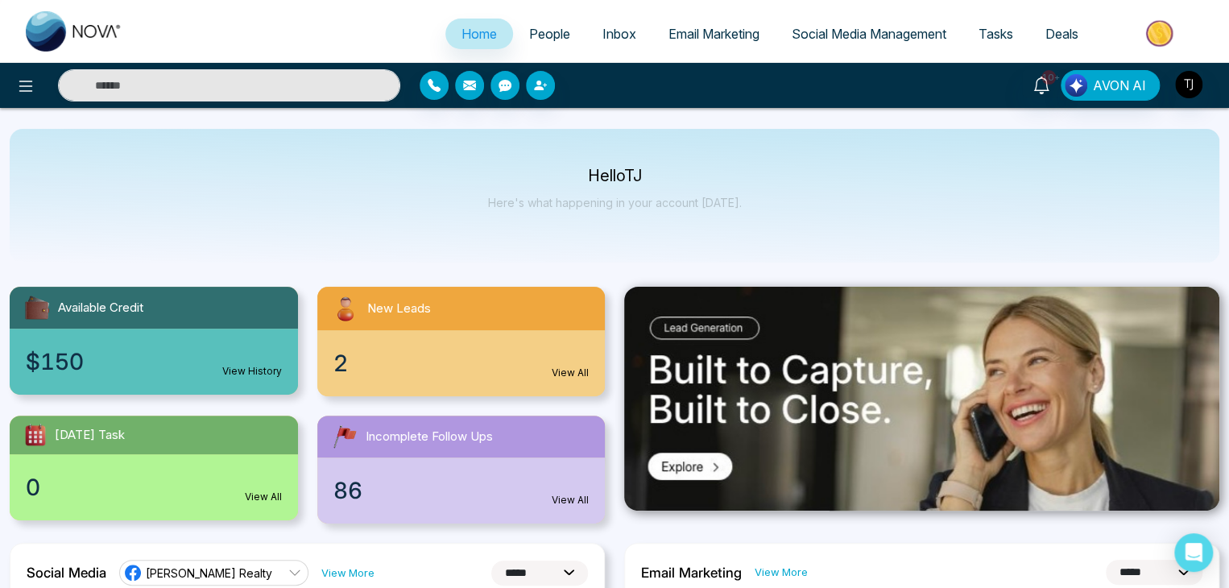
click at [560, 37] on link "People" at bounding box center [549, 34] width 73 height 31
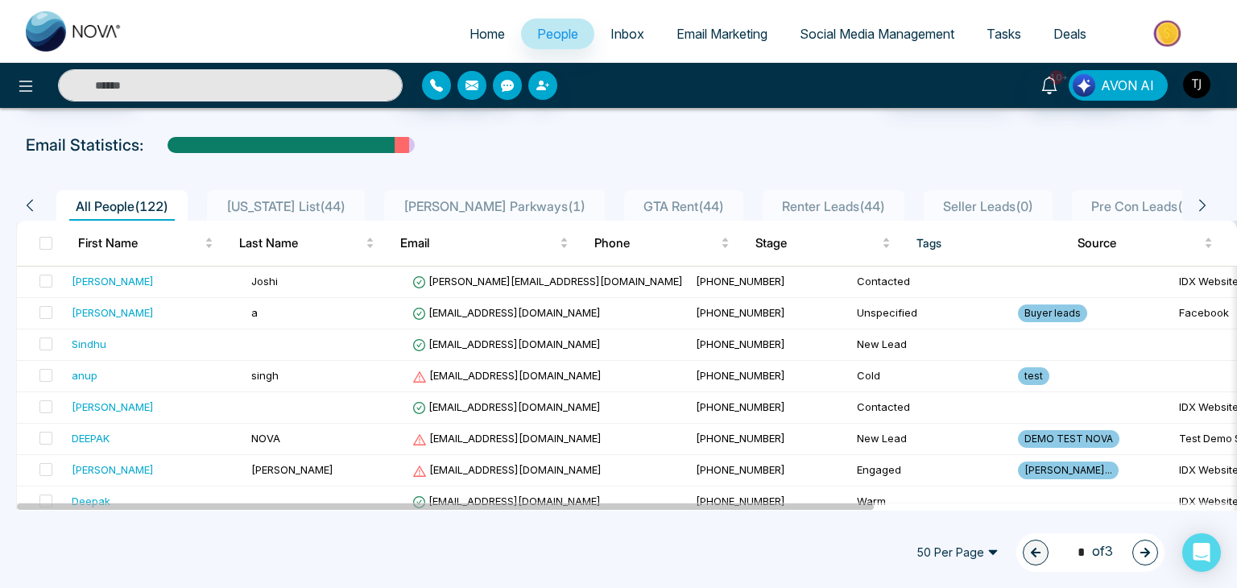
click at [626, 31] on span "Inbox" at bounding box center [627, 34] width 34 height 16
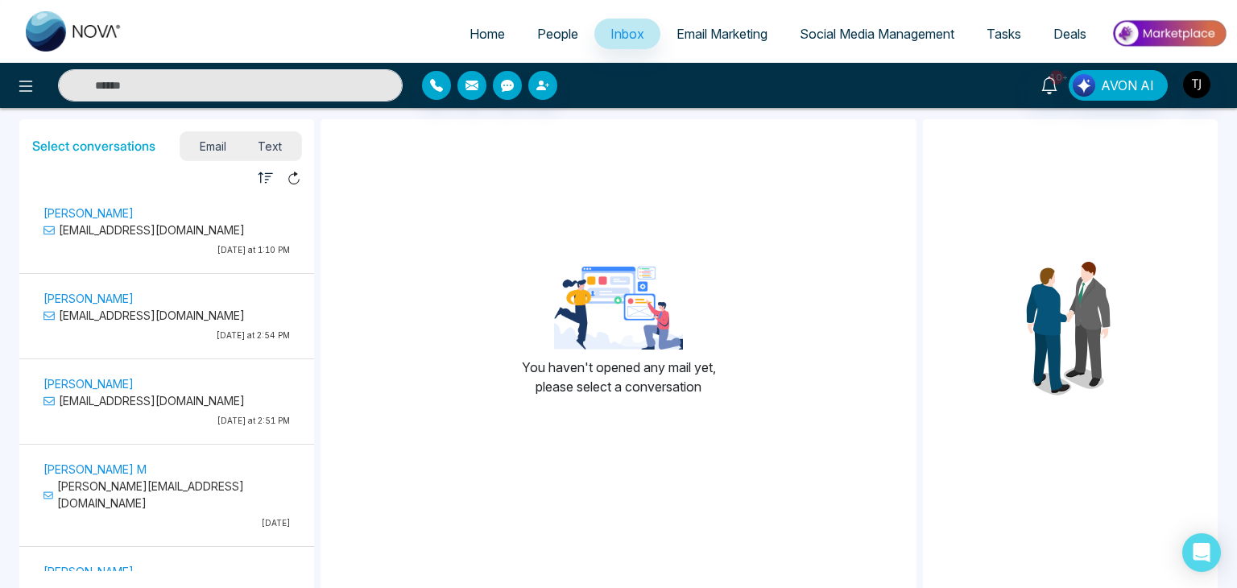
click at [709, 28] on span "Email Marketing" at bounding box center [721, 34] width 91 height 16
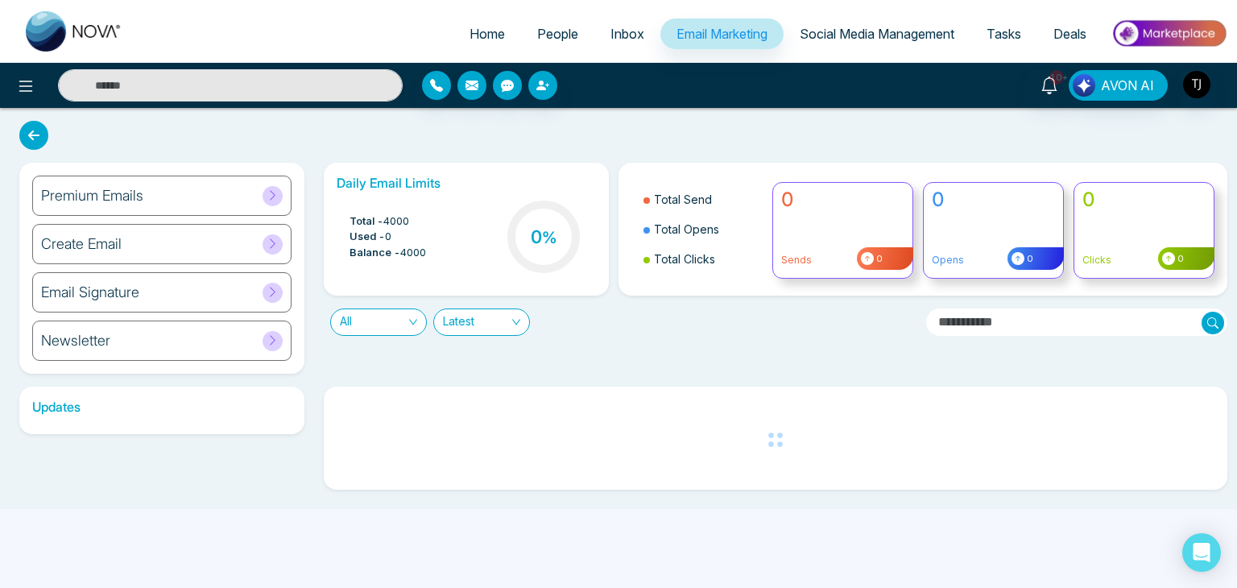
click at [900, 33] on span "Social Media Management" at bounding box center [877, 34] width 155 height 16
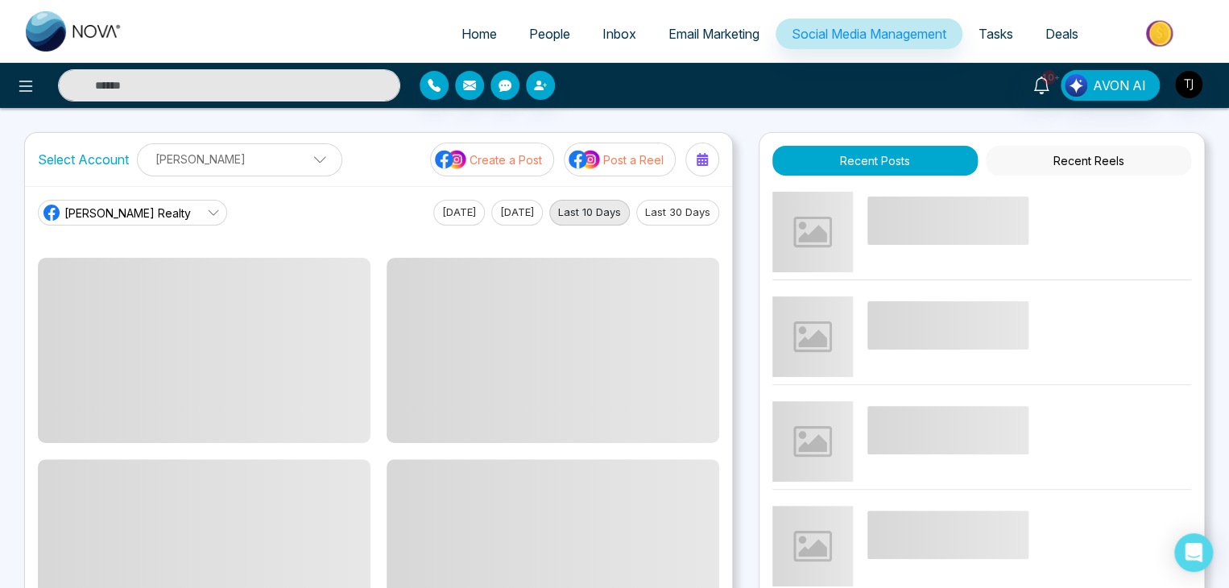
click at [454, 42] on link "Home" at bounding box center [479, 34] width 68 height 31
select select "*"
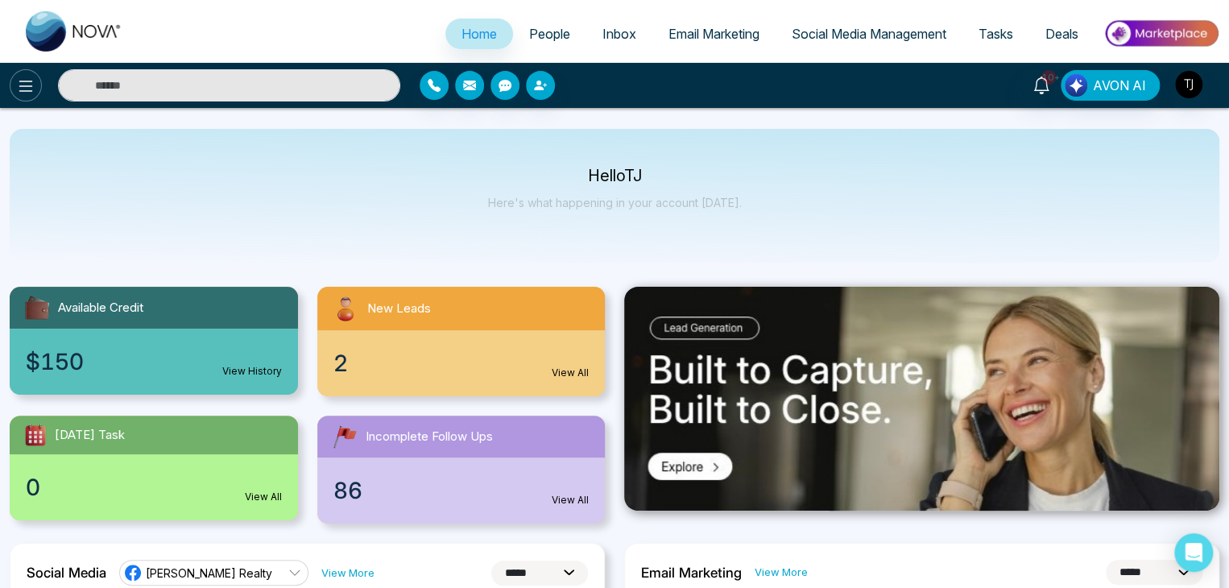
click at [14, 94] on button at bounding box center [26, 85] width 32 height 32
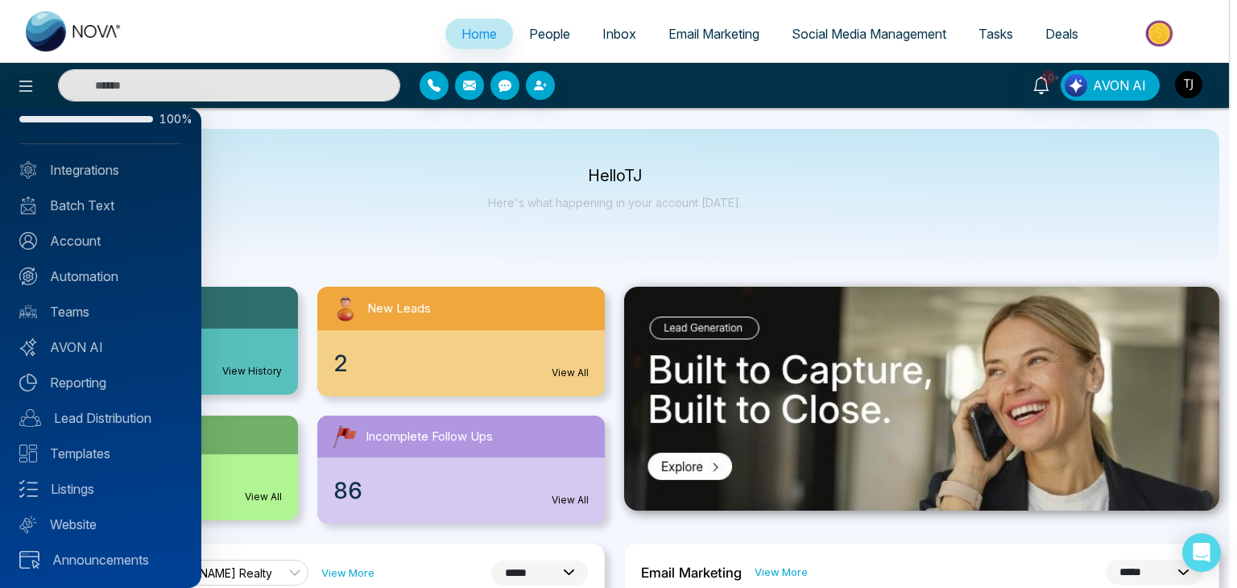
click at [296, 277] on div at bounding box center [618, 294] width 1237 height 588
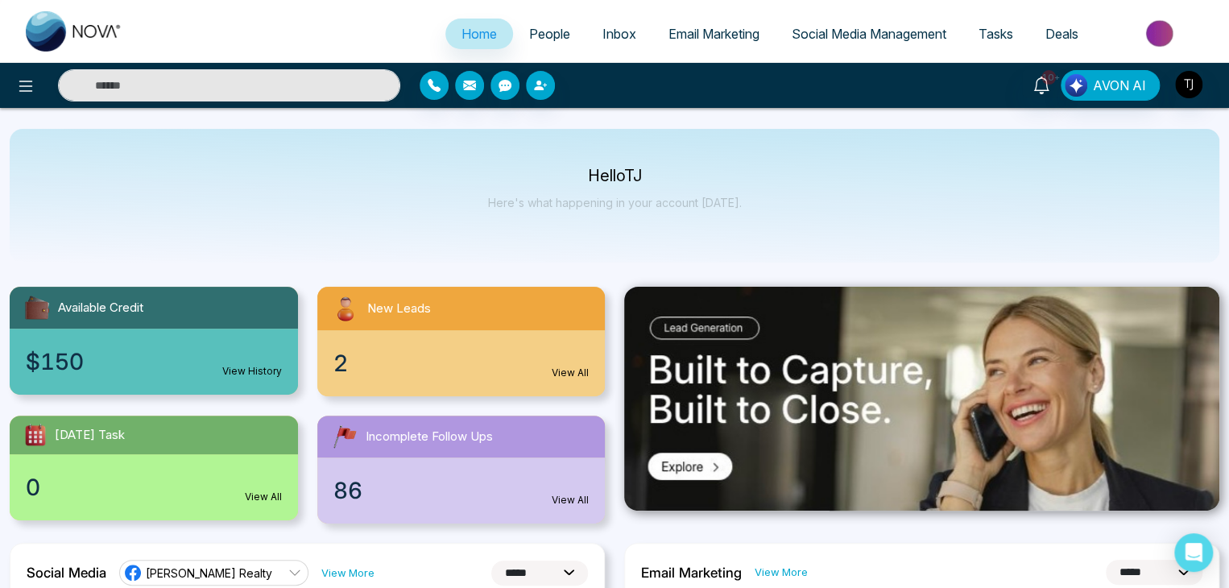
click at [529, 40] on span "People" at bounding box center [549, 34] width 41 height 16
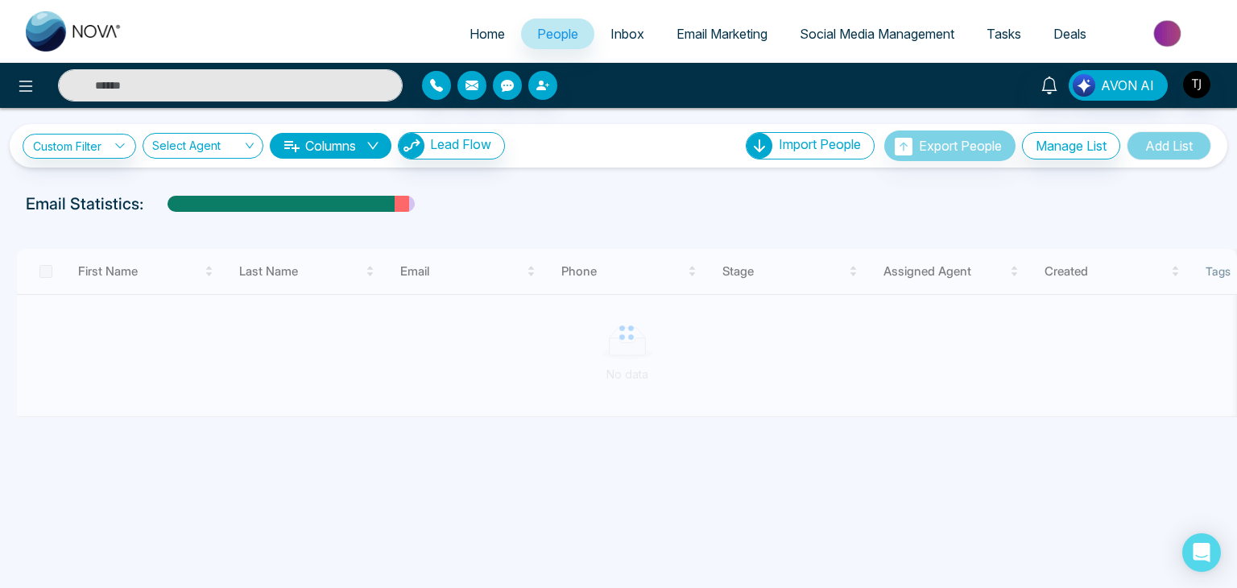
click at [641, 30] on link "Inbox" at bounding box center [627, 34] width 66 height 31
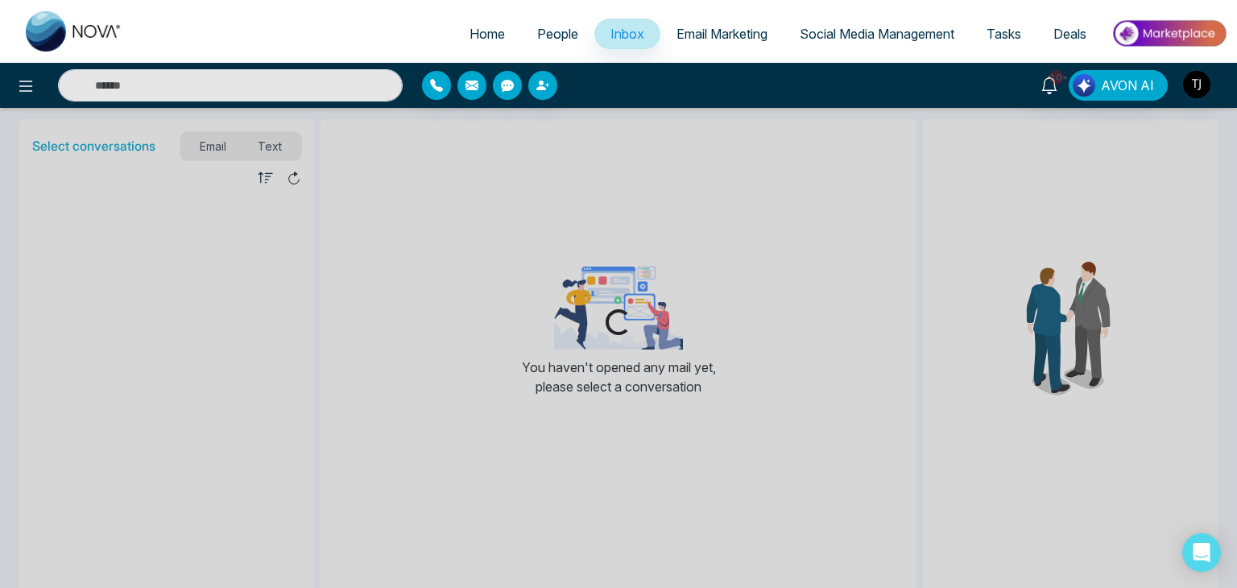
click at [494, 27] on link "Home" at bounding box center [487, 34] width 68 height 31
select select "*"
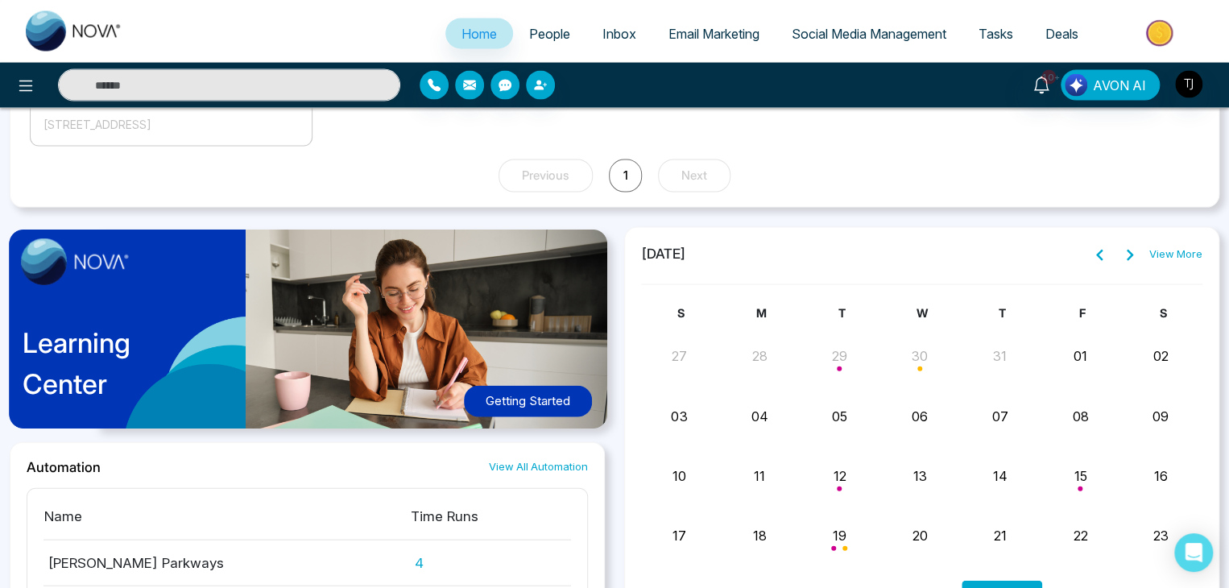
scroll to position [1707, 0]
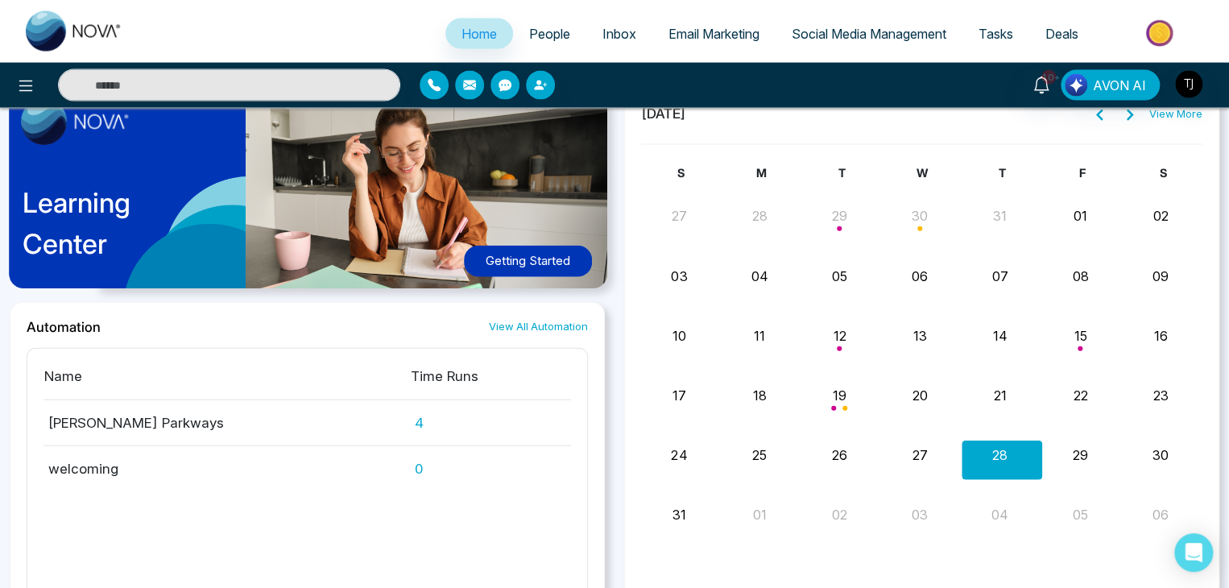
click at [547, 262] on button "Getting Started" at bounding box center [528, 261] width 128 height 31
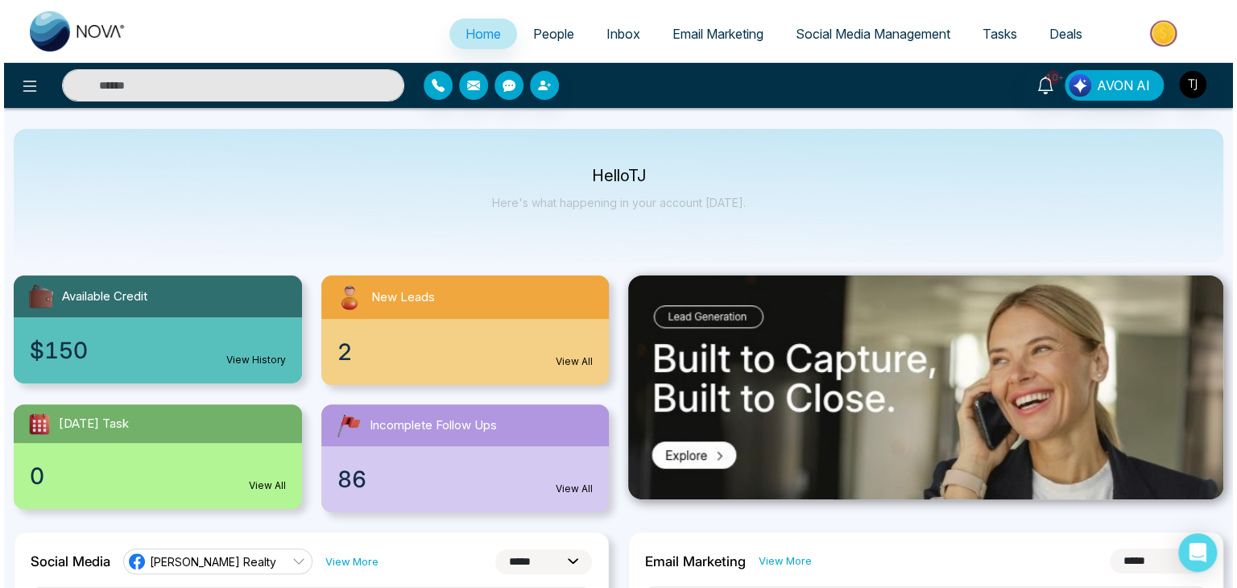
scroll to position [0, 0]
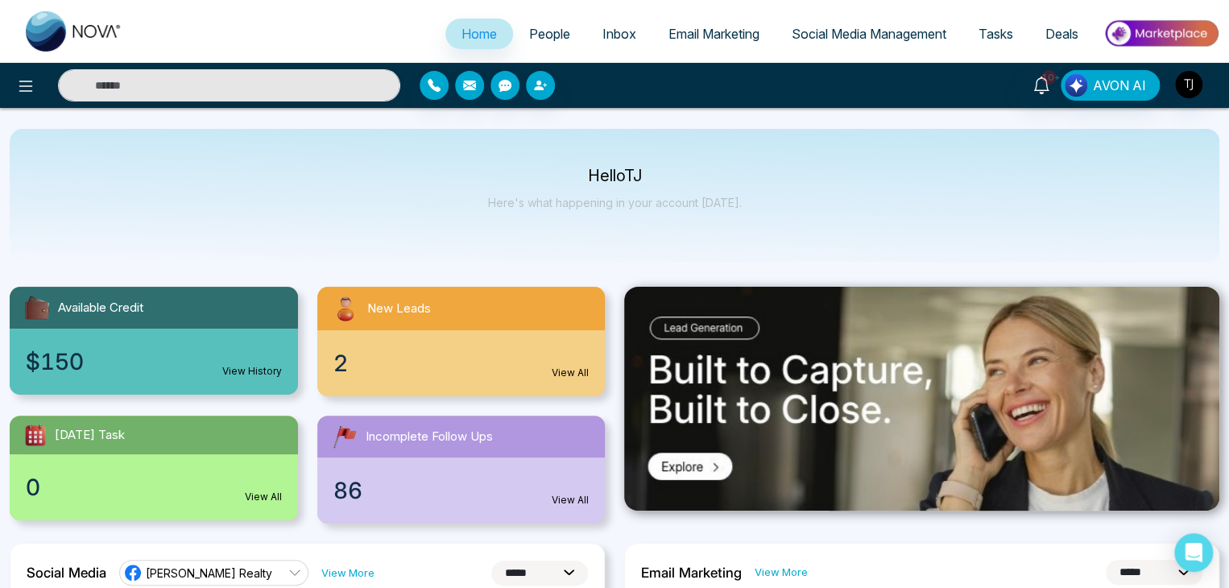
click at [513, 40] on link "People" at bounding box center [549, 34] width 73 height 31
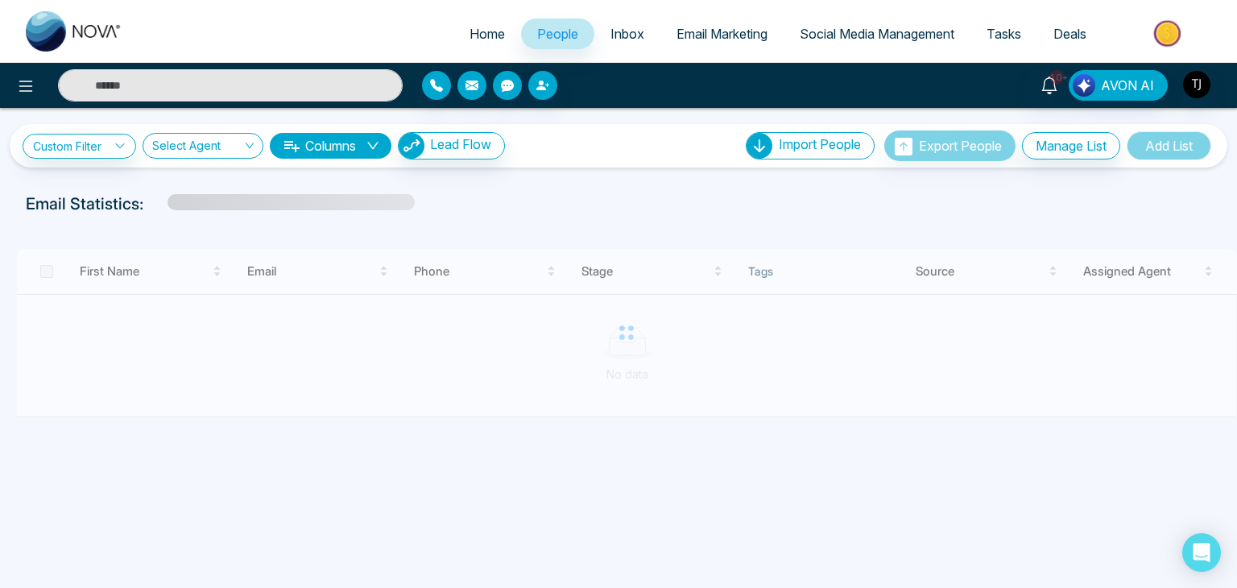
click at [494, 33] on link "Home" at bounding box center [487, 34] width 68 height 31
select select "*"
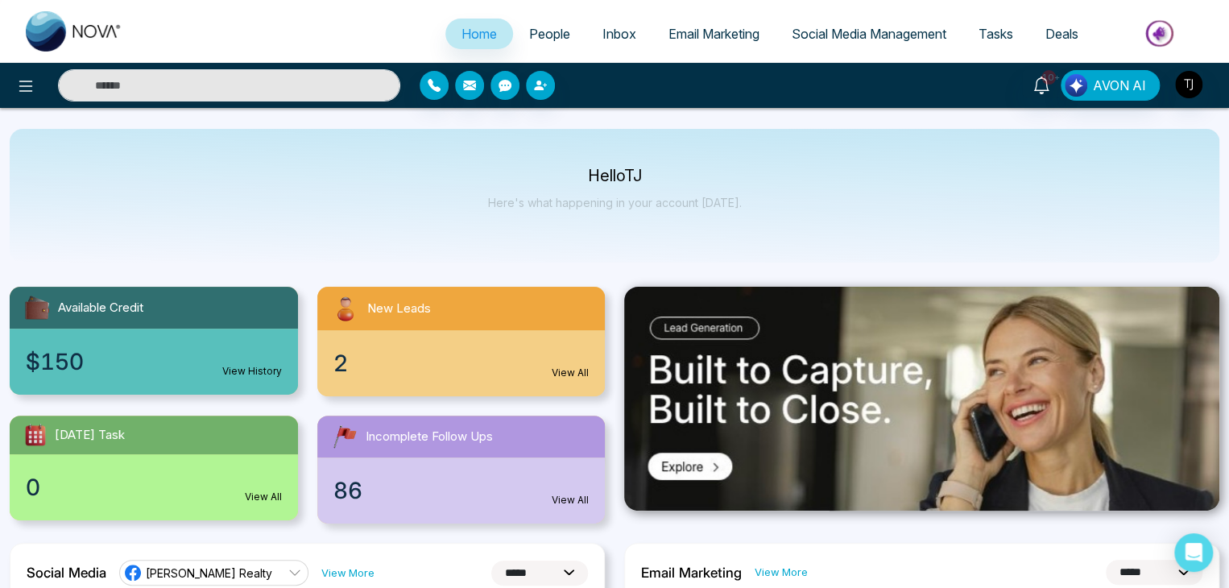
click at [736, 206] on div "Hello [PERSON_NAME] Here's what happening in your account [DATE]." at bounding box center [614, 196] width 1209 height 134
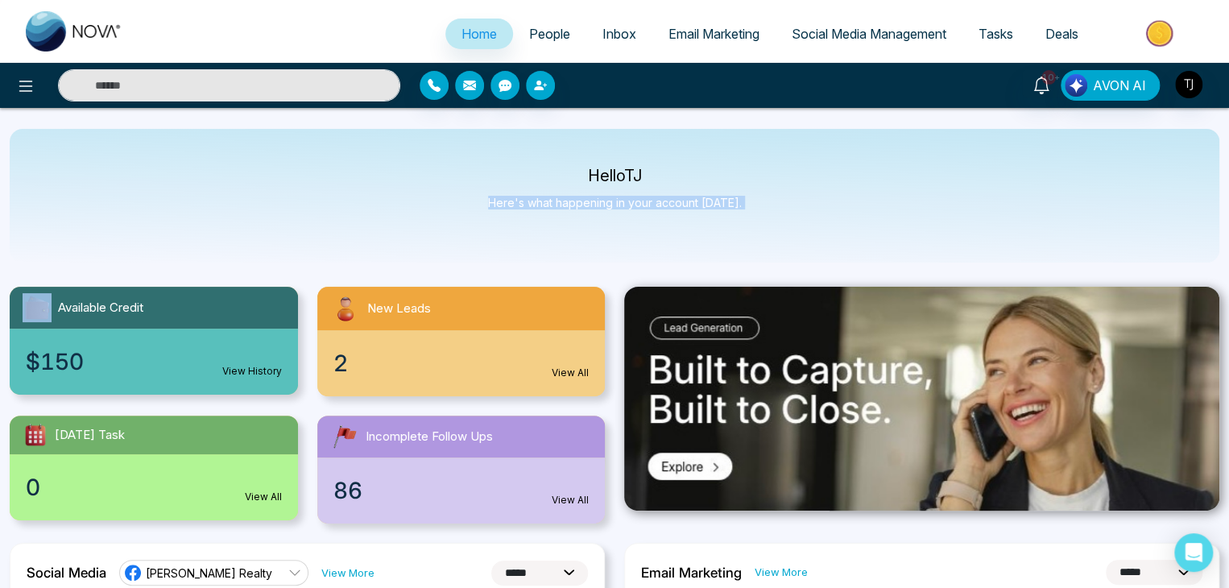
click at [736, 206] on div "Hello [PERSON_NAME] Here's what happening in your account [DATE]." at bounding box center [614, 196] width 1209 height 134
click at [37, 81] on button at bounding box center [26, 85] width 32 height 32
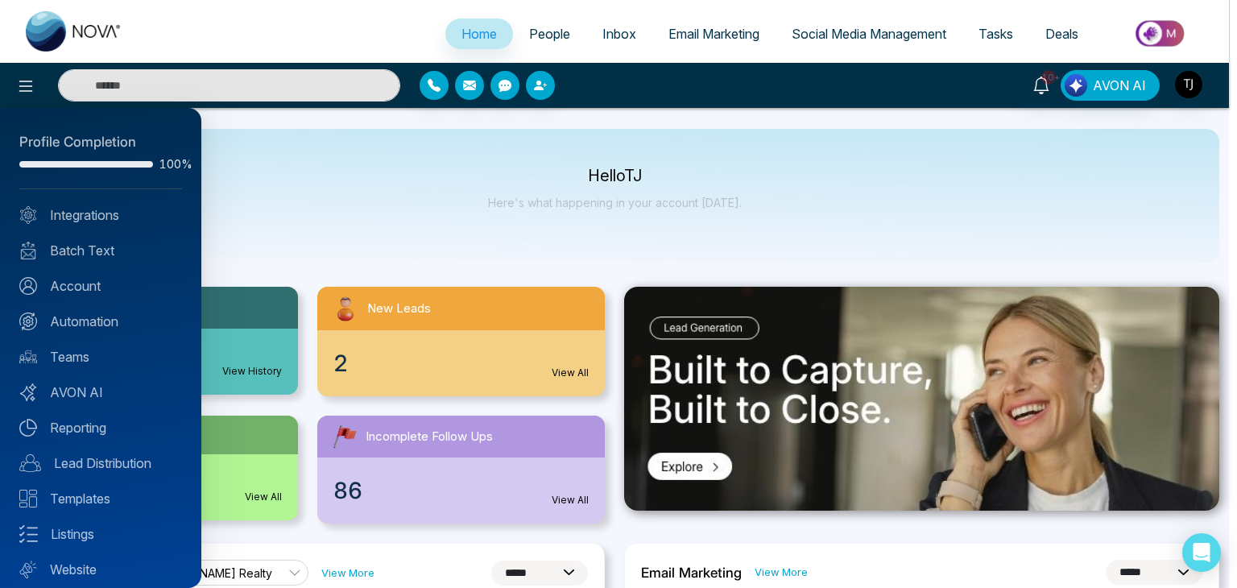
click at [364, 206] on div at bounding box center [618, 294] width 1237 height 588
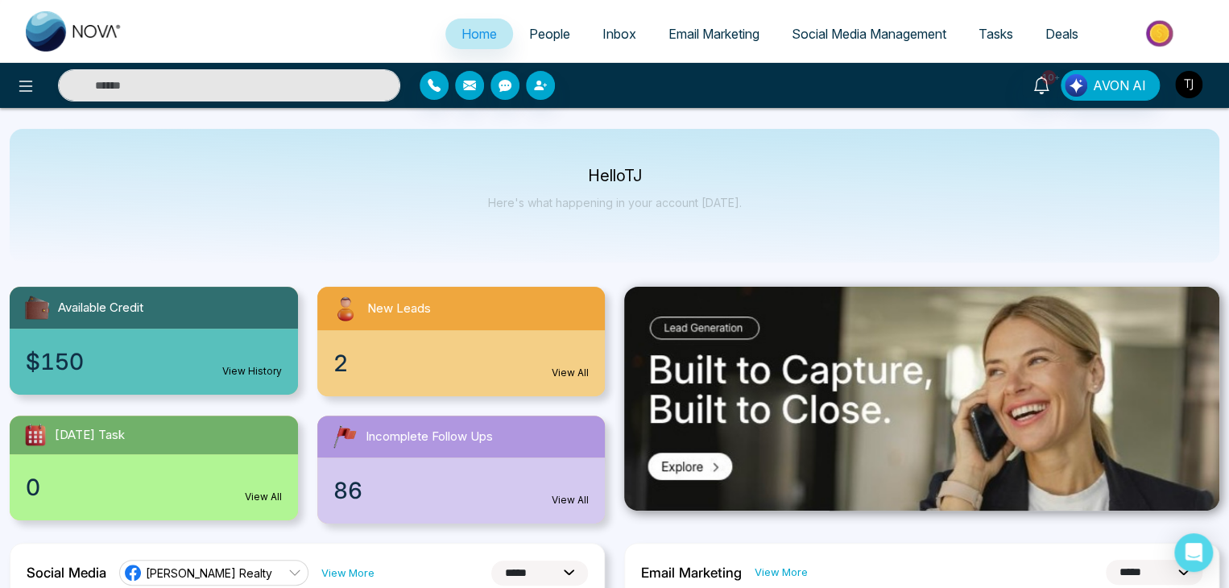
click at [1196, 75] on img "button" at bounding box center [1188, 84] width 27 height 27
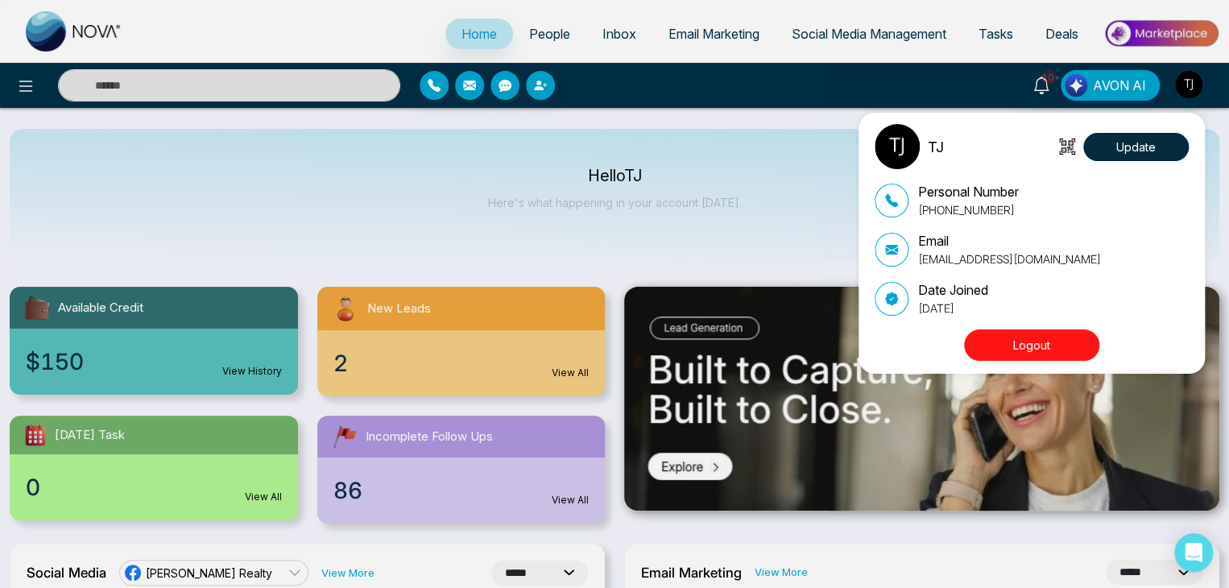
click at [477, 289] on div "TJ Update Personal Number [PHONE_NUMBER] Email [EMAIL_ADDRESS][DOMAIN_NAME] Dat…" at bounding box center [614, 294] width 1229 height 588
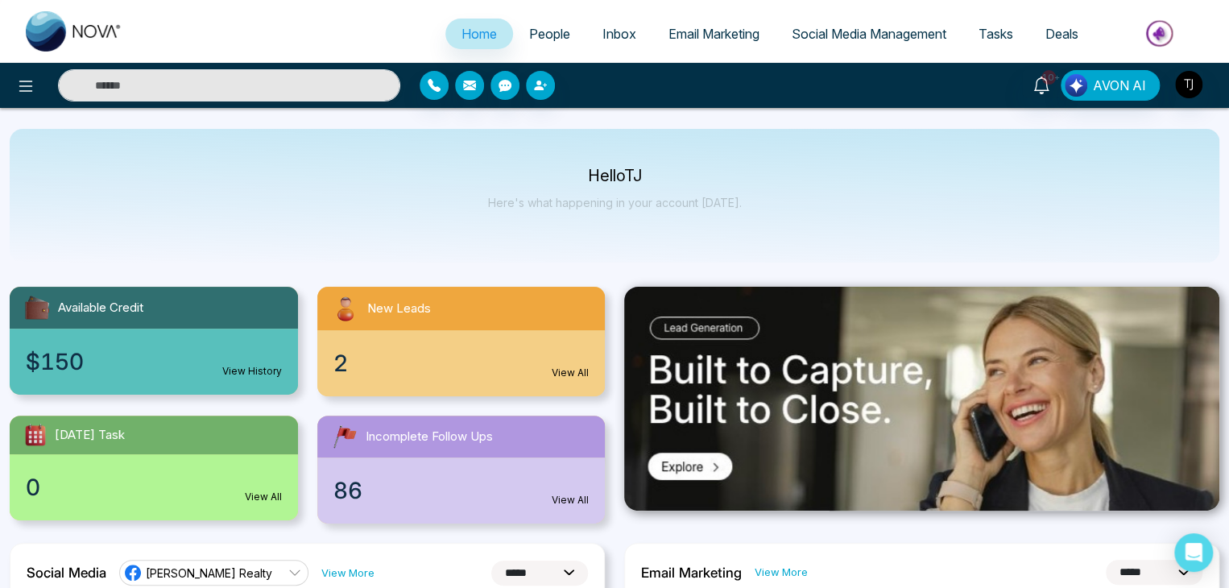
click at [39, 95] on div at bounding box center [205, 85] width 410 height 32
click at [29, 86] on icon at bounding box center [25, 85] width 19 height 19
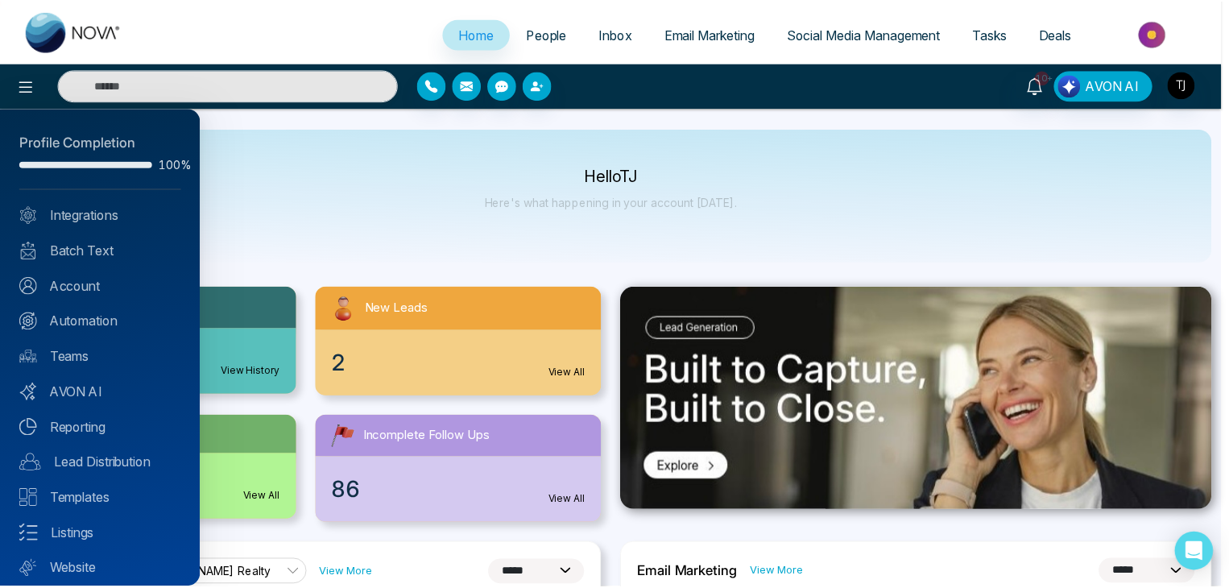
scroll to position [45, 0]
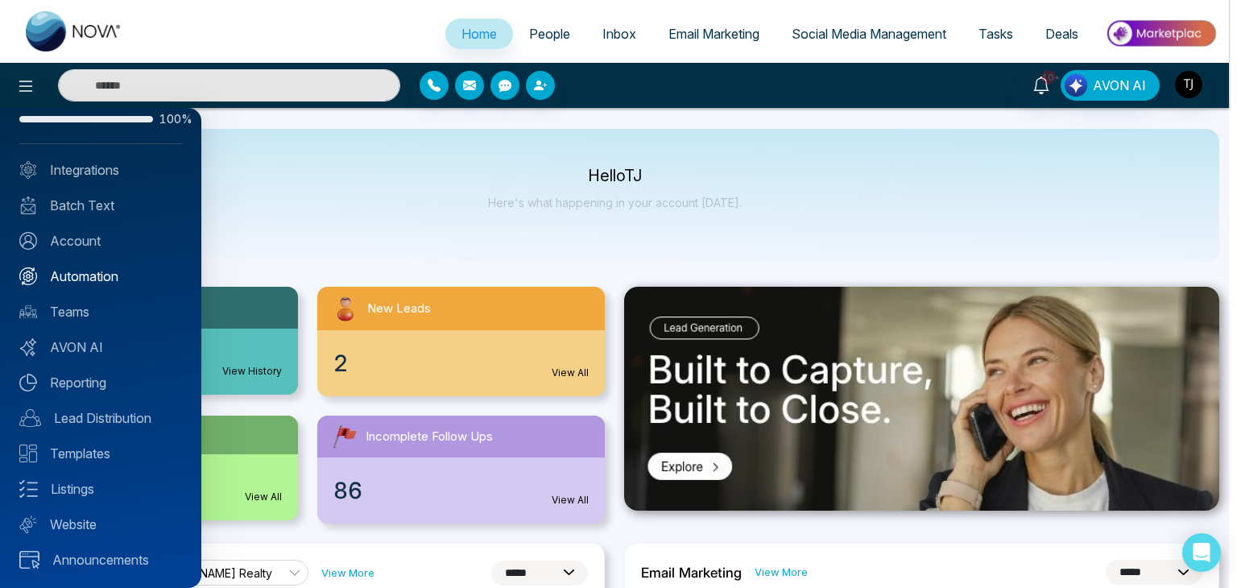
click at [100, 267] on link "Automation" at bounding box center [100, 276] width 163 height 19
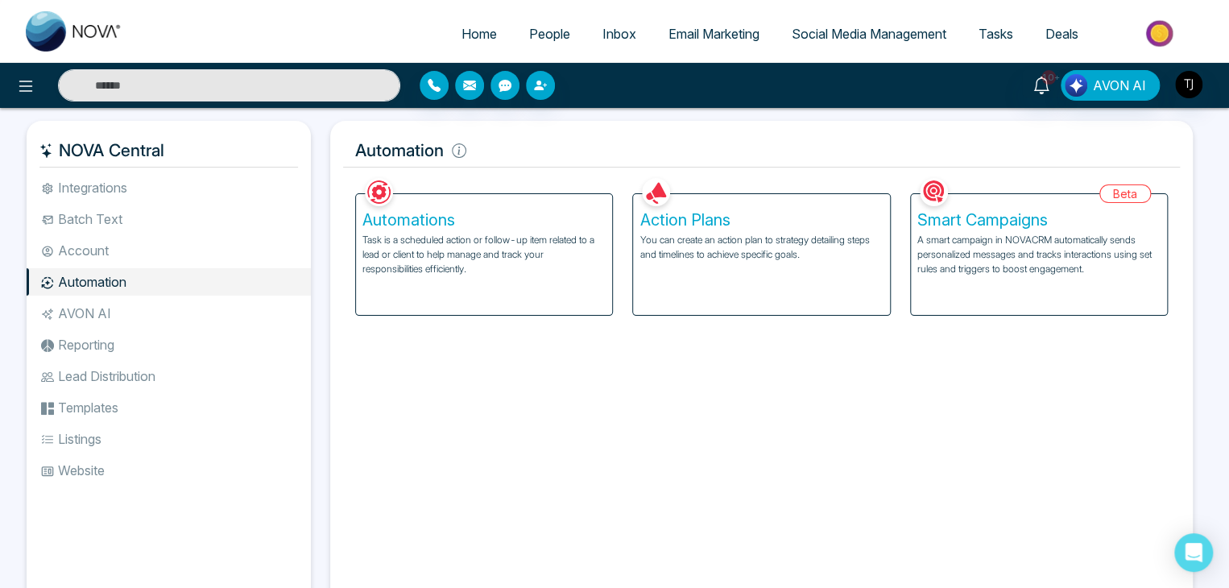
click at [979, 240] on p "A smart campaign in NOVACRM automatically sends personalized messages and track…" at bounding box center [1038, 254] width 243 height 43
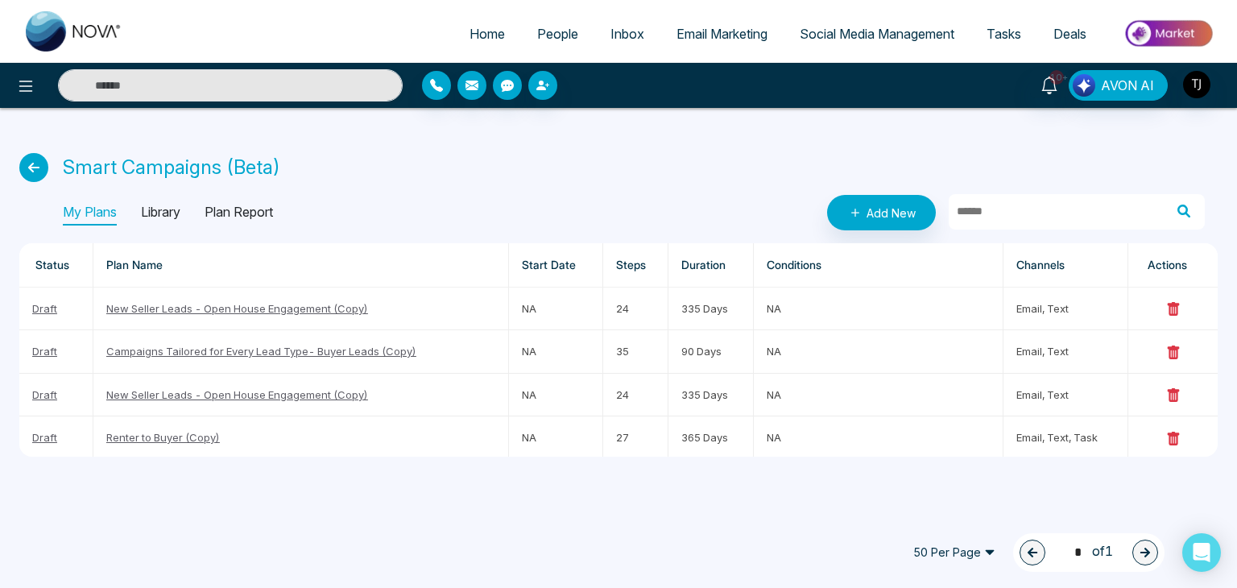
click at [167, 205] on p "Library" at bounding box center [160, 213] width 39 height 26
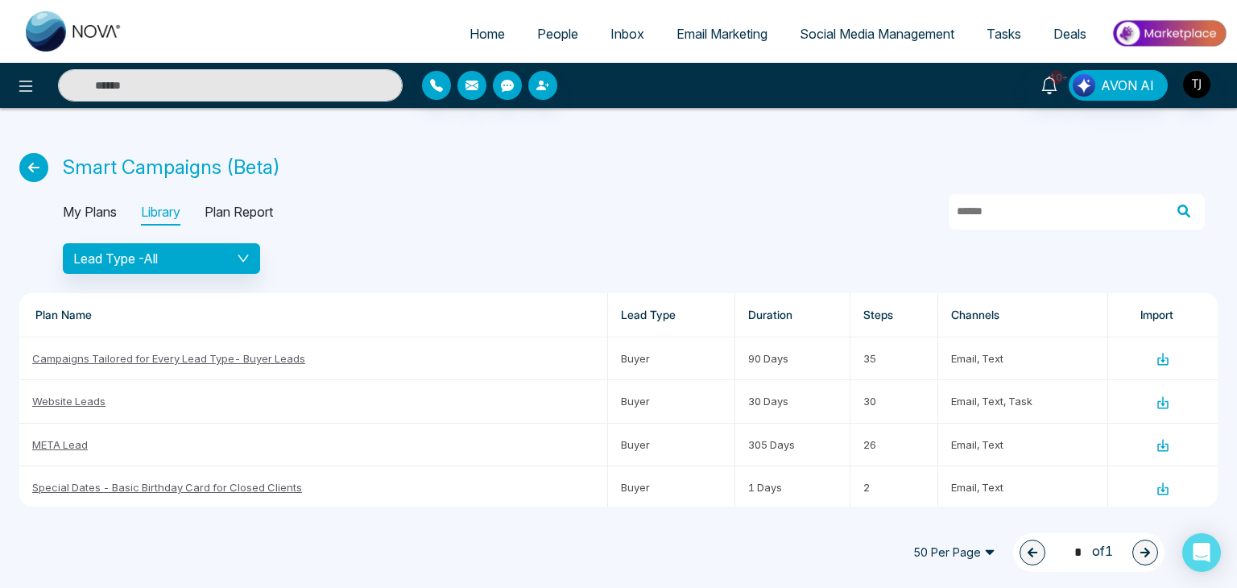
click at [244, 215] on p "Plan Report" at bounding box center [239, 213] width 68 height 26
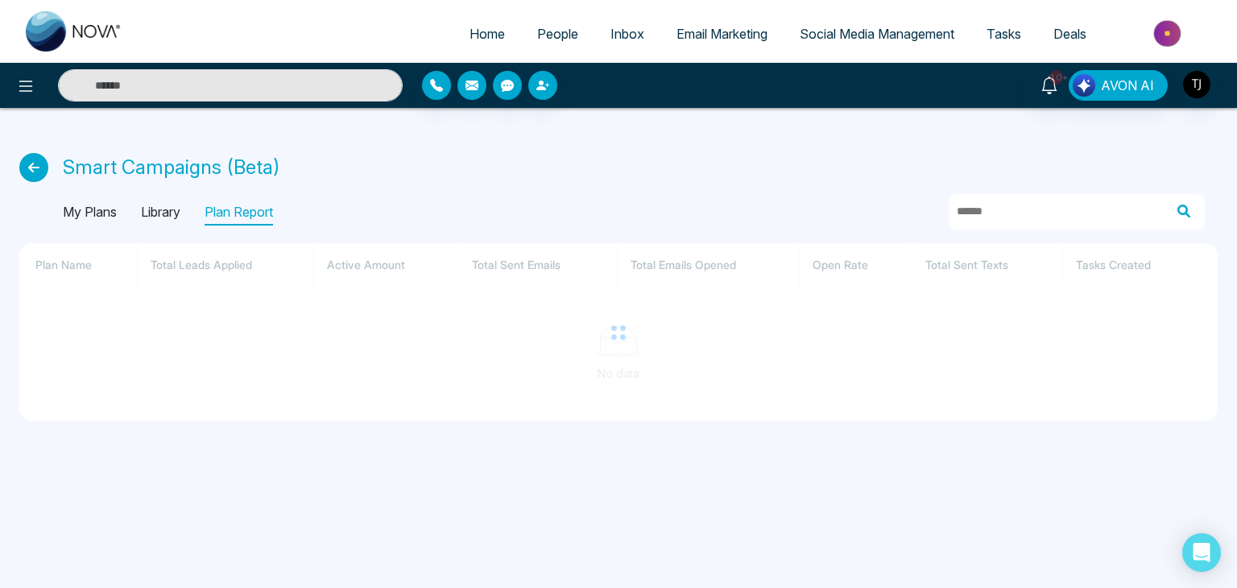
click at [90, 215] on p "My Plans" at bounding box center [90, 213] width 54 height 26
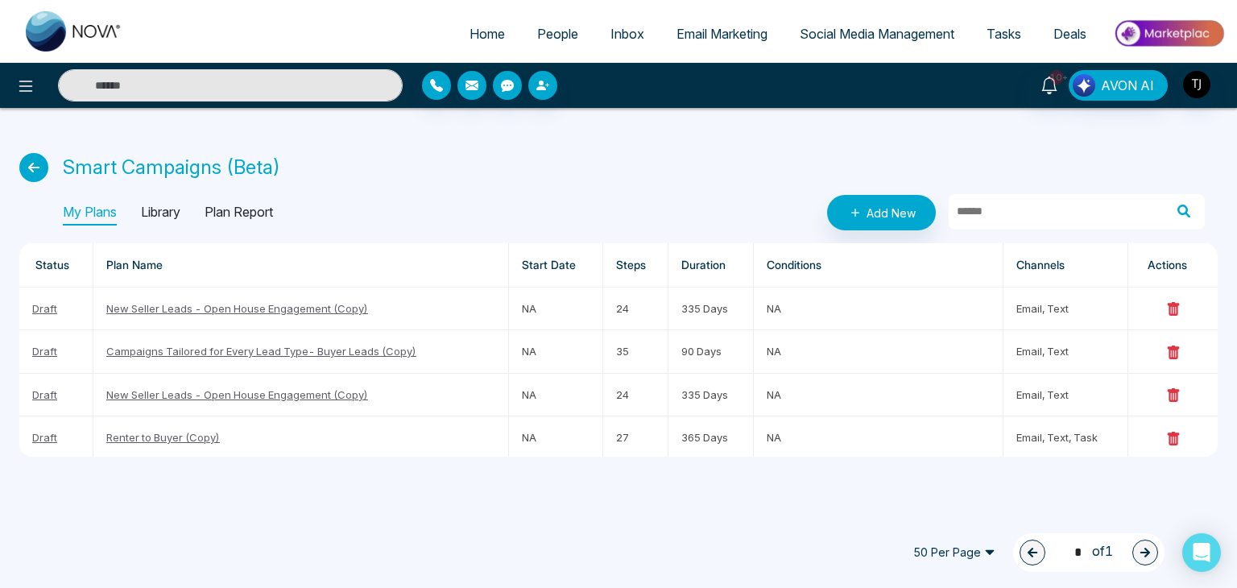
click at [30, 162] on icon at bounding box center [33, 167] width 29 height 29
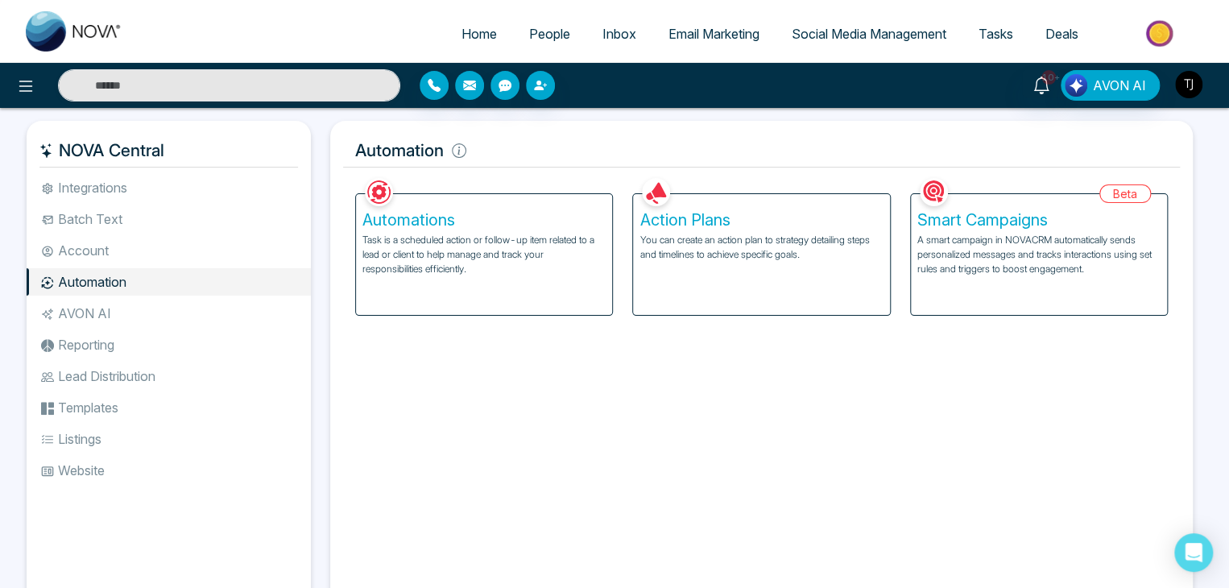
click at [1194, 84] on img "button" at bounding box center [1188, 84] width 27 height 27
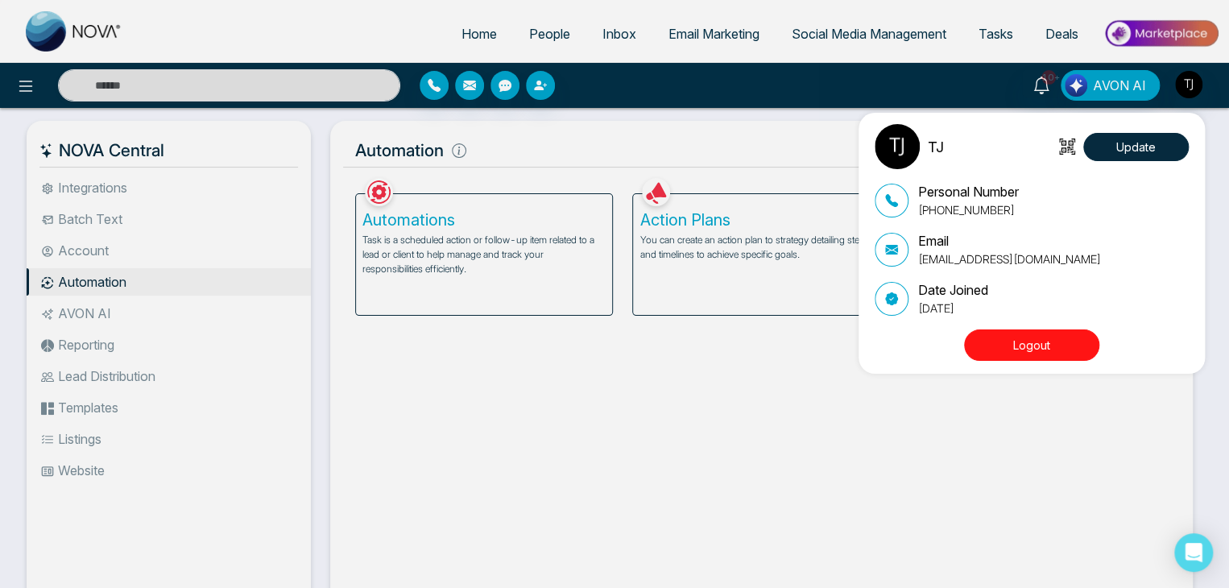
click at [1032, 344] on button "Logout" at bounding box center [1031, 344] width 135 height 31
